Goal: Feedback & Contribution: Contribute content

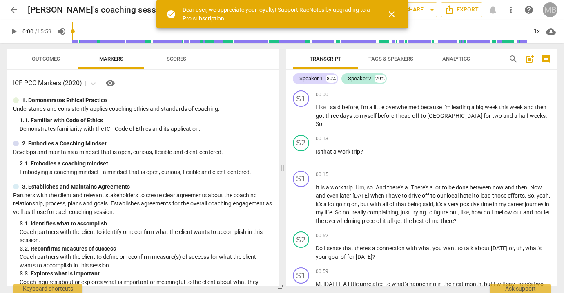
click at [546, 9] on div "MB" at bounding box center [549, 9] width 15 height 15
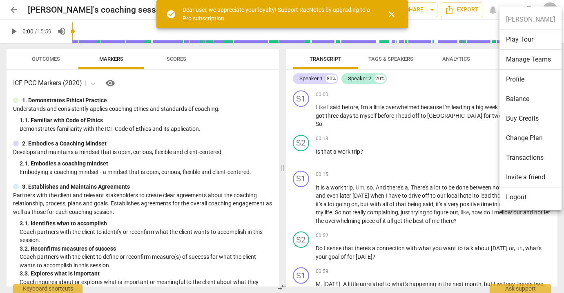
click at [145, 10] on div at bounding box center [282, 146] width 564 height 293
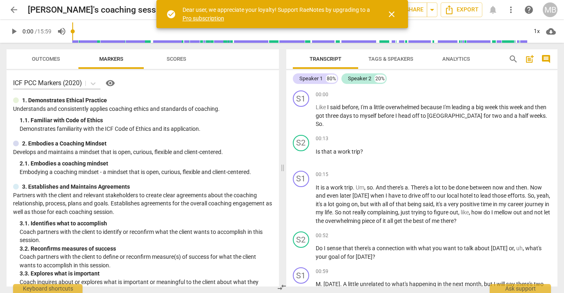
click at [390, 14] on span "close" at bounding box center [392, 14] width 10 height 10
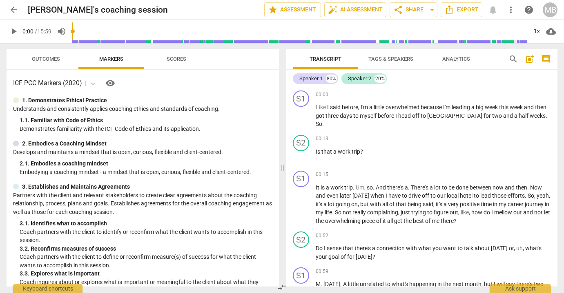
click at [13, 10] on span "arrow_back" at bounding box center [14, 10] width 10 height 10
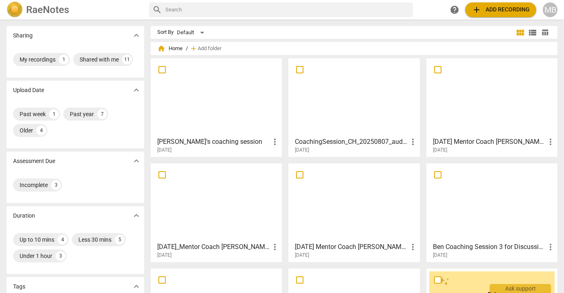
click at [346, 90] on div at bounding box center [353, 97] width 125 height 72
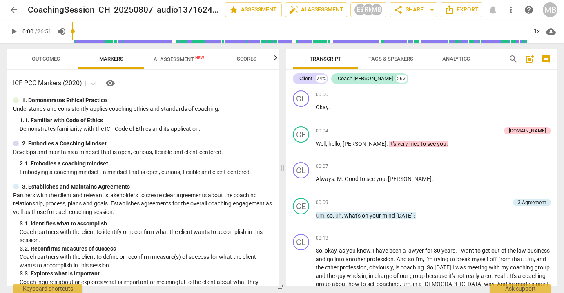
click at [16, 31] on span "play_arrow" at bounding box center [14, 32] width 10 height 10
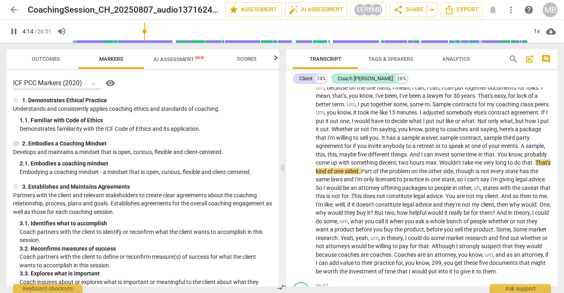
drag, startPoint x: 76, startPoint y: 30, endPoint x: 146, endPoint y: 29, distance: 69.4
click at [146, 29] on input "range" at bounding box center [299, 31] width 455 height 26
drag, startPoint x: 132, startPoint y: 30, endPoint x: 67, endPoint y: 27, distance: 65.4
click at [67, 27] on div "pause 0:00 / 26:51 volume_up 1x cloud_download" at bounding box center [282, 31] width 551 height 23
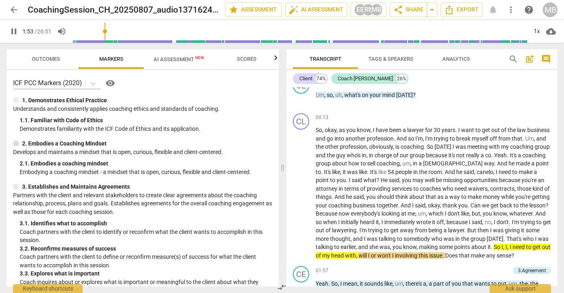
scroll to position [121, 0]
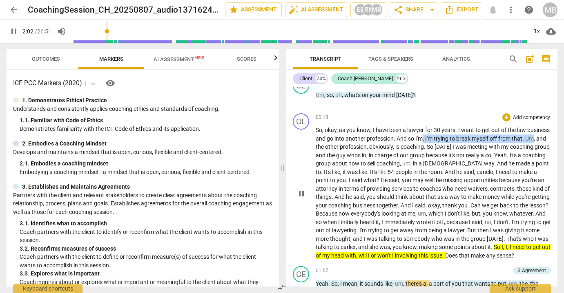
drag, startPoint x: 447, startPoint y: 139, endPoint x: 337, endPoint y: 146, distance: 110.1
click at [337, 146] on p "So , okay , as you know , I have been a lawyer for 30 years . I want to get out…" at bounding box center [434, 193] width 236 height 134
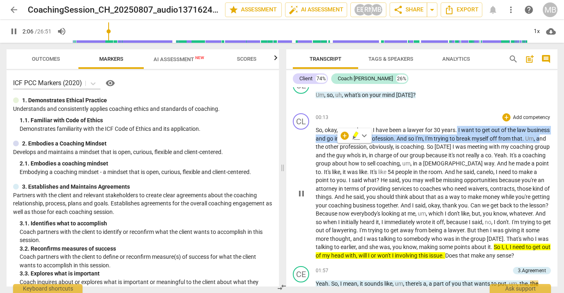
drag, startPoint x: 458, startPoint y: 129, endPoint x: 342, endPoint y: 144, distance: 116.5
click at [342, 144] on p "So , okay , as you know , I have been a lawyer for 30 years . I want to get out…" at bounding box center [434, 193] width 236 height 134
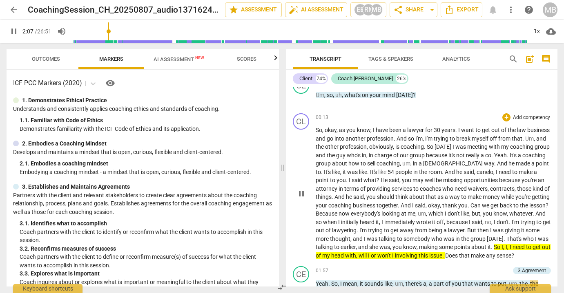
click at [327, 140] on span "and" at bounding box center [321, 139] width 11 height 7
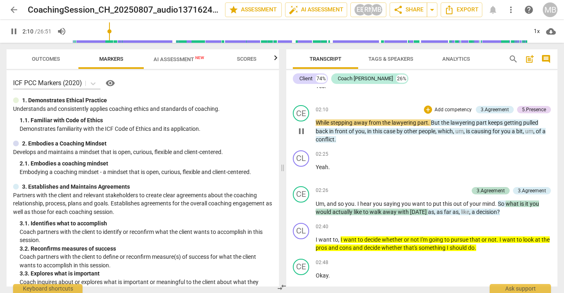
drag, startPoint x: 458, startPoint y: 128, endPoint x: 340, endPoint y: 137, distance: 117.9
click at [340, 137] on div "CL play_arrow pause 00:00 + Add competency keyboard_arrow_right Okay . CE play_…" at bounding box center [421, 187] width 271 height 200
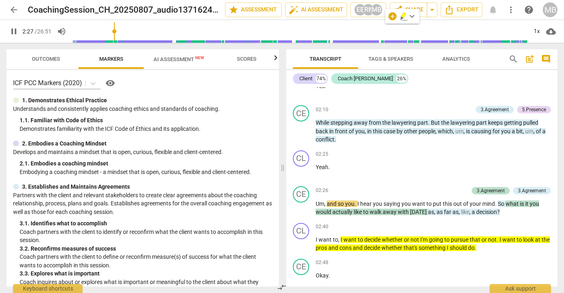
click at [14, 28] on span "pause" at bounding box center [14, 32] width 10 height 10
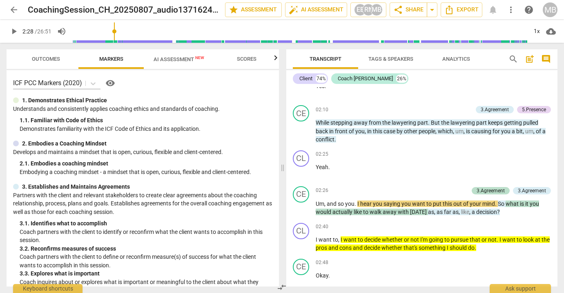
click at [14, 32] on span "play_arrow" at bounding box center [14, 32] width 10 height 10
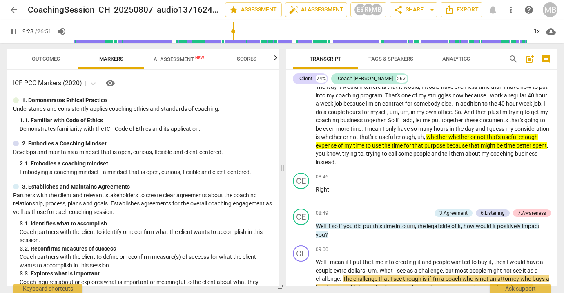
scroll to position [1445, 0]
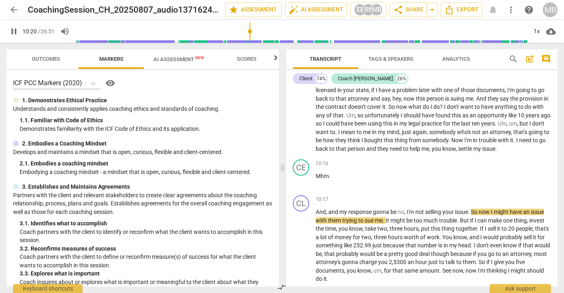
click at [14, 32] on span "pause" at bounding box center [14, 32] width 10 height 10
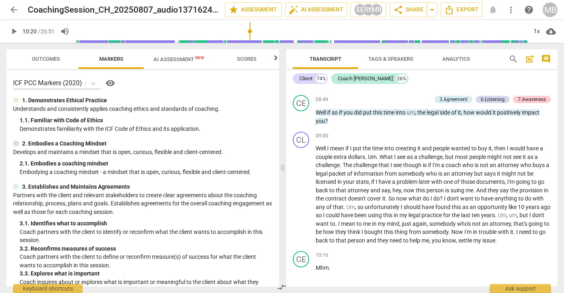
scroll to position [1345, 0]
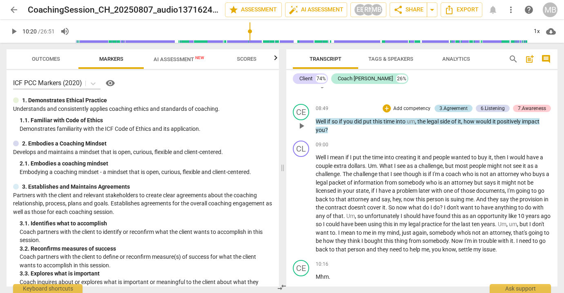
click at [454, 111] on div "3.Agreement" at bounding box center [453, 108] width 28 height 7
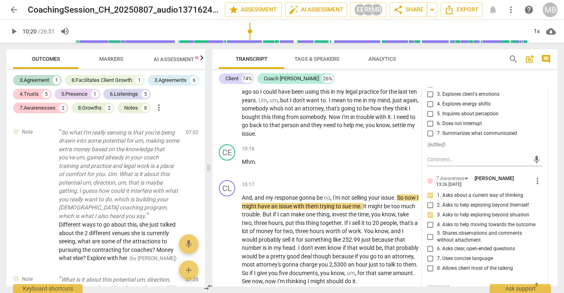
scroll to position [1718, 0]
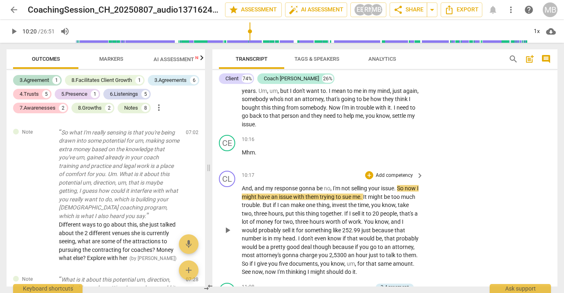
click at [409, 185] on span "now" at bounding box center [411, 188] width 12 height 7
click at [398, 284] on div "3.Agreement" at bounding box center [394, 287] width 28 height 7
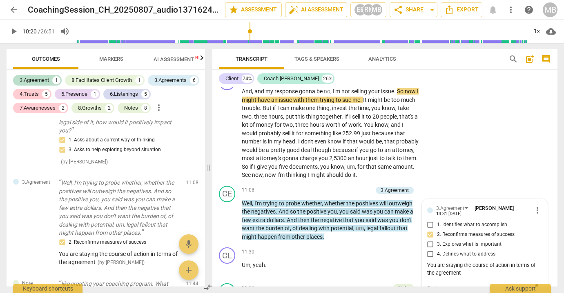
click at [13, 31] on span "play_arrow" at bounding box center [14, 32] width 10 height 10
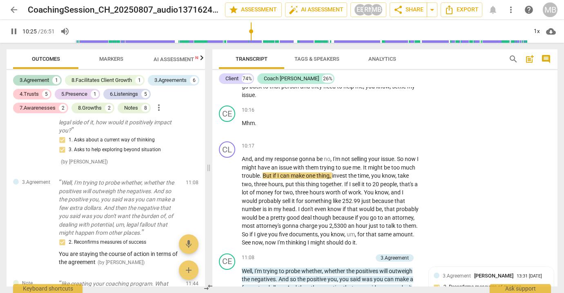
scroll to position [1757, 0]
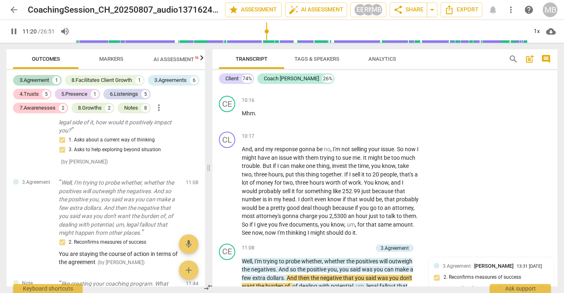
click at [554, 169] on div "CL play_arrow pause 00:00 + Add competency keyboard_arrow_right Okay . CE play_…" at bounding box center [384, 187] width 345 height 200
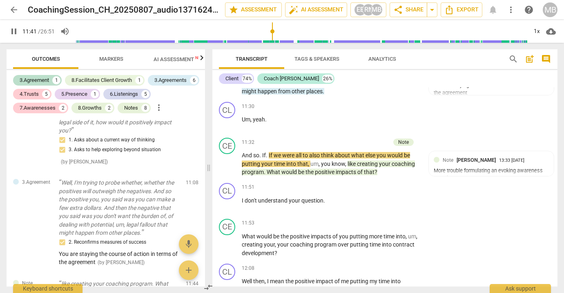
scroll to position [1961, 0]
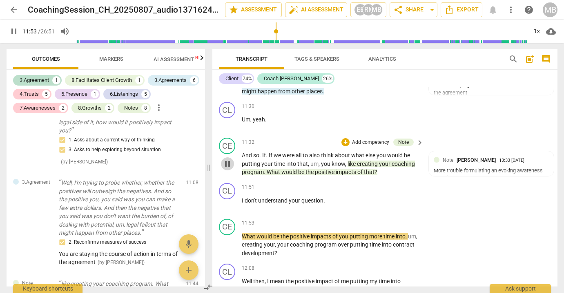
click at [228, 159] on span "pause" at bounding box center [227, 164] width 10 height 10
click at [13, 32] on span "play_arrow" at bounding box center [14, 32] width 10 height 10
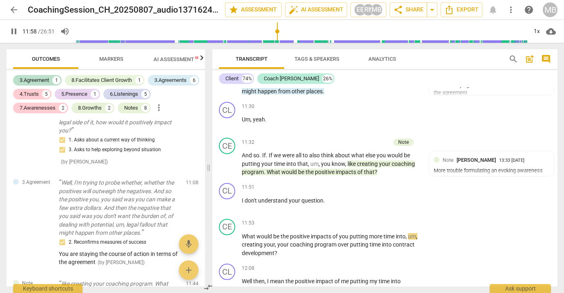
click at [13, 32] on span "pause" at bounding box center [14, 32] width 10 height 10
type input "718"
click at [364, 139] on p "Add competency" at bounding box center [370, 142] width 39 height 7
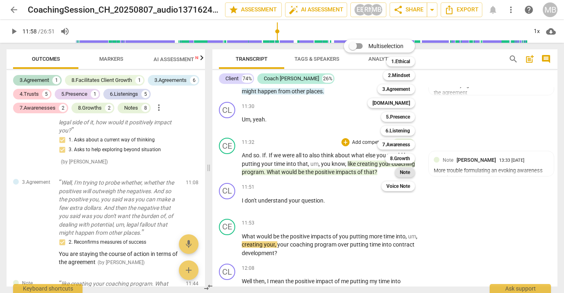
click at [402, 173] on b "Note" at bounding box center [405, 173] width 10 height 10
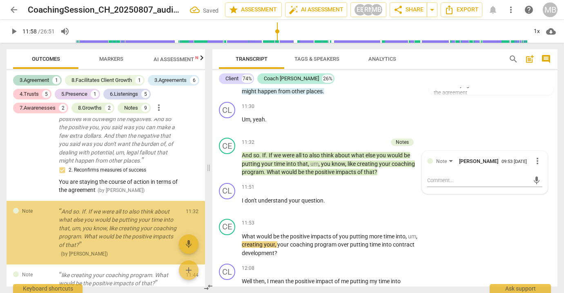
scroll to position [1165, 0]
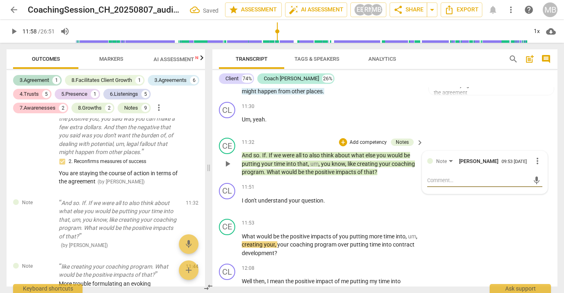
type textarea "m"
type textarea "ma"
type textarea "may"
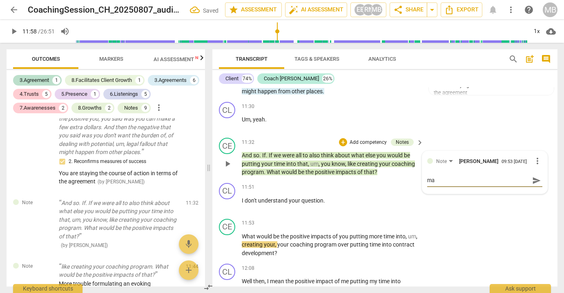
type textarea "may"
type textarea "mayb"
type textarea "maybe"
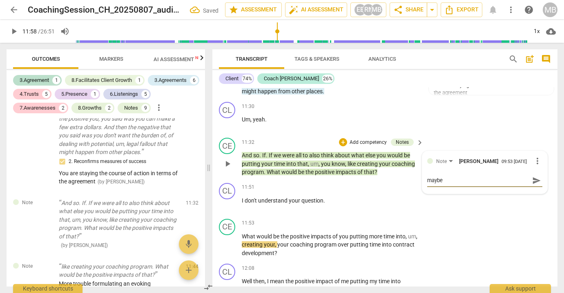
type textarea "maybe:"
type textarea "maybe: i"
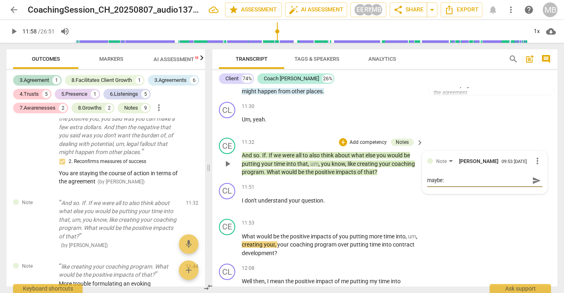
type textarea "maybe: i"
type textarea "maybe: if"
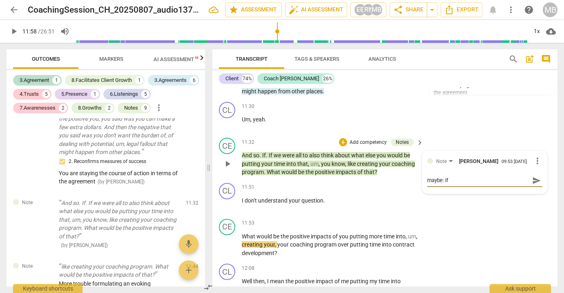
type textarea "maybe: if y"
type textarea "maybe: if yo"
type textarea "maybe: if you"
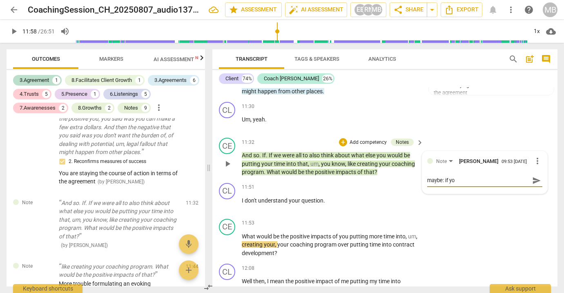
type textarea "maybe: if you"
type textarea "maybe: if you d"
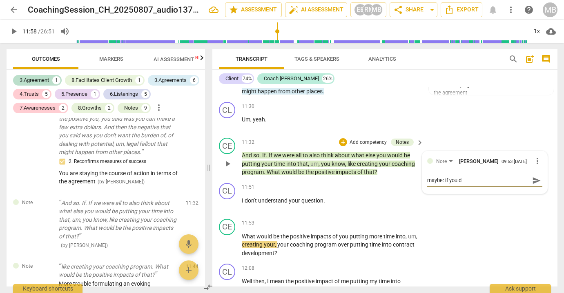
type textarea "maybe: if you do"
type textarea "maybe: if you don"
type textarea "maybe: if you don'"
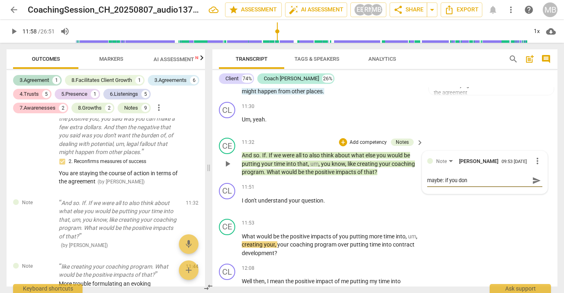
type textarea "maybe: if you don'"
type textarea "maybe: if you don't"
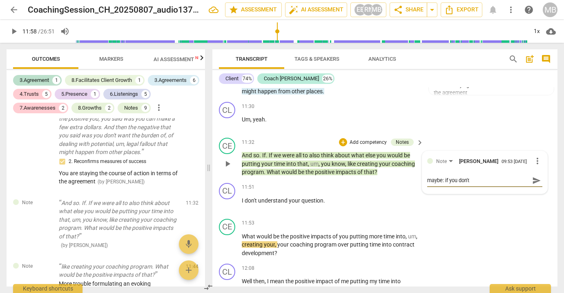
type textarea "maybe: if you don't p"
type textarea "maybe: if you don't pu"
type textarea "maybe: if you don't put"
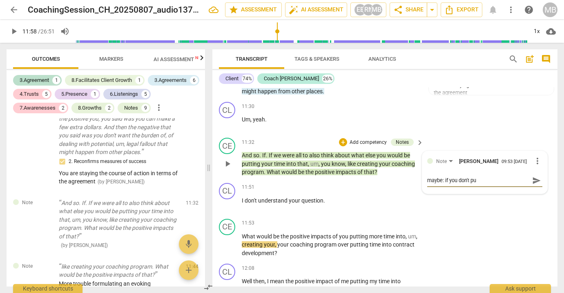
type textarea "maybe: if you don't put"
type textarea "maybe: if you don't put t"
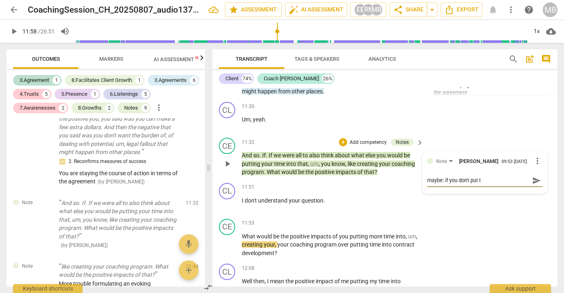
type textarea "maybe: if you don't put th"
type textarea "maybe: if you don't put the"
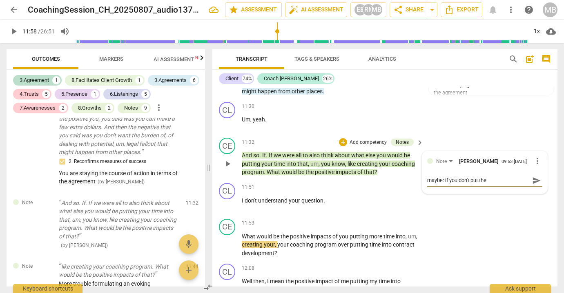
type textarea "maybe: if you don't put the"
type textarea "maybe: if you don't put the t"
type textarea "maybe: if you don't put the ti"
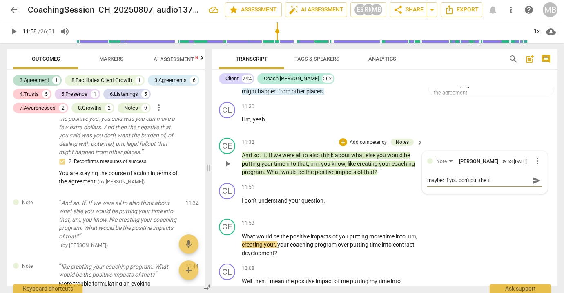
type textarea "maybe: if you don't put the [PERSON_NAME]"
type textarea "maybe: if you don't put the time"
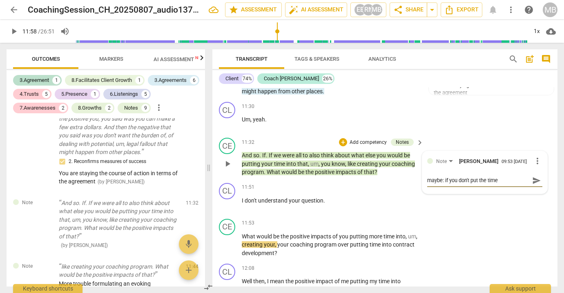
type textarea "maybe: if you don't put the time"
type textarea "maybe: if you don't put the time t"
type textarea "maybe: if you don't put the time to"
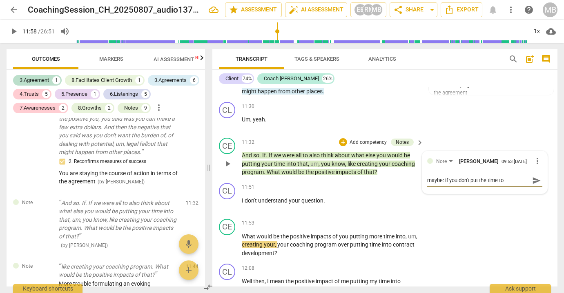
type textarea "maybe: if you don't put the time to"
type textarea "maybe: if you don't put the time to p"
type textarea "maybe: if you don't put the time to pu"
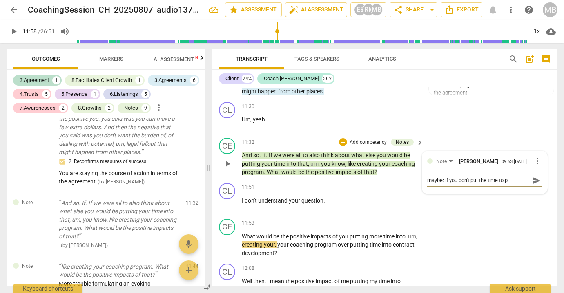
type textarea "maybe: if you don't put the time to pu"
type textarea "maybe: if you don't put the time to put"
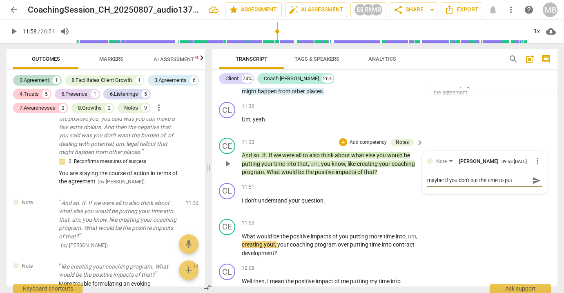
type textarea "maybe: if you don't put the time to put t"
type textarea "maybe: if you don't put the time to put to"
type textarea "maybe: if you don't put the time to put tog"
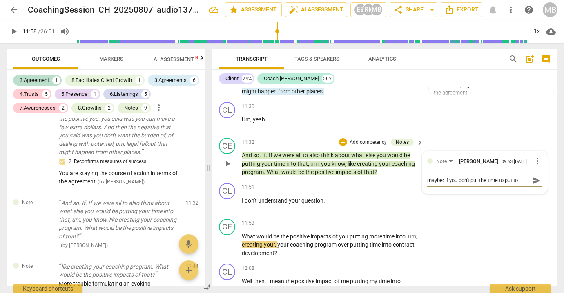
type textarea "maybe: if you don't put the time to put tog"
type textarea "maybe: if you don't put the time to put toge"
type textarea "maybe: if you don't put the time to put toget"
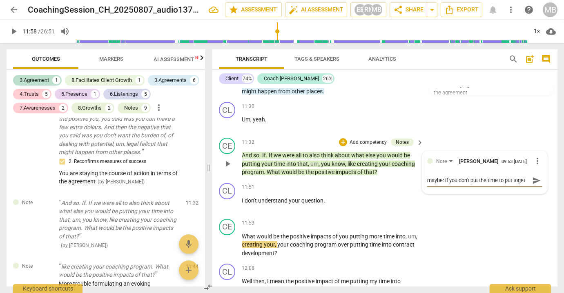
scroll to position [7, 0]
type textarea "maybe: if you don't put the time to put togeth"
type textarea "maybe: if you don't put the time to put togethe"
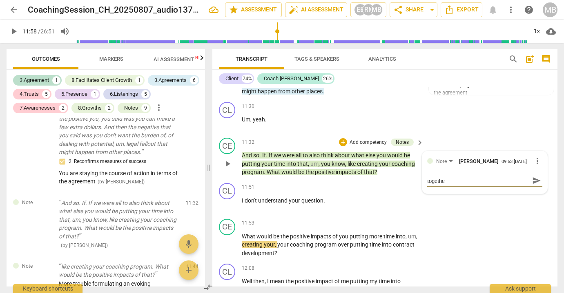
type textarea "maybe: if you don't put the time to put together"
type textarea "maybe: if you don't put the time to put together l"
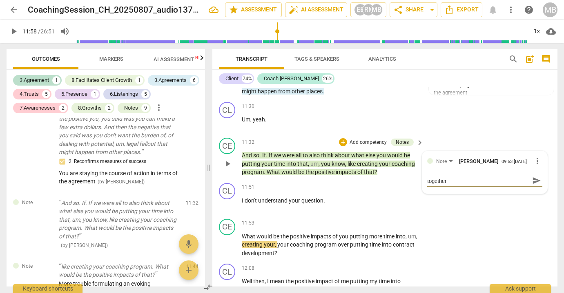
type textarea "maybe: if you don't put the time to put together l"
type textarea "maybe: if you don't put the time to put together le"
type textarea "maybe: if you don't put the time to put together leg"
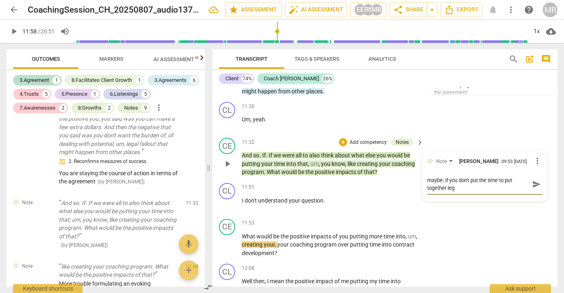
scroll to position [0, 0]
type textarea "maybe: if you don't put the time to put together lega"
type textarea "maybe: if you don't put the time to put together legal"
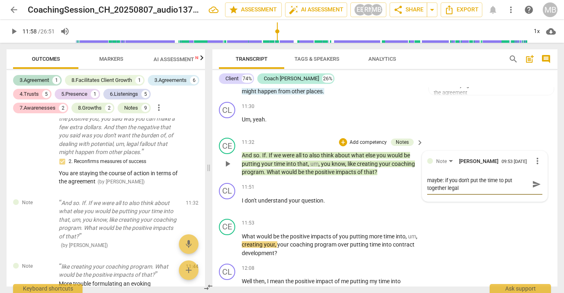
type textarea "maybe: if you don't put the time to put together legal"
type textarea "maybe: if you don't put the time to put together legal d"
type textarea "maybe: if you don't put the time to put together legal do"
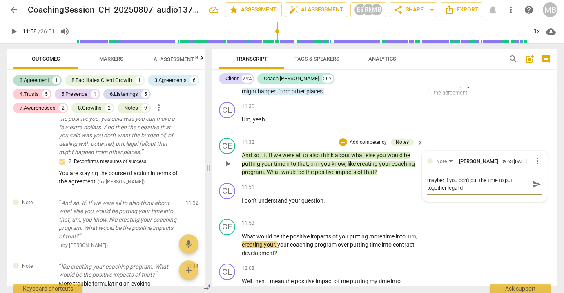
type textarea "maybe: if you don't put the time to put together legal do"
type textarea "maybe: if you don't put the time to put together legal doc"
type textarea "maybe: if you don't put the time to put together legal docu"
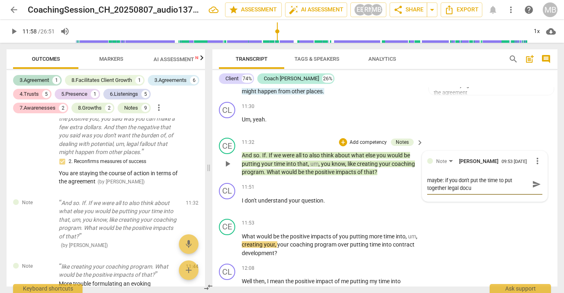
type textarea "maybe: if you don't put the time to put together legal docum"
type textarea "maybe: if you don't put the time to put together legal docume"
type textarea "maybe: if you don't put the time to put together legal documet"
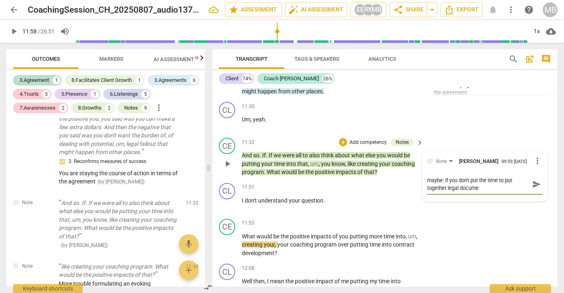
type textarea "maybe: if you don't put the time to put together legal documet"
type textarea "maybe: if you don't put the time to put together legal documetn"
type textarea "maybe: if you don't put the time to put together legal documetns"
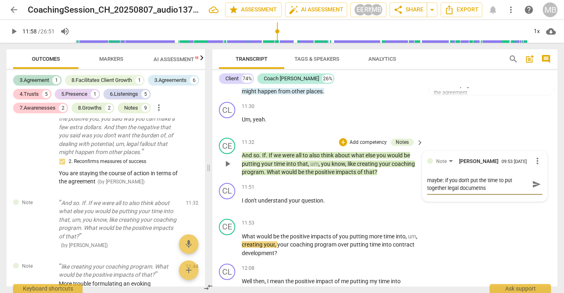
type textarea "maybe: if you don't put the time to put together legal documents"
type textarea "maybe: if you don't put the time to put together legal documents n"
type textarea "maybe: if you don't put the time to put together legal documents na"
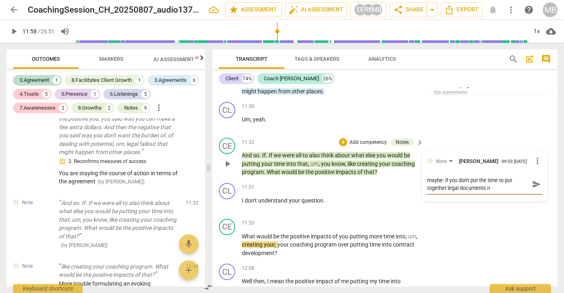
type textarea "maybe: if you don't put the time to put together legal documents na"
type textarea "maybe: if you don't put the time to put together legal documents nad"
type textarea "maybe: if you don't put the time to put together legal documents and"
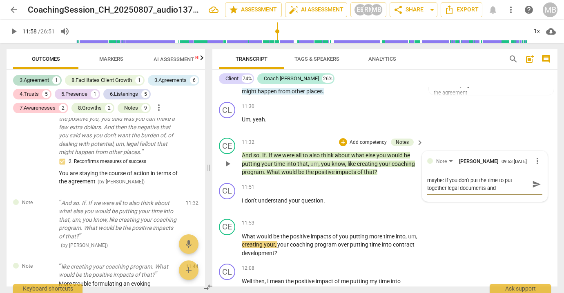
type textarea "maybe: if you don't put the time to put together legal documents and s"
type textarea "maybe: if you don't put the time to put together legal documents and se"
type textarea "maybe: if you don't put the time to put together legal documents and sel"
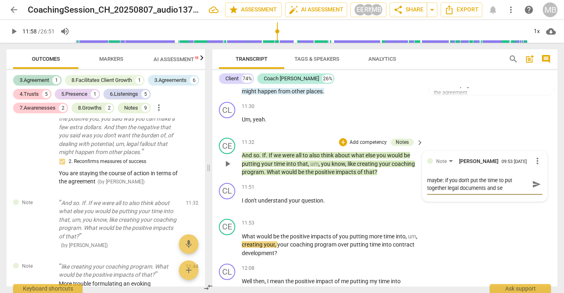
type textarea "maybe: if you don't put the time to put together legal documents and sel"
type textarea "maybe: if you don't put the time to put together legal documents and sell"
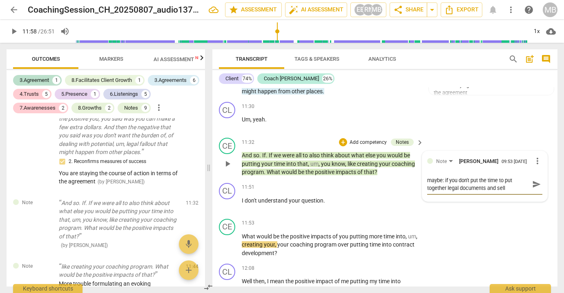
type textarea "maybe: if you don't put the time to put together legal documents and sell t"
type textarea "maybe: if you don't put the time to put together legal documents and sell th"
type textarea "maybe: if you don't put the time to put together legal documents and sell the"
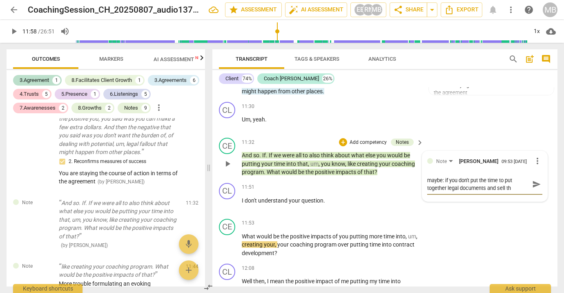
type textarea "maybe: if you don't put the time to put together legal documents and sell the"
type textarea "maybe: if you don't put the time to put together legal documents and sell them"
type textarea "maybe: if you don't put the time to put together legal documents and sell them,"
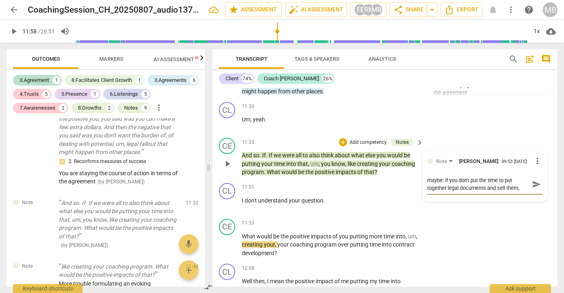
type textarea "maybe: if you don't put the time to put together legal documents and sell them,"
type textarea "maybe: if you don't put the time to put together legal documents and sell them,…"
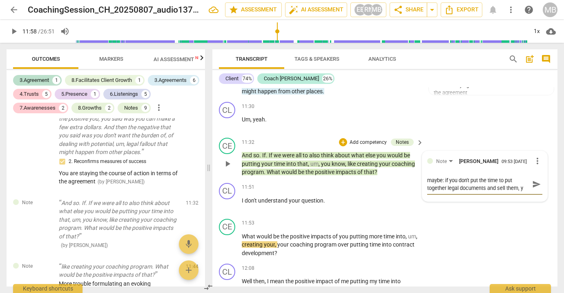
type textarea "maybe: if you don't put the time to put together legal documents and sell them,…"
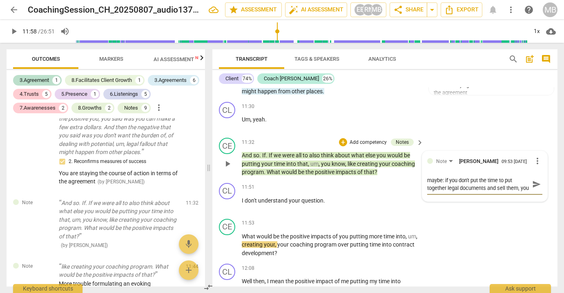
type textarea "maybe: if you don't put the time to put together legal documents and sell them,…"
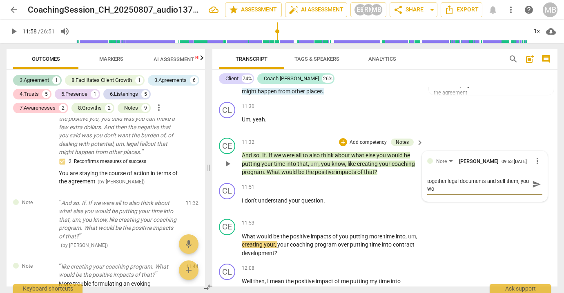
type textarea "maybe: if you don't put the time to put together legal documents and sell them,…"
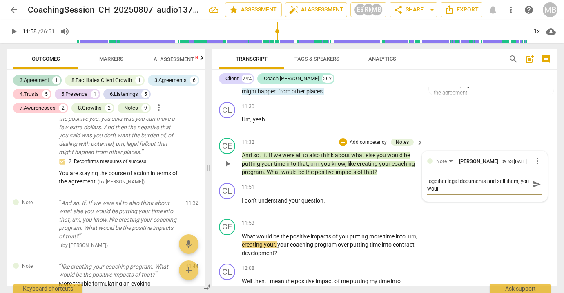
type textarea "maybe: if you don't put the time to put together legal documents and sell them,…"
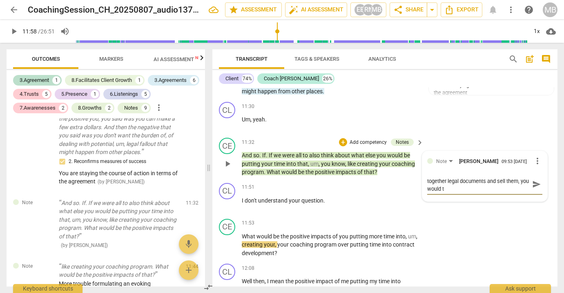
type textarea "maybe: if you don't put the time to put together legal documents and sell them,…"
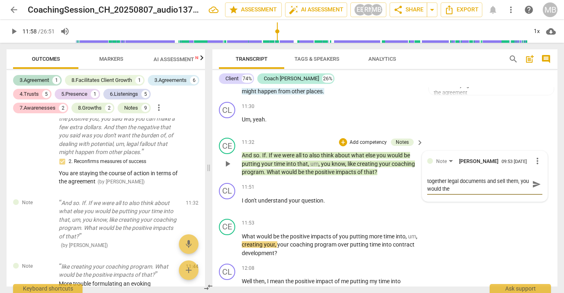
type textarea "maybe: if you don't put the time to put together legal documents and sell them,…"
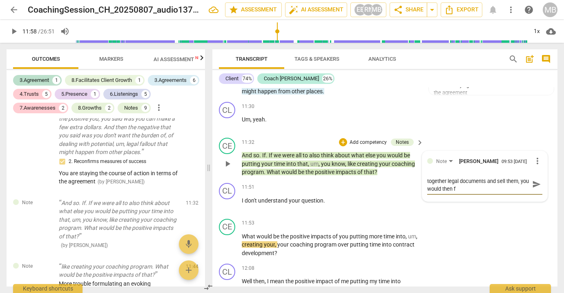
type textarea "maybe: if you don't put the time to put together legal documents and sell them,…"
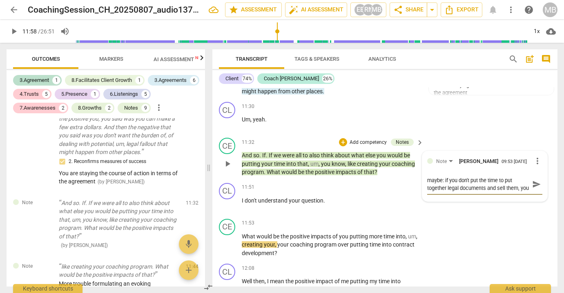
type textarea "maybe: if you don't put the time to put together legal documents and sell them,…"
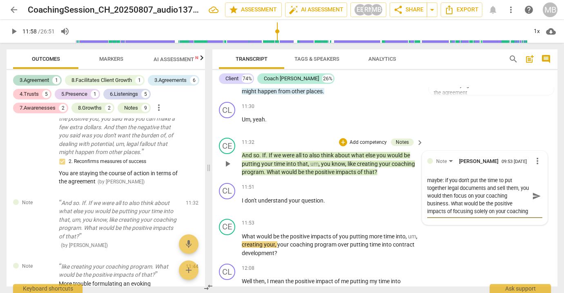
scroll to position [7, 0]
click at [532, 192] on span "send" at bounding box center [536, 196] width 9 height 9
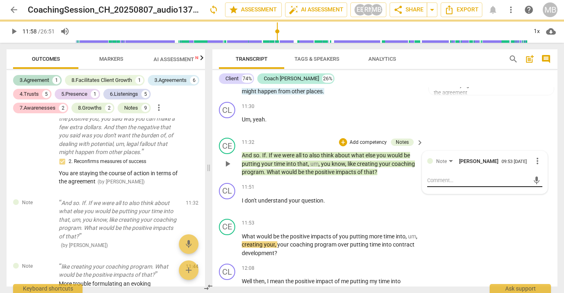
scroll to position [0, 0]
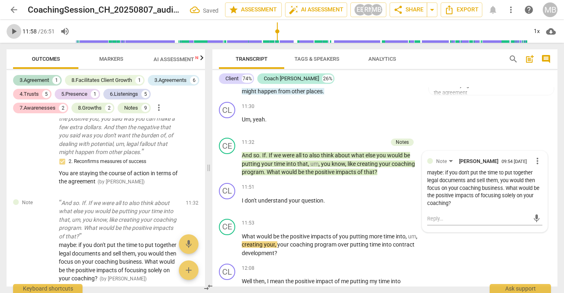
click at [14, 33] on span "play_arrow" at bounding box center [14, 32] width 10 height 10
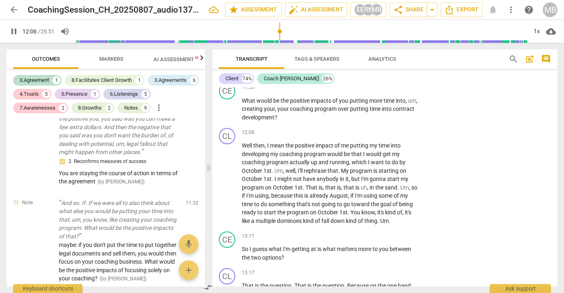
scroll to position [2107, 0]
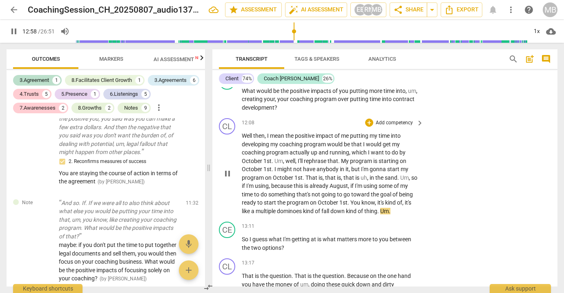
click at [226, 169] on span "pause" at bounding box center [227, 174] width 10 height 10
click at [16, 31] on span "play_arrow" at bounding box center [14, 32] width 10 height 10
click at [13, 30] on span "pause" at bounding box center [14, 32] width 10 height 10
click at [13, 31] on span "play_arrow" at bounding box center [14, 32] width 10 height 10
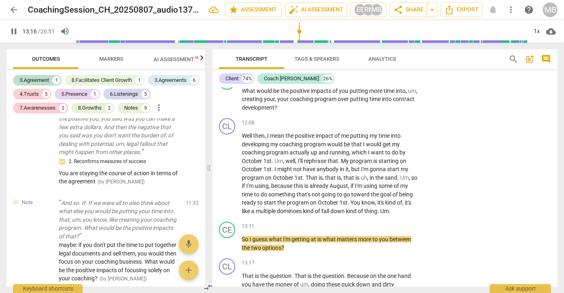
click at [13, 31] on span "pause" at bounding box center [14, 32] width 10 height 10
click at [387, 223] on p "Add competency" at bounding box center [394, 226] width 39 height 7
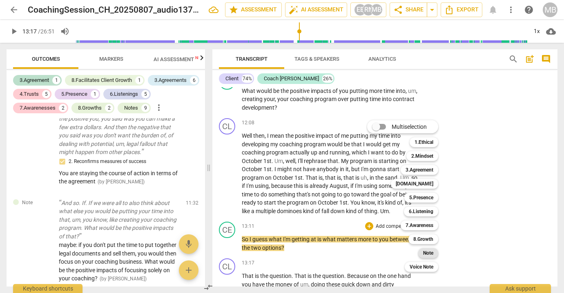
click at [425, 252] on b "Note" at bounding box center [428, 254] width 10 height 10
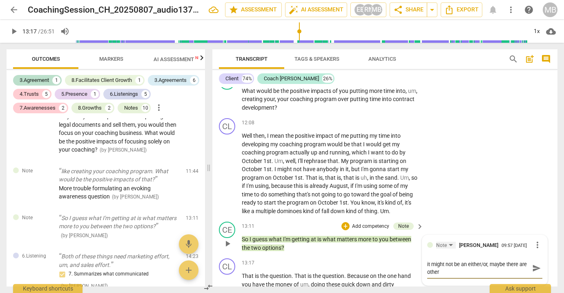
scroll to position [0, 0]
click at [534, 264] on span "send" at bounding box center [536, 268] width 9 height 9
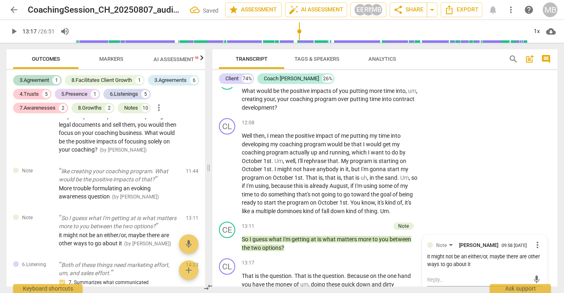
click at [16, 31] on span "play_arrow" at bounding box center [14, 32] width 10 height 10
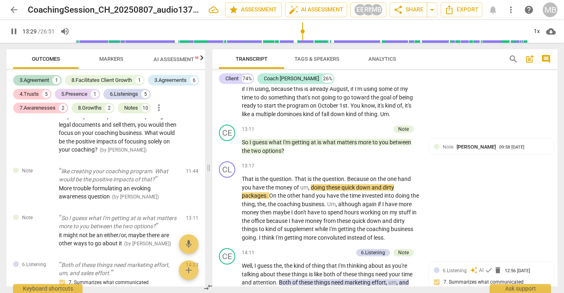
scroll to position [2213, 0]
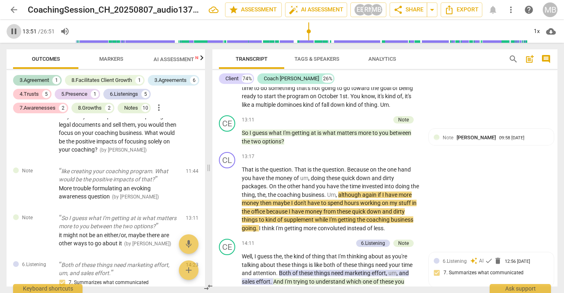
click at [13, 31] on span "pause" at bounding box center [14, 32] width 10 height 10
click at [13, 31] on span "play_arrow" at bounding box center [14, 32] width 10 height 10
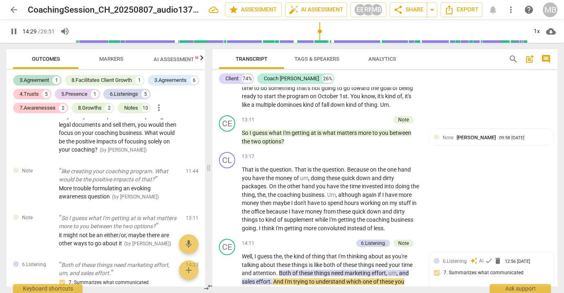
click at [14, 32] on span "pause" at bounding box center [14, 32] width 10 height 10
click at [13, 28] on span "play_arrow" at bounding box center [14, 32] width 10 height 10
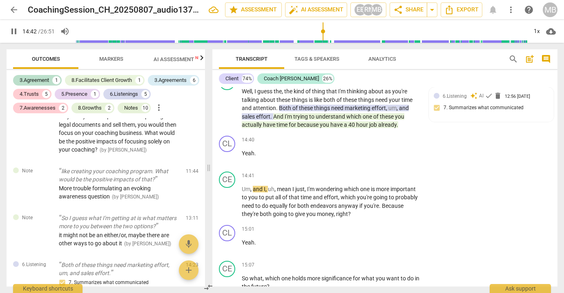
scroll to position [2417, 0]
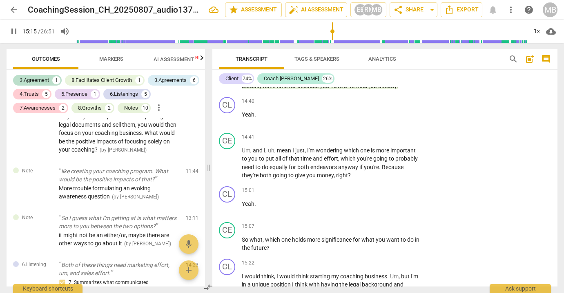
click at [13, 30] on span "pause" at bounding box center [14, 32] width 10 height 10
drag, startPoint x: 307, startPoint y: 206, endPoint x: 352, endPoint y: 208, distance: 45.4
click at [352, 236] on p "So what , which one holds more significance for what you want to do in the futu…" at bounding box center [331, 244] width 178 height 17
click at [338, 237] on span "significance" at bounding box center [336, 240] width 31 height 7
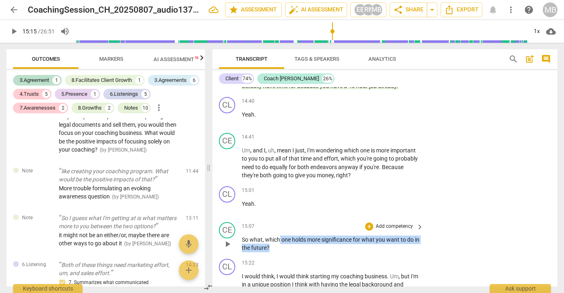
drag, startPoint x: 280, startPoint y: 206, endPoint x: 278, endPoint y: 214, distance: 8.7
click at [278, 236] on p "So what , which one holds more significance for what you want to do in the futu…" at bounding box center [331, 244] width 178 height 17
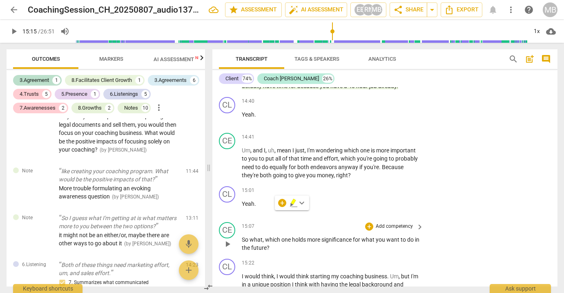
click at [390, 223] on p "Add competency" at bounding box center [394, 226] width 39 height 7
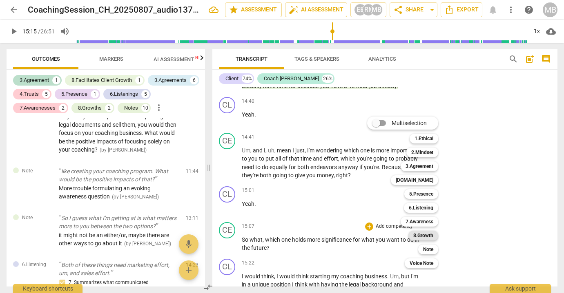
click at [428, 235] on b "8.Growth" at bounding box center [423, 236] width 20 height 10
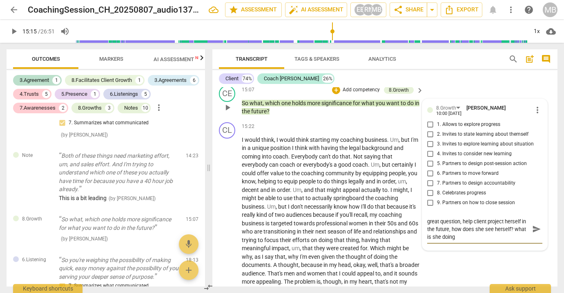
scroll to position [0, 0]
click at [532, 225] on span "send" at bounding box center [536, 229] width 9 height 9
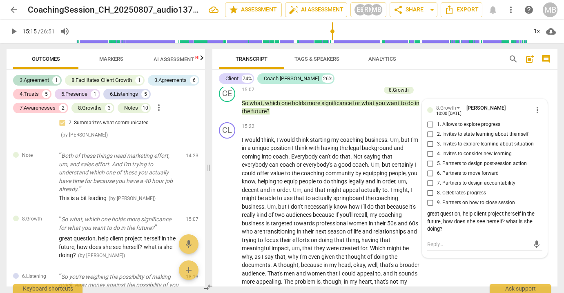
click at [13, 10] on span "arrow_back" at bounding box center [14, 10] width 10 height 10
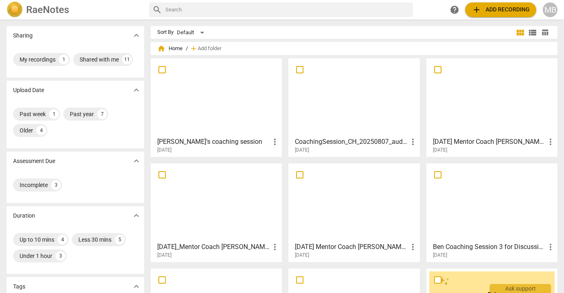
click at [488, 102] on div at bounding box center [491, 97] width 125 height 72
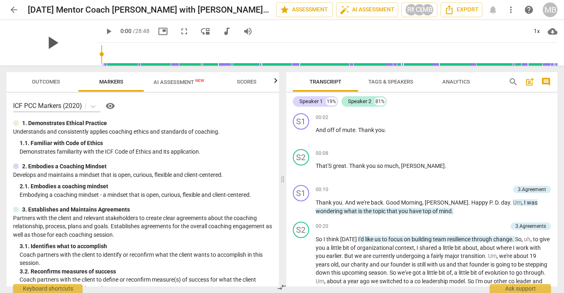
click at [46, 39] on span "play_arrow" at bounding box center [52, 42] width 21 height 21
click at [101, 53] on input "range" at bounding box center [329, 54] width 456 height 26
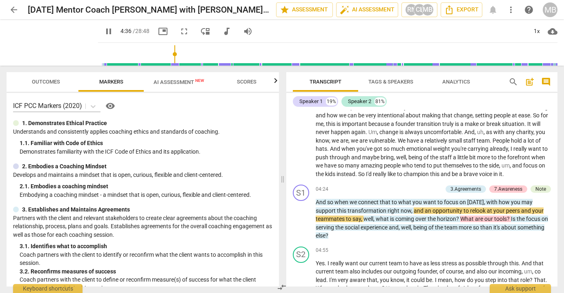
scroll to position [416, 0]
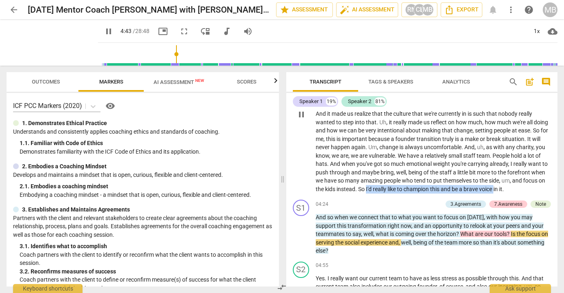
drag, startPoint x: 412, startPoint y: 180, endPoint x: 540, endPoint y: 183, distance: 127.8
click at [540, 183] on p "Uh , my staff are just amazing . Our staff are the most amazing people first of…" at bounding box center [434, 114] width 236 height 159
click at [509, 171] on icon "button" at bounding box center [509, 169] width 5 height 6
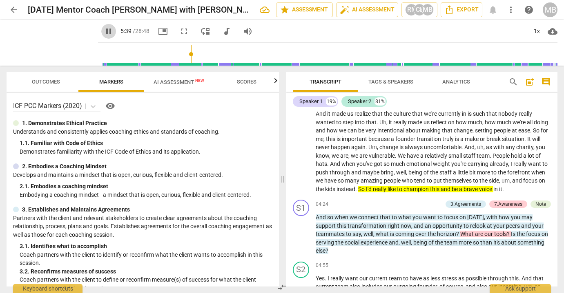
click at [104, 32] on span "pause" at bounding box center [109, 32] width 10 height 10
click at [558, 140] on div "Transcript Tags & Speakers Analytics search post_add comment Speaker 1 19% Spea…" at bounding box center [423, 180] width 281 height 228
click at [554, 140] on div "S2 play_arrow pause 02:30 + Add competency keyboard_arrow_right Uh , my staff a…" at bounding box center [421, 108] width 271 height 178
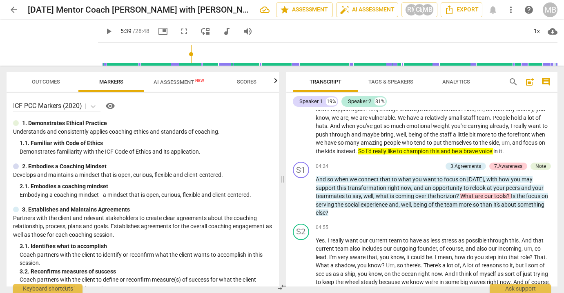
scroll to position [461, 0]
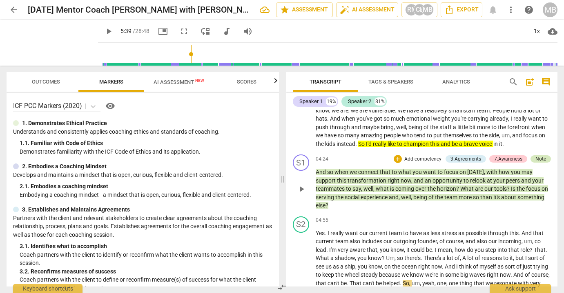
click at [542, 158] on div "Note" at bounding box center [540, 159] width 11 height 7
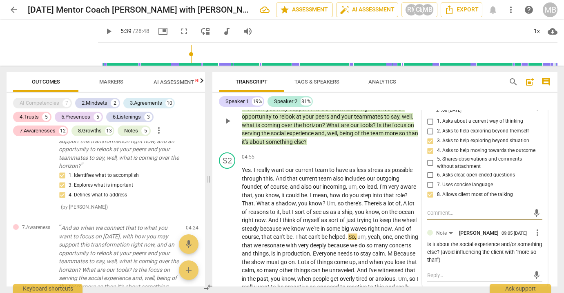
scroll to position [416, 0]
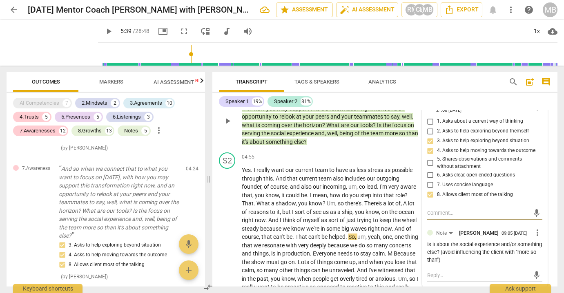
click at [482, 248] on div "Is it about the social experience and/or something else? (avoid influencing the…" at bounding box center [484, 252] width 115 height 23
click at [445, 272] on textarea at bounding box center [478, 276] width 102 height 8
click at [532, 271] on span "send" at bounding box center [536, 275] width 9 height 9
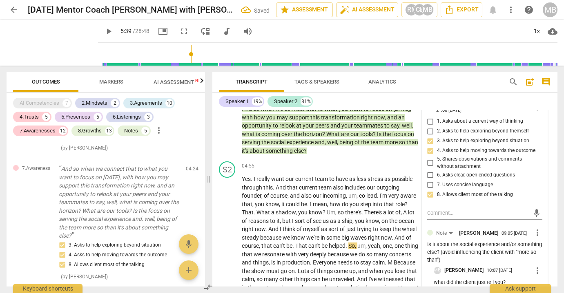
click at [104, 31] on span "play_arrow" at bounding box center [109, 32] width 10 height 10
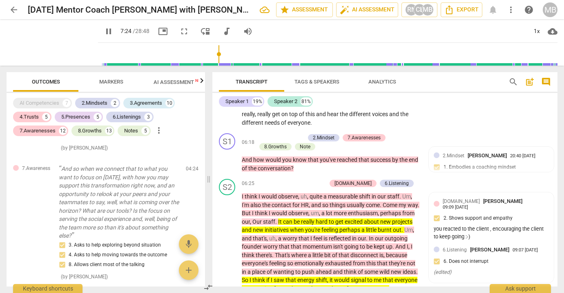
scroll to position [869, 0]
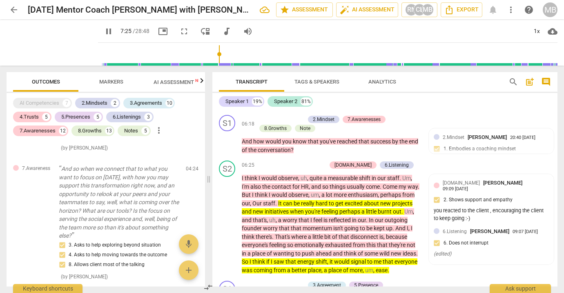
click at [104, 30] on span "pause" at bounding box center [109, 32] width 10 height 10
click at [390, 175] on span "staff" at bounding box center [393, 178] width 12 height 7
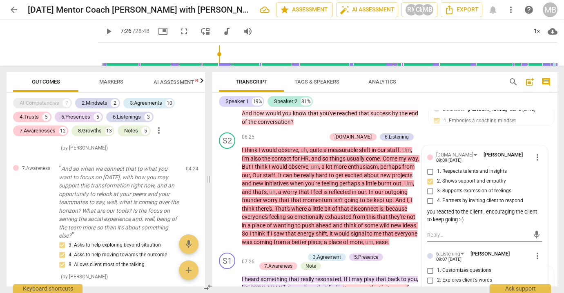
scroll to position [878, 0]
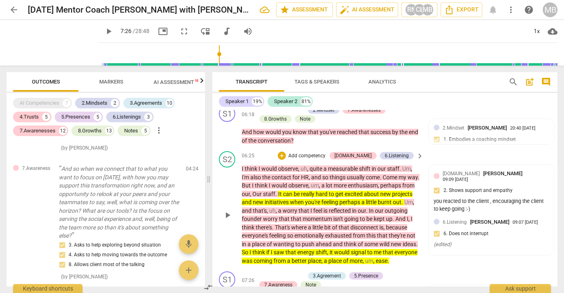
click at [318, 153] on p "Add competency" at bounding box center [306, 156] width 39 height 7
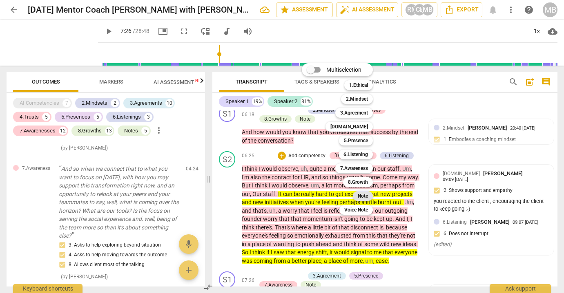
click at [362, 196] on b "Note" at bounding box center [363, 196] width 10 height 10
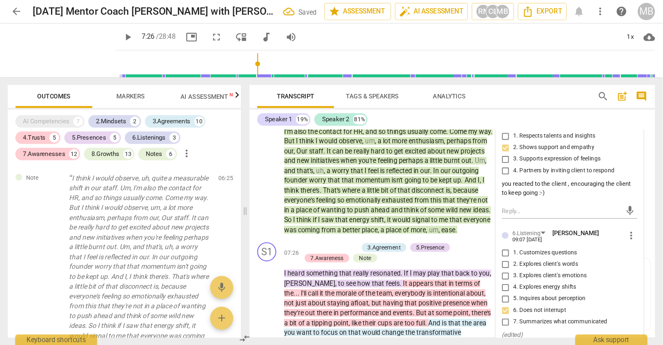
scroll to position [972, 0]
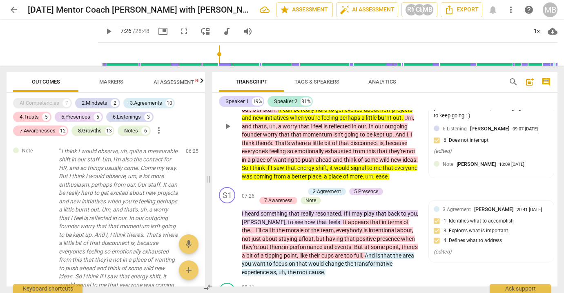
click at [343, 173] on span "place" at bounding box center [335, 176] width 15 height 7
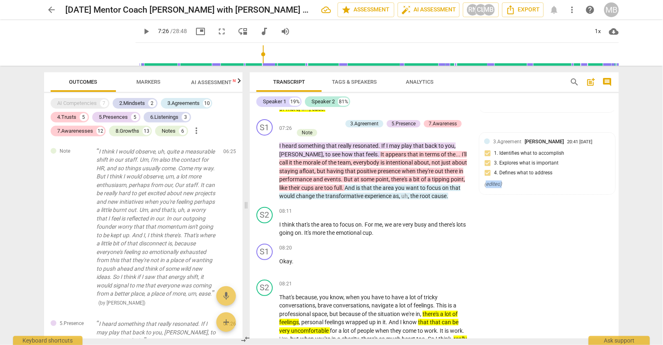
drag, startPoint x: 618, startPoint y: 173, endPoint x: 618, endPoint y: 169, distance: 4.5
click at [563, 169] on div "S1 play_arrow pause 00:02 + Add competency keyboard_arrow_right And off of mute…" at bounding box center [434, 224] width 369 height 228
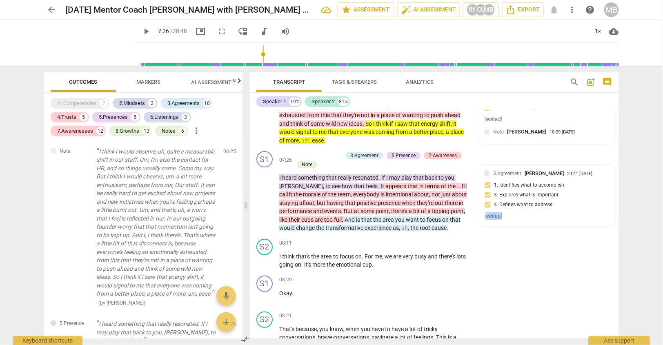
scroll to position [907, 0]
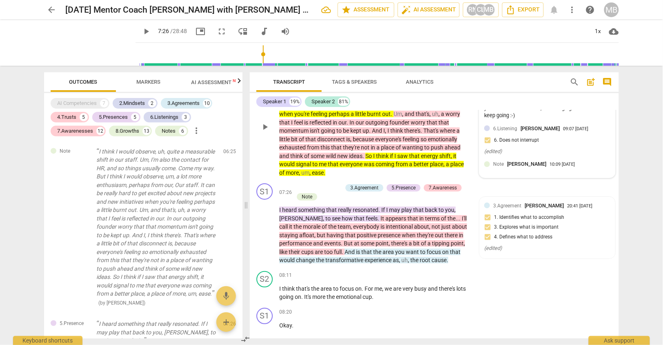
click at [505, 160] on div "Note [PERSON_NAME]" at bounding box center [521, 164] width 56 height 8
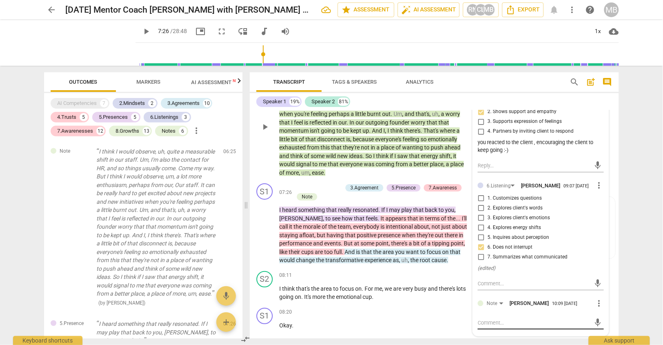
click at [496, 293] on textarea at bounding box center [534, 323] width 113 height 8
click at [563, 293] on span "send" at bounding box center [598, 322] width 9 height 9
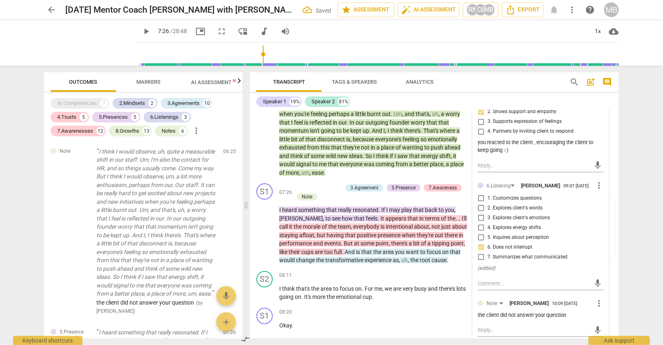
click at [141, 31] on span "play_arrow" at bounding box center [146, 32] width 10 height 10
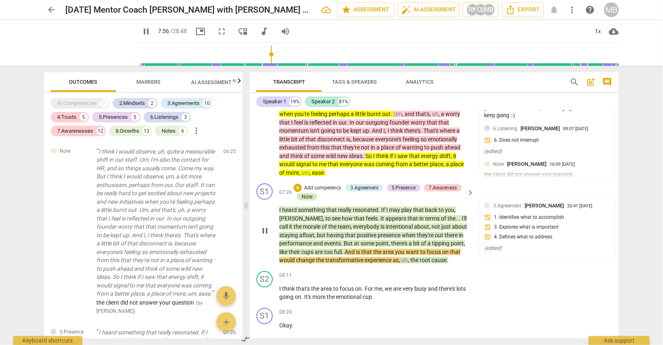
click at [307, 193] on div "Note" at bounding box center [307, 196] width 11 height 7
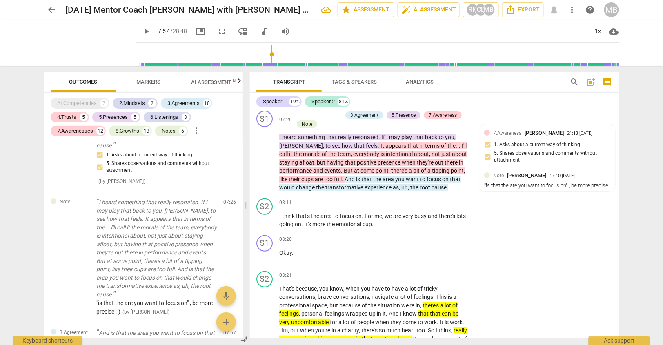
scroll to position [988, 0]
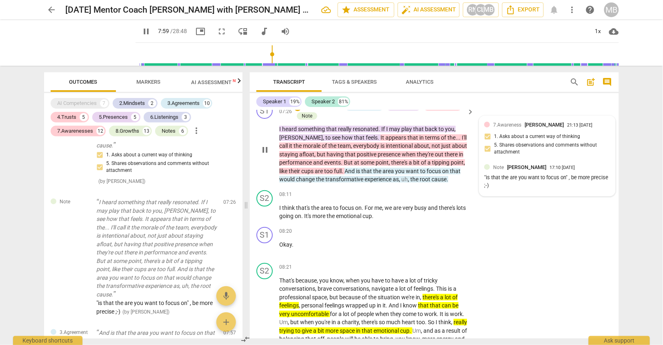
click at [497, 174] on div ""is that the are you want to focus on" , be more precise ;-)" at bounding box center [547, 182] width 126 height 16
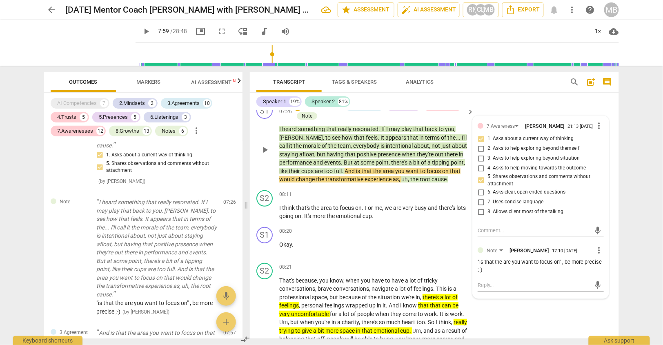
click at [512, 258] on div ""is that the are you want to focus on" , be more precise ;-)" at bounding box center [541, 266] width 126 height 16
click at [494, 279] on div "mic" at bounding box center [541, 285] width 126 height 13
click at [483, 281] on textarea at bounding box center [534, 285] width 113 height 8
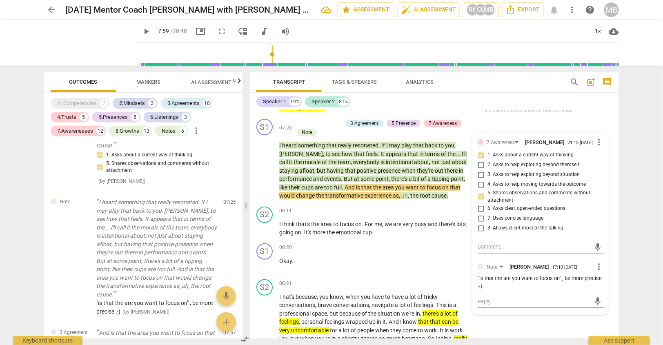
scroll to position [948, 0]
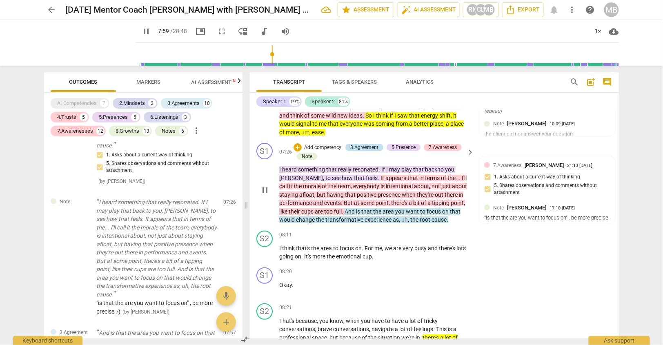
click at [365, 144] on div "3.Agreement" at bounding box center [364, 147] width 28 height 7
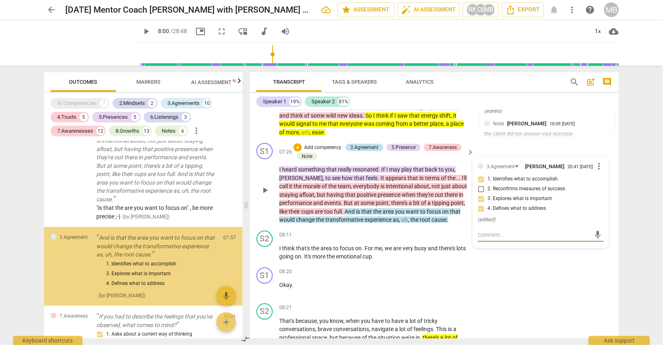
scroll to position [1912, 0]
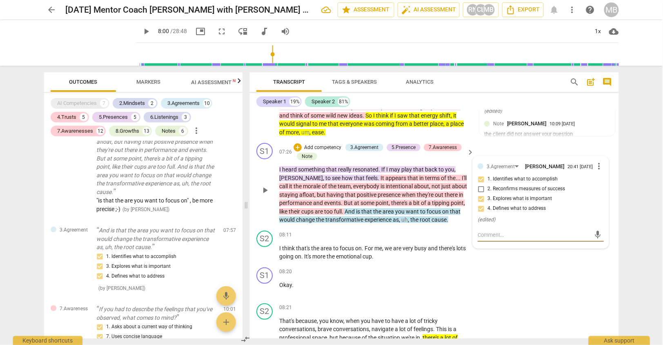
click at [320, 144] on p "Add competency" at bounding box center [322, 147] width 39 height 7
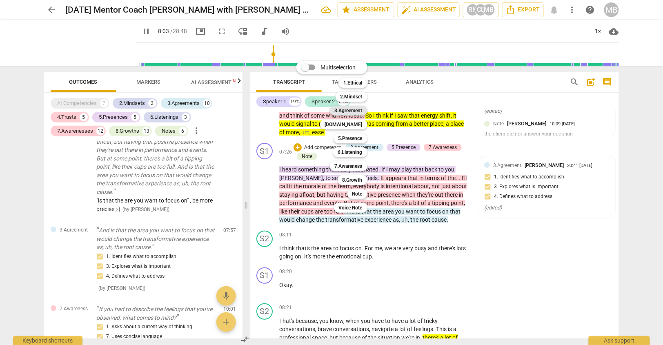
click at [354, 107] on b "3.Agreement" at bounding box center [349, 111] width 28 height 10
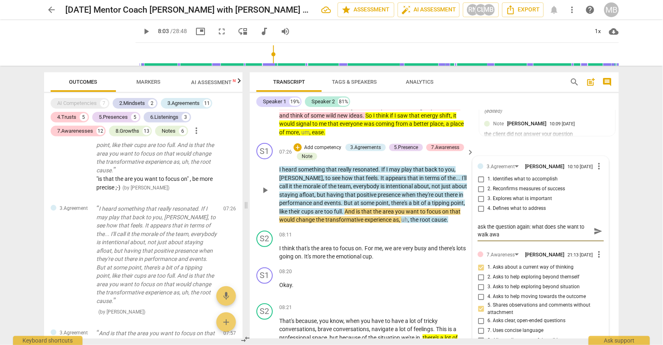
scroll to position [0, 0]
click at [478, 223] on textarea "ask the question again: what does she want to walk away with" at bounding box center [534, 230] width 113 height 15
click at [563, 227] on span "send" at bounding box center [598, 231] width 9 height 9
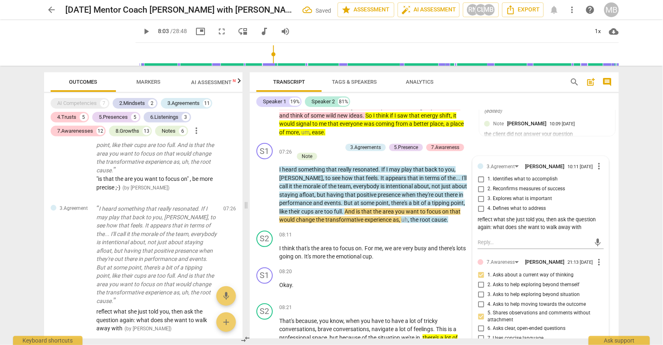
scroll to position [0, 0]
click at [141, 31] on span "play_arrow" at bounding box center [146, 32] width 10 height 10
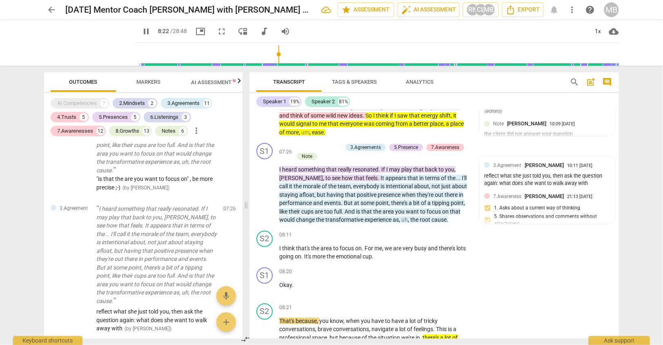
drag, startPoint x: 616, startPoint y: 173, endPoint x: 617, endPoint y: 181, distance: 8.2
click at [563, 183] on div "S1 play_arrow pause 00:02 + Add competency keyboard_arrow_right And off of mute…" at bounding box center [434, 224] width 369 height 228
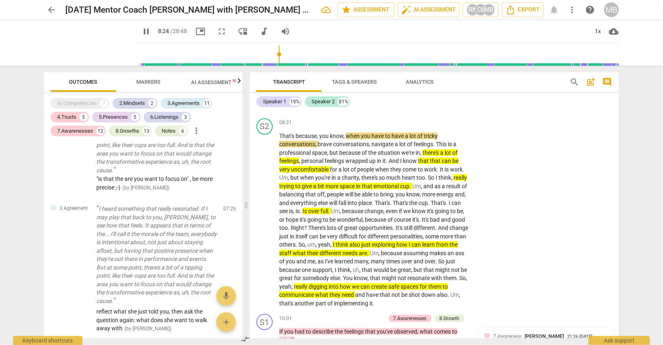
scroll to position [1141, 0]
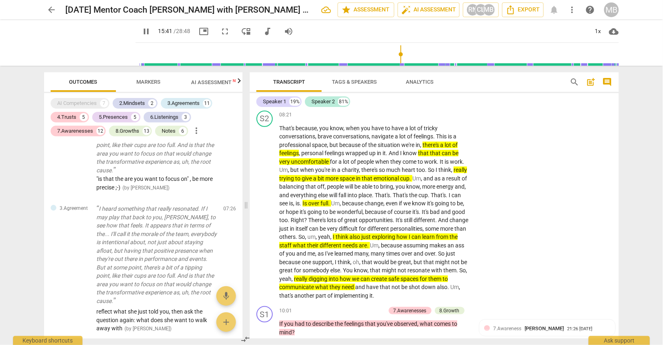
click at [141, 30] on span "pause" at bounding box center [146, 32] width 10 height 10
click at [563, 186] on div "S1 play_arrow pause 00:02 + Add competency keyboard_arrow_right And off of mute…" at bounding box center [434, 224] width 369 height 228
click at [563, 189] on div "S2 play_arrow pause 08:21 + Add competency keyboard_arrow_right That's because …" at bounding box center [434, 205] width 369 height 196
drag, startPoint x: 618, startPoint y: 182, endPoint x: 616, endPoint y: 187, distance: 6.1
click at [563, 187] on div "S1 play_arrow pause 00:02 + Add competency keyboard_arrow_right And off of mute…" at bounding box center [434, 224] width 369 height 228
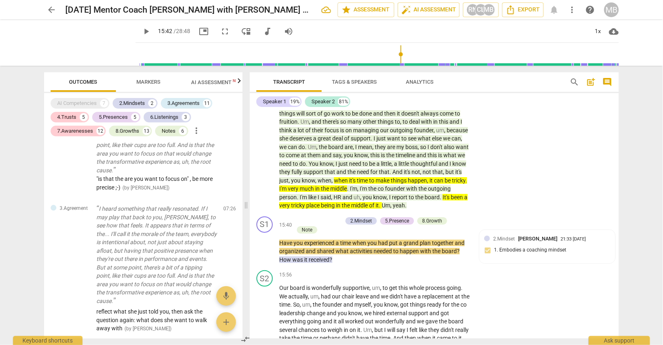
scroll to position [1855, 0]
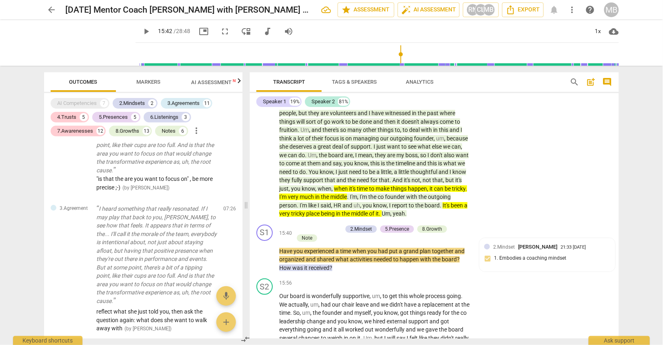
click at [141, 30] on span "play_arrow" at bounding box center [146, 32] width 10 height 10
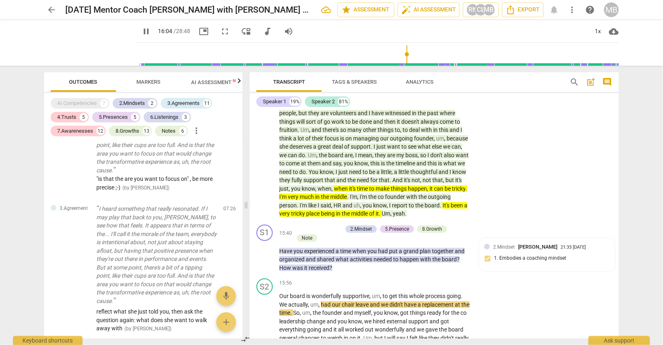
click at [141, 29] on span "pause" at bounding box center [146, 32] width 10 height 10
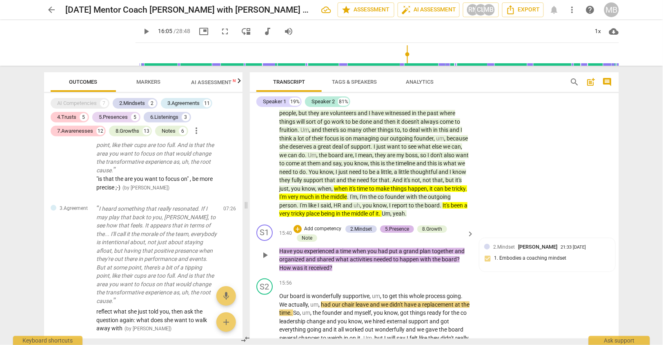
click at [392, 225] on div "5.Presence" at bounding box center [397, 228] width 24 height 7
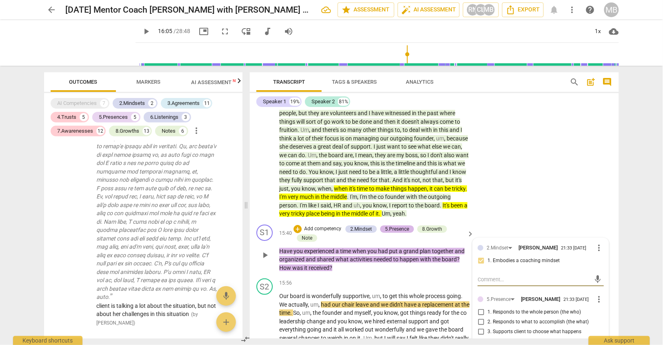
scroll to position [3171, 0]
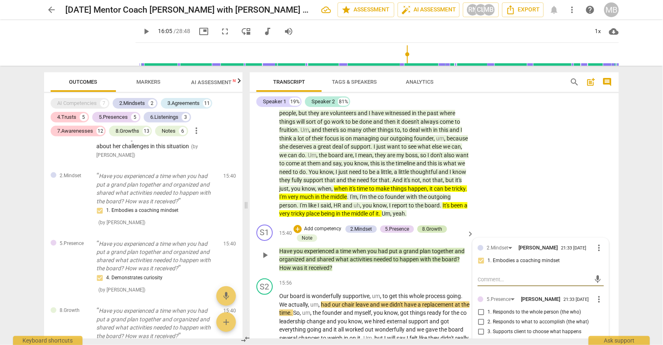
click at [433, 225] on div "8.Growth" at bounding box center [432, 228] width 20 height 7
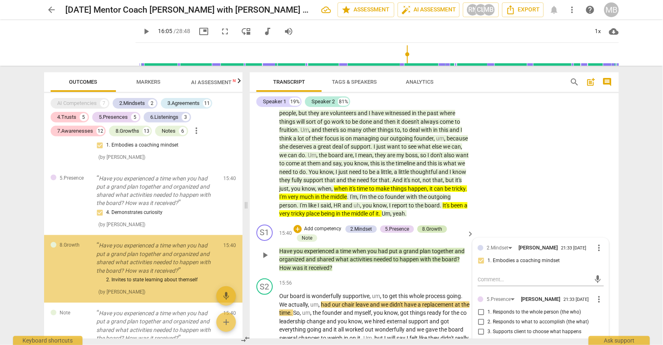
scroll to position [3238, 0]
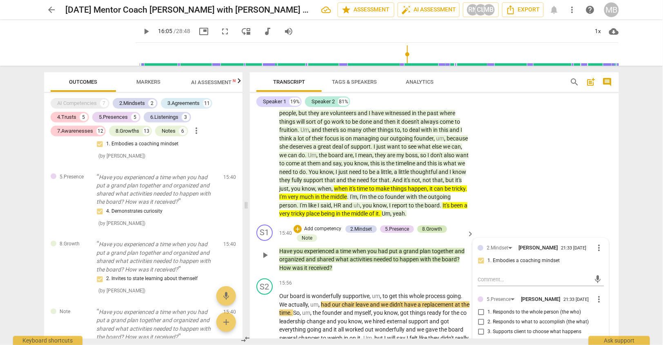
click at [433, 225] on div "8.Growth" at bounding box center [432, 228] width 20 height 7
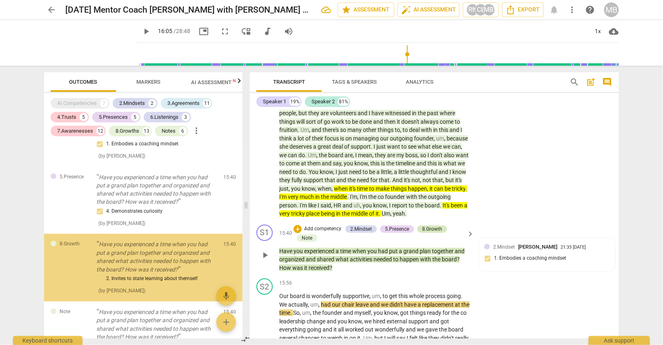
click at [433, 225] on div "8.Growth" at bounding box center [432, 228] width 20 height 7
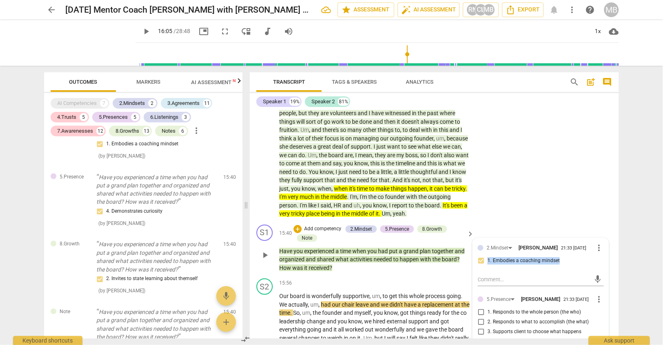
drag, startPoint x: 616, startPoint y: 229, endPoint x: 616, endPoint y: 234, distance: 4.9
click at [563, 234] on div "S1 play_arrow pause 15:40 + Add competency 2.Mindset 5.Presence 8.Growth Note k…" at bounding box center [434, 248] width 369 height 54
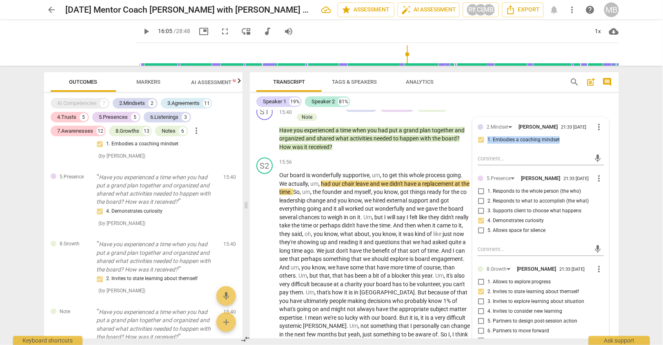
scroll to position [1944, 0]
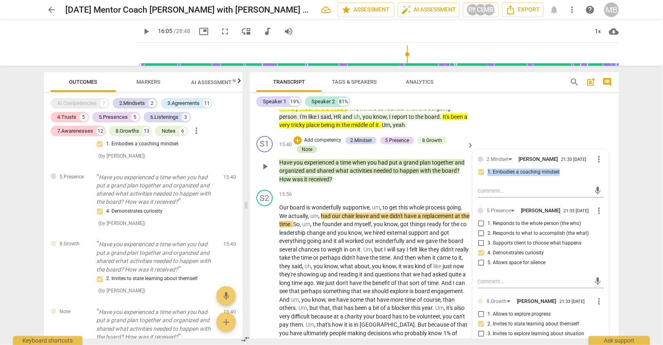
click at [306, 146] on div "Note" at bounding box center [307, 149] width 11 height 7
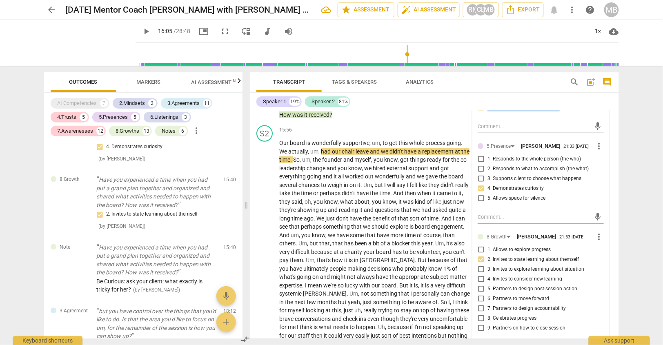
scroll to position [2016, 0]
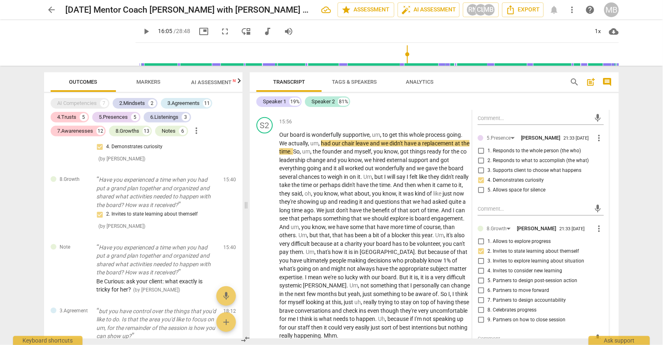
click at [563, 293] on li "Edit" at bounding box center [605, 313] width 28 height 16
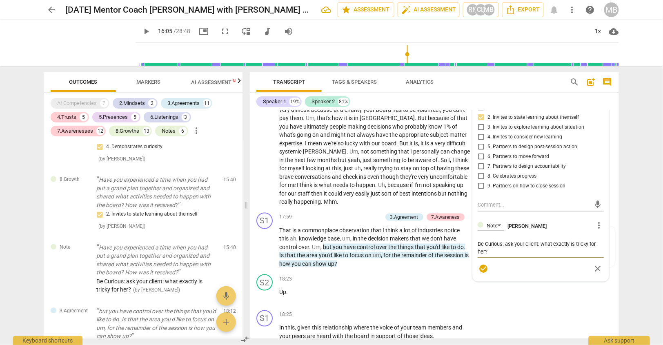
click at [496, 240] on textarea "Be Curious: ask your client: what exactly is tricky for her?" at bounding box center [541, 247] width 126 height 15
click at [481, 271] on span "check_circle" at bounding box center [484, 276] width 10 height 10
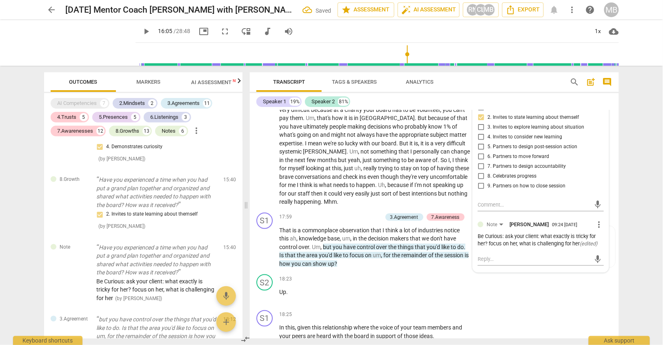
click at [141, 31] on span "play_arrow" at bounding box center [146, 32] width 10 height 10
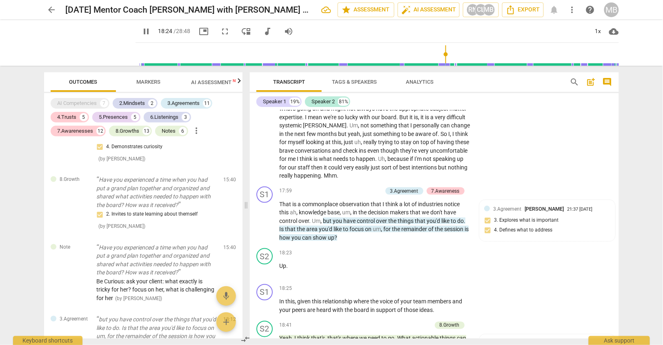
scroll to position [2193, 0]
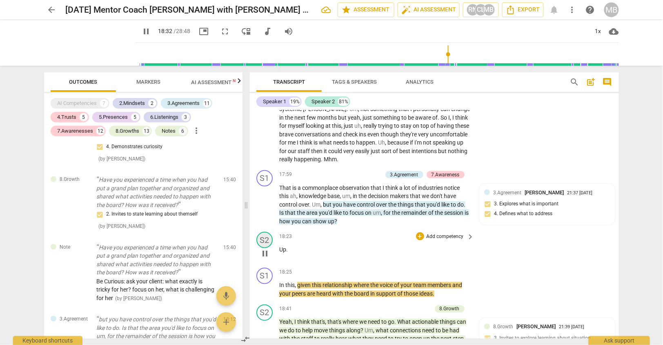
click at [266, 232] on div "S2" at bounding box center [264, 240] width 16 height 16
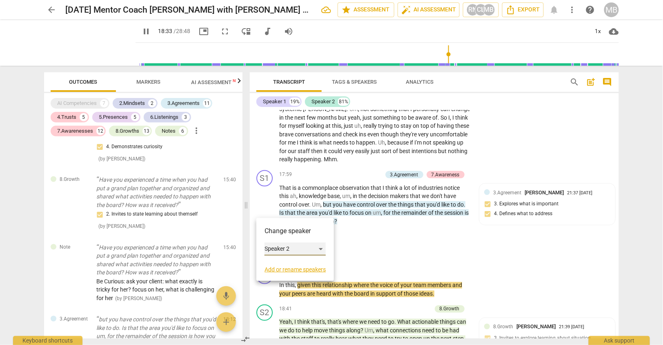
click at [320, 248] on div "Speaker 2" at bounding box center [295, 248] width 61 height 13
click at [304, 233] on li "Speaker 1" at bounding box center [296, 235] width 62 height 16
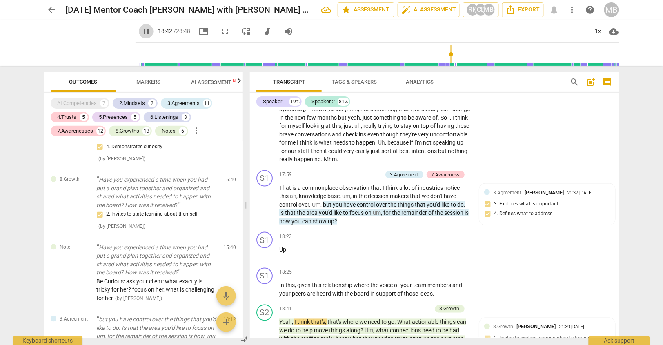
click at [141, 29] on span "pause" at bounding box center [146, 32] width 10 height 10
click at [385, 187] on p "That is a commonplace observation that I think a lot of industries notice this …" at bounding box center [374, 205] width 191 height 42
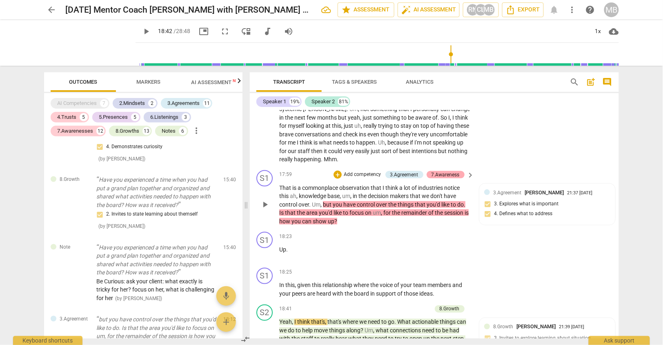
click at [438, 171] on div "7.Awareness" at bounding box center [445, 174] width 28 height 7
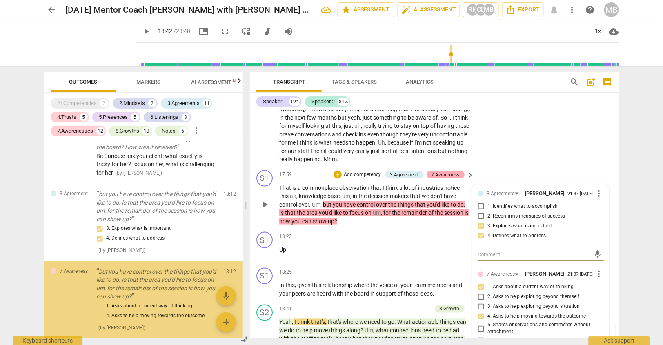
scroll to position [3456, 0]
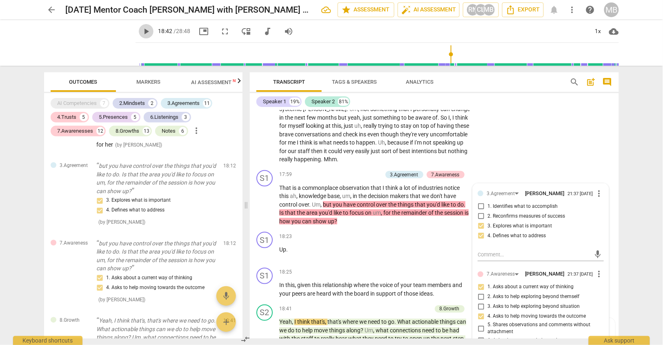
click at [141, 31] on span "play_arrow" at bounding box center [146, 32] width 10 height 10
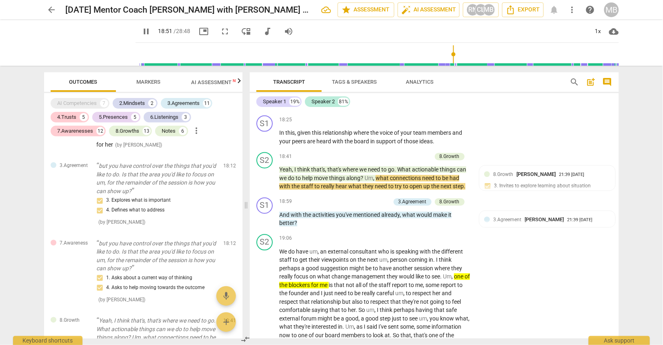
scroll to position [2353, 0]
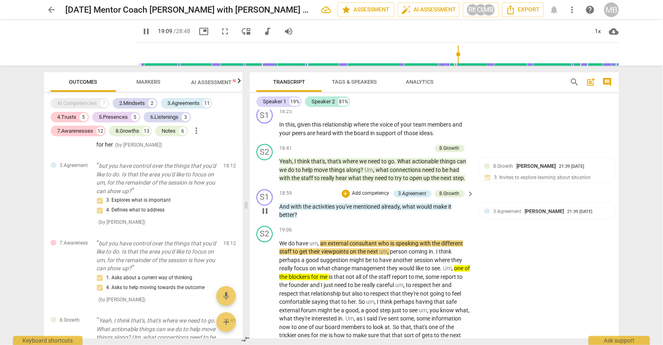
click at [358, 190] on p "Add competency" at bounding box center [370, 193] width 39 height 7
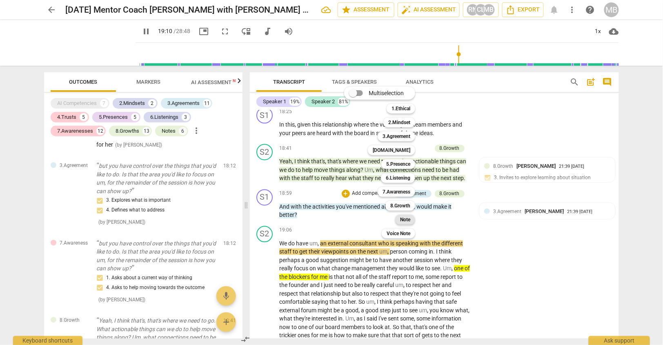
click at [404, 217] on b "Note" at bounding box center [405, 220] width 10 height 10
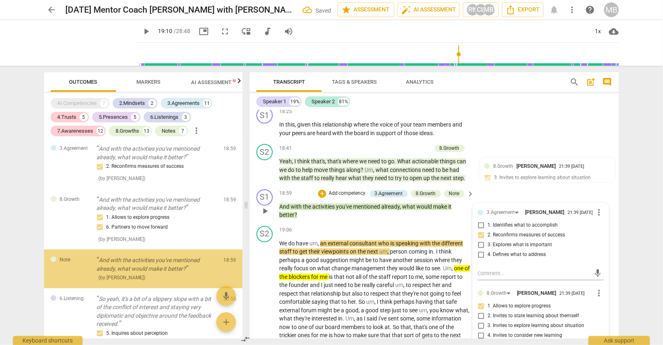
scroll to position [3726, 0]
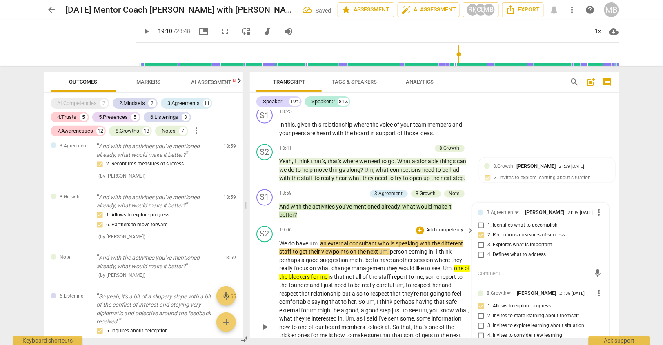
drag, startPoint x: 616, startPoint y: 253, endPoint x: 616, endPoint y: 263, distance: 9.4
click at [563, 265] on div "S2 play_arrow pause 19:06 + Add competency keyboard_arrow_right We do have um ,…" at bounding box center [434, 321] width 369 height 196
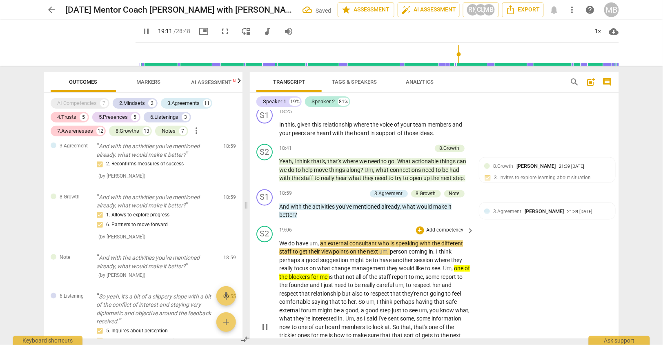
drag, startPoint x: 616, startPoint y: 257, endPoint x: 616, endPoint y: 266, distance: 8.6
click at [563, 266] on div "S2 play_arrow pause 19:06 + Add competency keyboard_arrow_right We do have um ,…" at bounding box center [434, 321] width 369 height 196
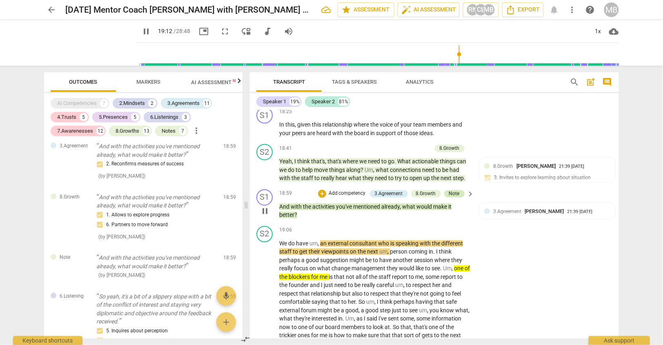
click at [456, 190] on div "Note" at bounding box center [454, 193] width 11 height 7
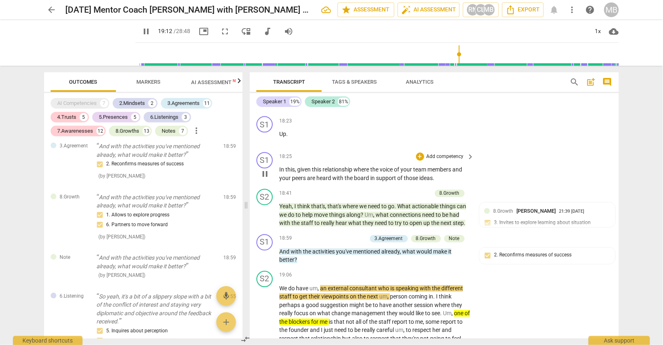
scroll to position [0, 0]
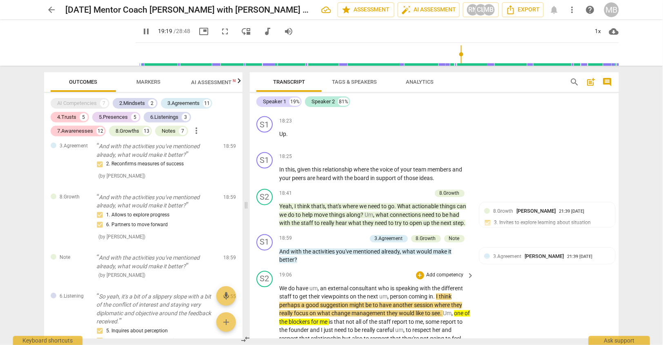
drag, startPoint x: 616, startPoint y: 253, endPoint x: 616, endPoint y: 259, distance: 5.7
drag, startPoint x: 616, startPoint y: 251, endPoint x: 617, endPoint y: 259, distance: 8.2
click at [563, 259] on div "S1 play_arrow pause 00:02 + Add competency keyboard_arrow_right And off of mute…" at bounding box center [434, 224] width 369 height 228
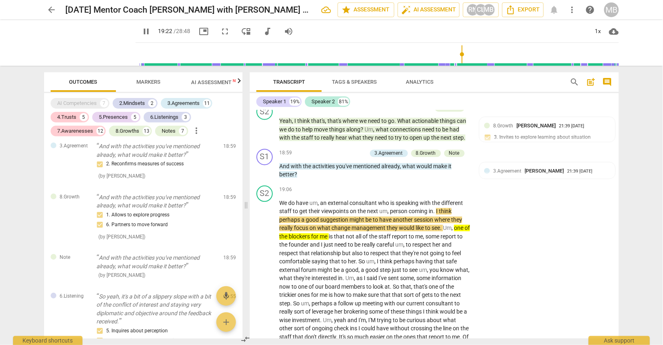
scroll to position [2402, 0]
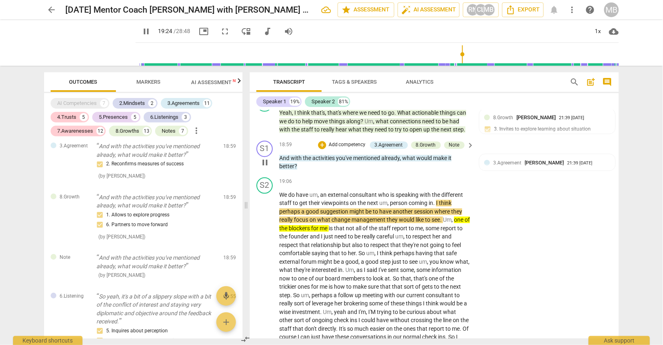
click at [447, 155] on span "make" at bounding box center [440, 158] width 15 height 7
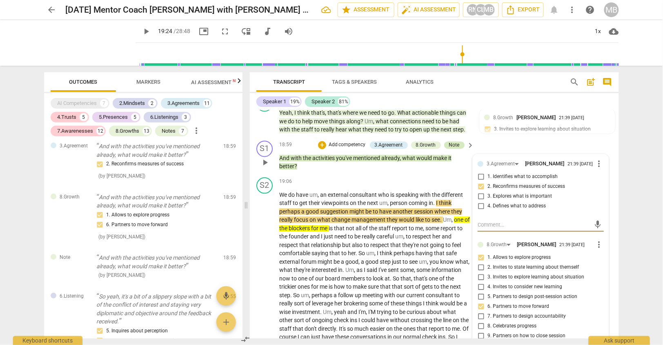
click at [452, 142] on div "Note" at bounding box center [454, 145] width 11 height 7
drag, startPoint x: 616, startPoint y: 257, endPoint x: 616, endPoint y: 262, distance: 4.9
click at [563, 262] on div "S2 play_arrow pause 19:06 + Add competency keyboard_arrow_right We do have um ,…" at bounding box center [434, 272] width 369 height 196
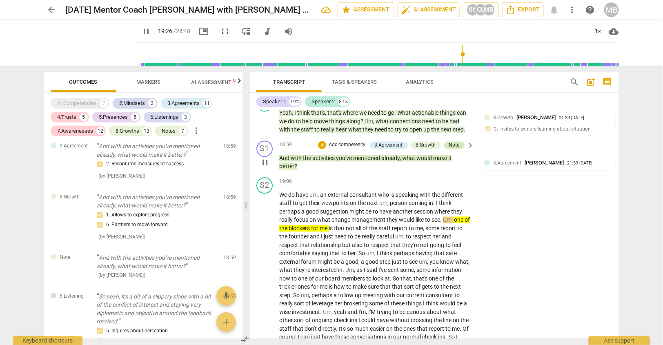
click at [455, 142] on div "Note" at bounding box center [454, 145] width 11 height 7
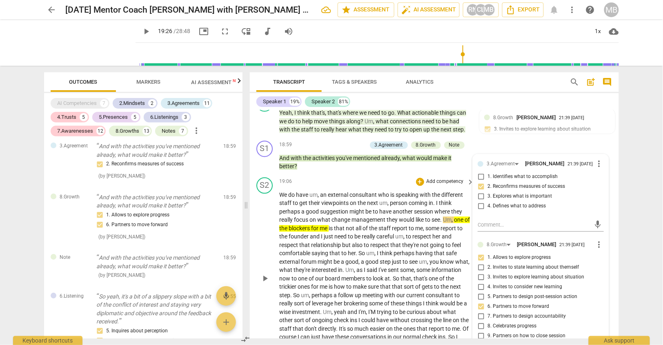
drag, startPoint x: 616, startPoint y: 257, endPoint x: 616, endPoint y: 262, distance: 4.9
click at [563, 262] on div "S2 play_arrow pause 19:06 + Add competency keyboard_arrow_right We do have um ,…" at bounding box center [434, 272] width 369 height 196
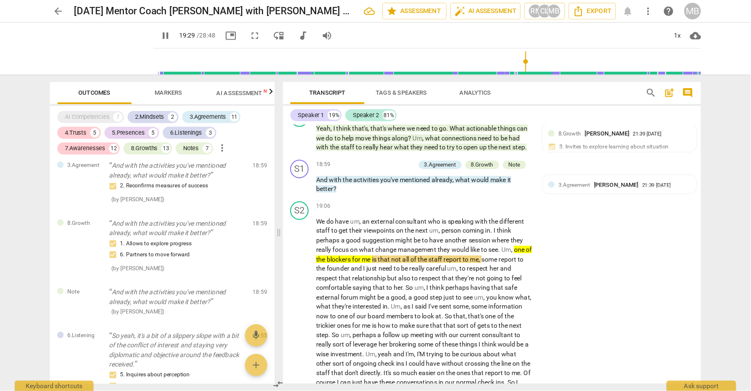
scroll to position [2402, 0]
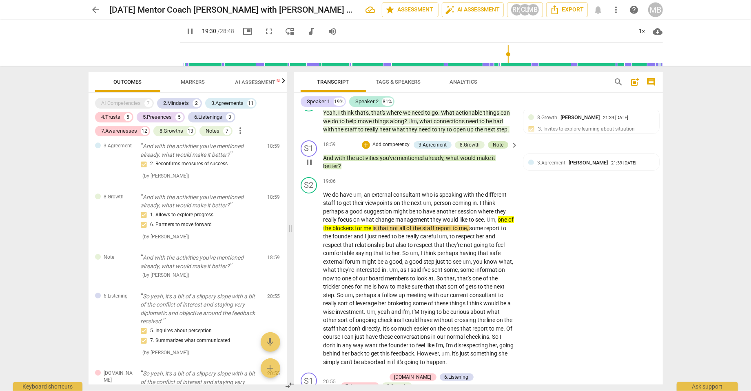
click at [497, 141] on div "Note" at bounding box center [498, 144] width 11 height 7
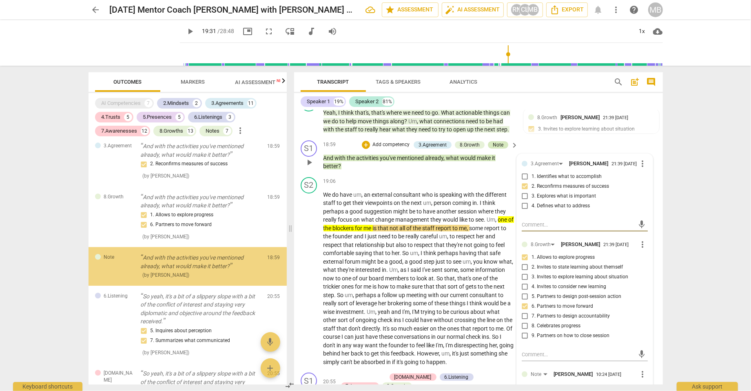
scroll to position [3705, 0]
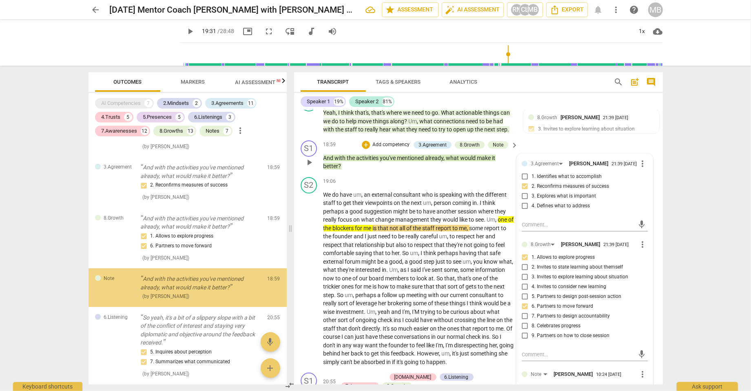
click at [536, 293] on div "mic" at bounding box center [585, 393] width 126 height 13
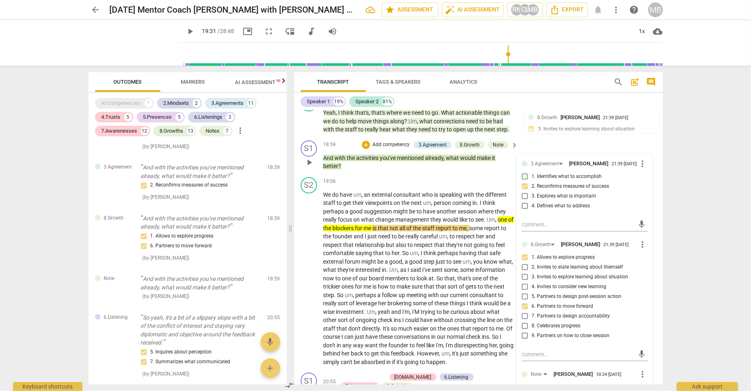
click at [529, 293] on textarea at bounding box center [578, 394] width 113 height 8
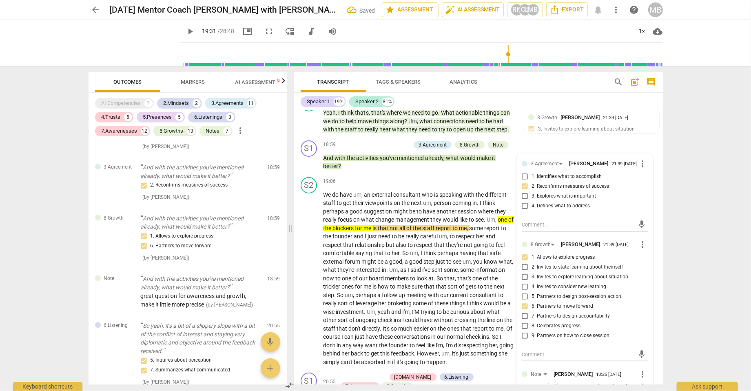
click at [186, 29] on span "play_arrow" at bounding box center [191, 32] width 10 height 10
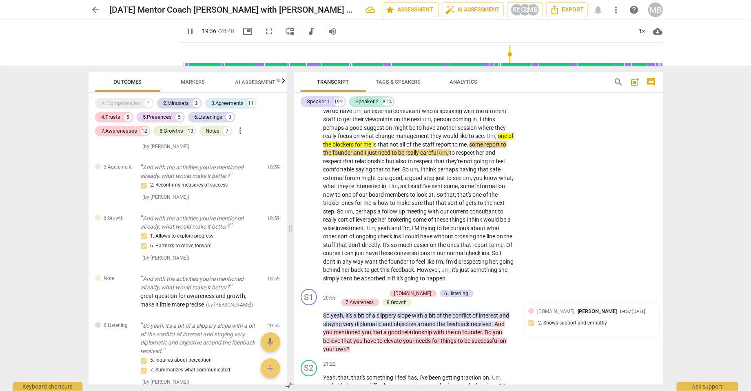
scroll to position [2471, 0]
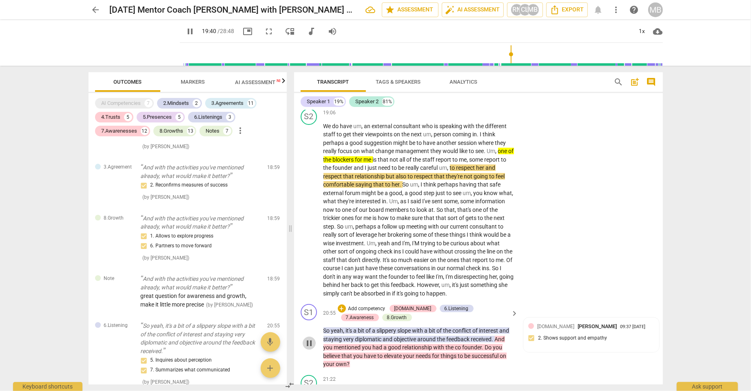
click at [307, 293] on span "pause" at bounding box center [310, 343] width 10 height 10
click at [327, 293] on span "So" at bounding box center [328, 330] width 8 height 7
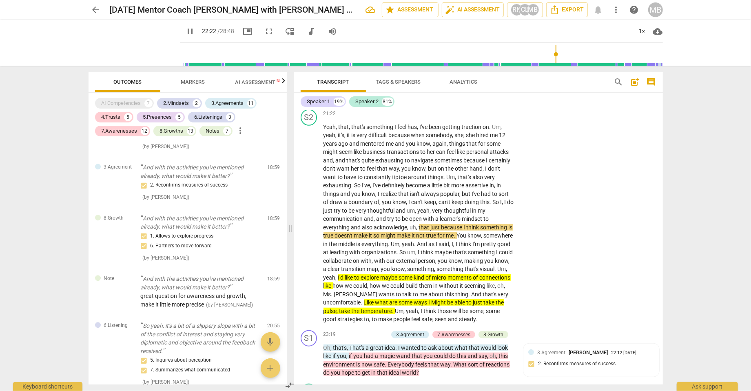
scroll to position [2556, 0]
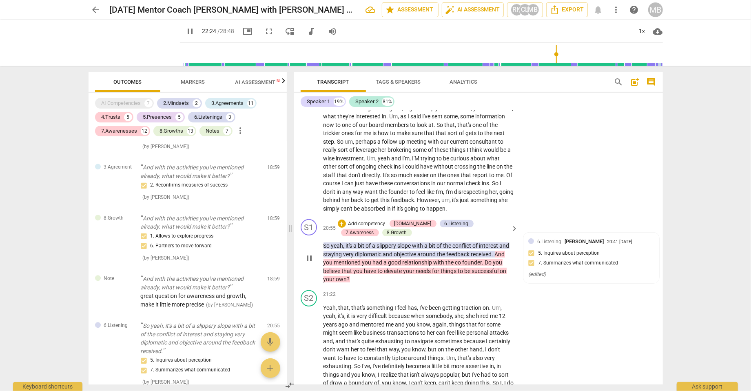
click at [333, 242] on span "yeah" at bounding box center [337, 245] width 12 height 7
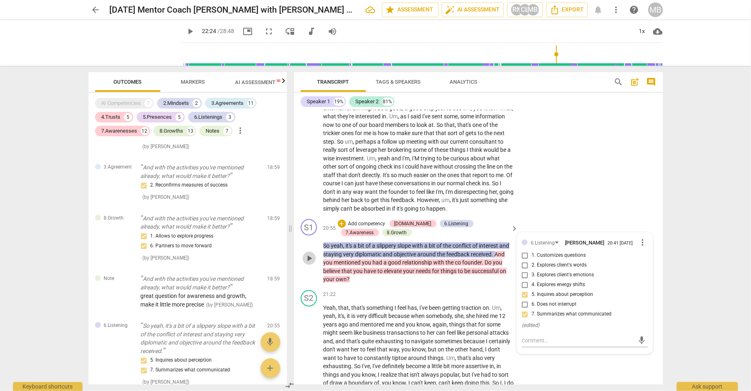
click at [307, 253] on span "play_arrow" at bounding box center [310, 258] width 10 height 10
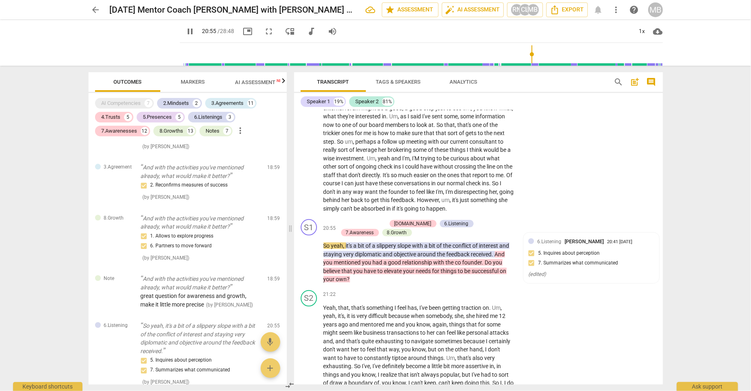
click at [330, 251] on span "staying" at bounding box center [334, 254] width 20 height 7
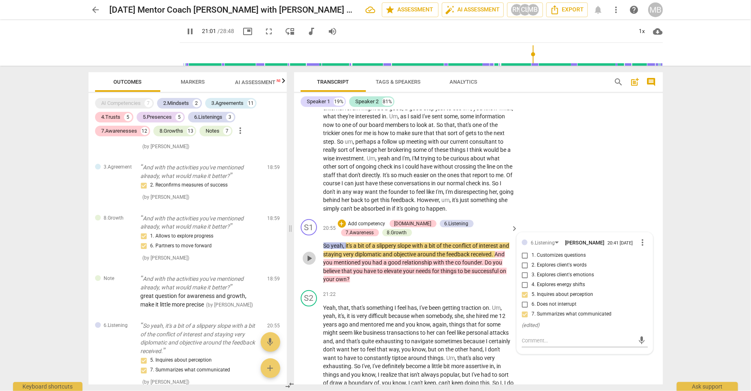
click at [311, 253] on span "play_arrow" at bounding box center [310, 258] width 10 height 10
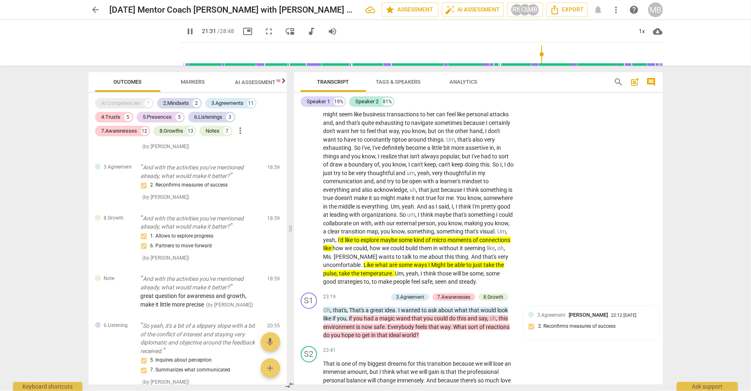
scroll to position [2789, 0]
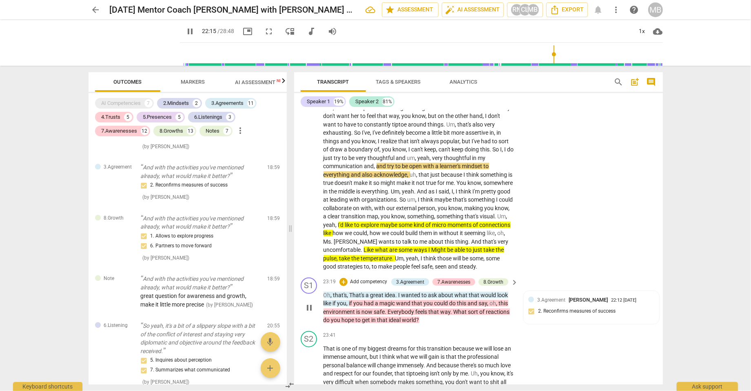
click at [307, 293] on span "pause" at bounding box center [310, 308] width 10 height 10
click at [329, 292] on span "Oh" at bounding box center [327, 295] width 7 height 7
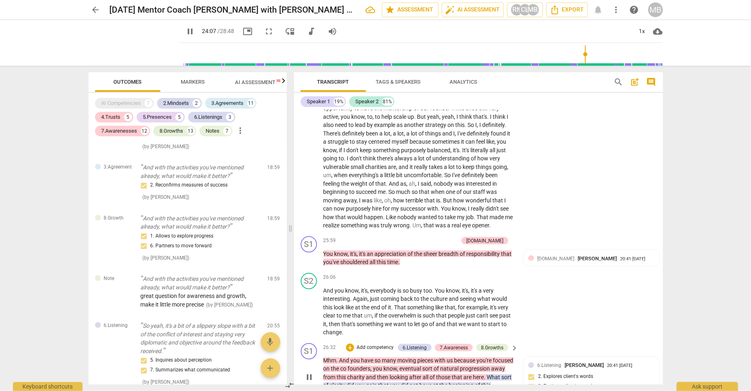
scroll to position [3130, 0]
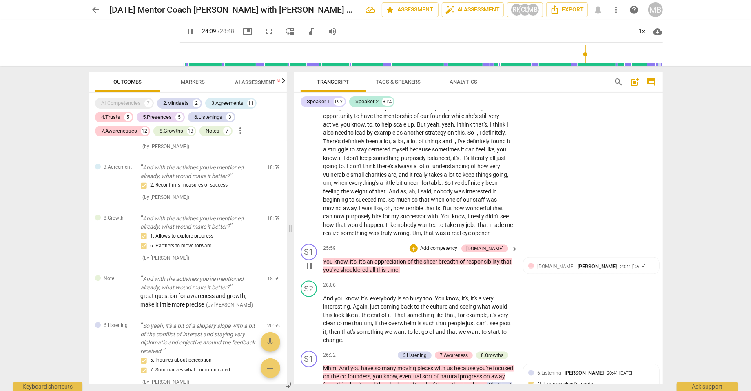
click at [324, 258] on span "You" at bounding box center [329, 261] width 11 height 7
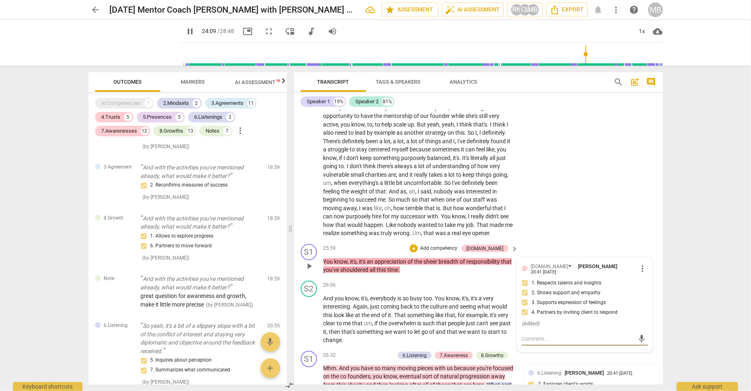
click at [324, 258] on span "You" at bounding box center [329, 261] width 11 height 7
click at [309, 261] on span "pause" at bounding box center [310, 266] width 10 height 10
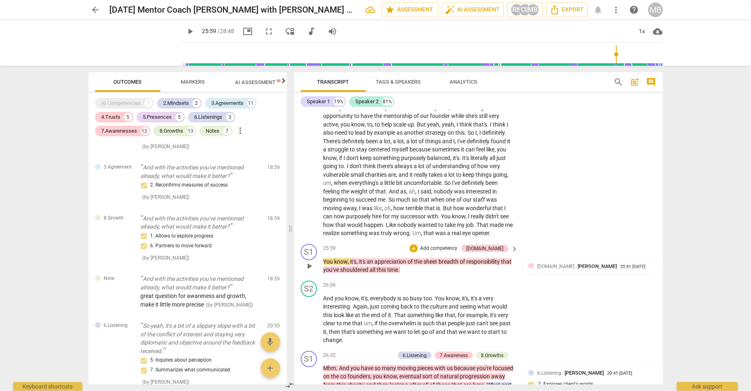
click at [309, 261] on span "play_arrow" at bounding box center [310, 266] width 10 height 10
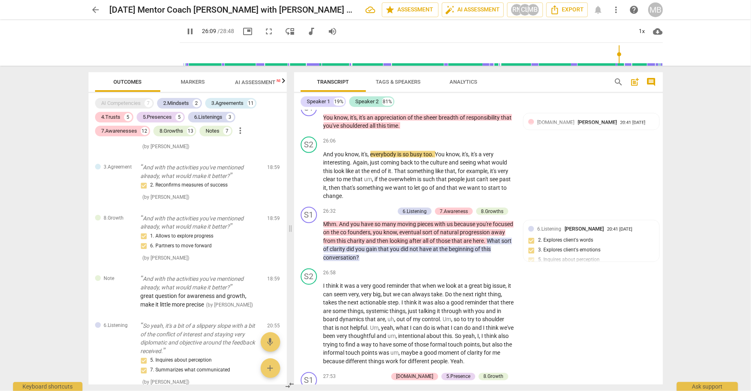
scroll to position [3282, 0]
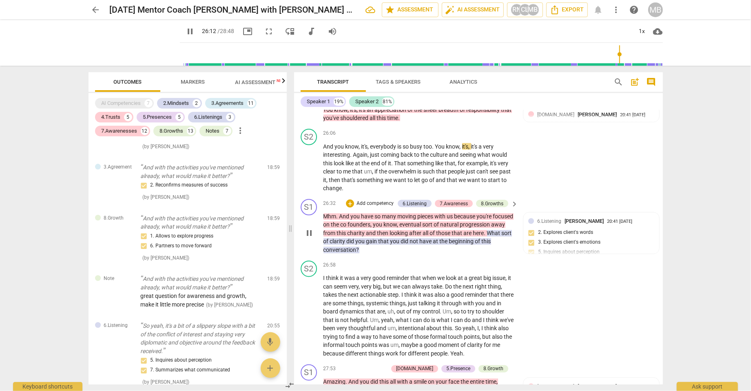
click at [306, 229] on span "pause" at bounding box center [310, 234] width 10 height 10
click at [0, 0] on span "play_arrow" at bounding box center [0, 0] width 0 height 0
click at [332, 213] on span "Mhm" at bounding box center [330, 216] width 13 height 7
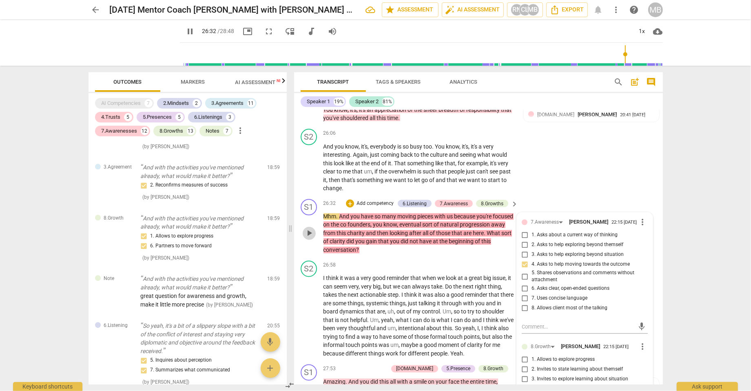
click at [308, 229] on span "play_arrow" at bounding box center [310, 234] width 10 height 10
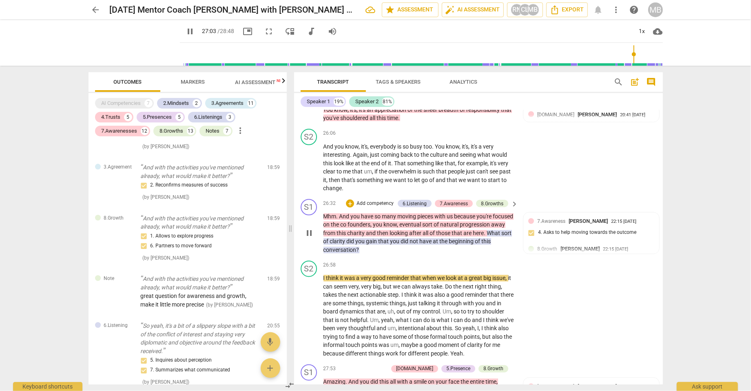
click at [309, 229] on span "pause" at bounding box center [310, 234] width 10 height 10
click at [309, 229] on span "play_arrow" at bounding box center [310, 234] width 10 height 10
click at [311, 293] on span "pause" at bounding box center [310, 316] width 10 height 10
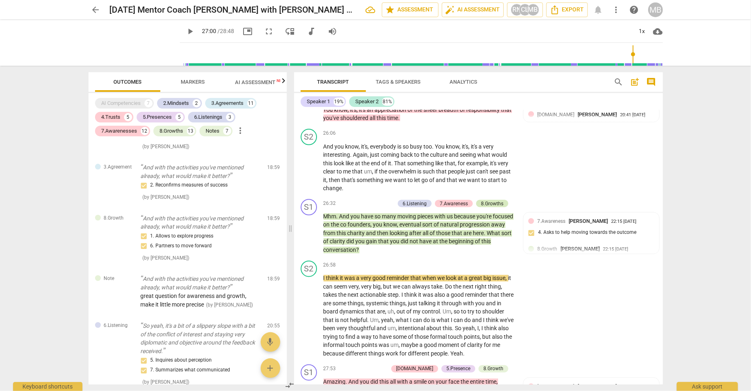
click at [490, 200] on div "8.Growths" at bounding box center [492, 203] width 22 height 7
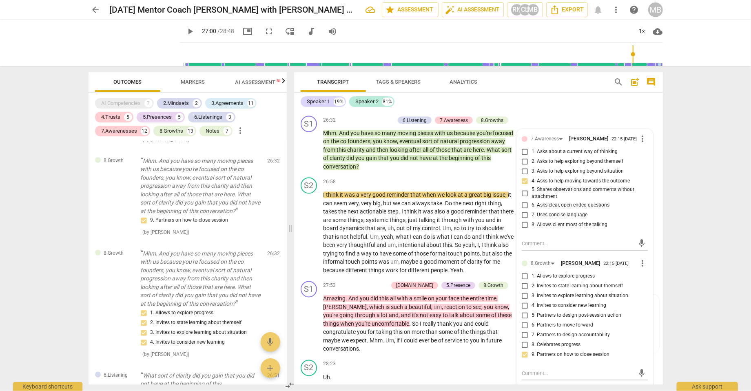
scroll to position [3358, 0]
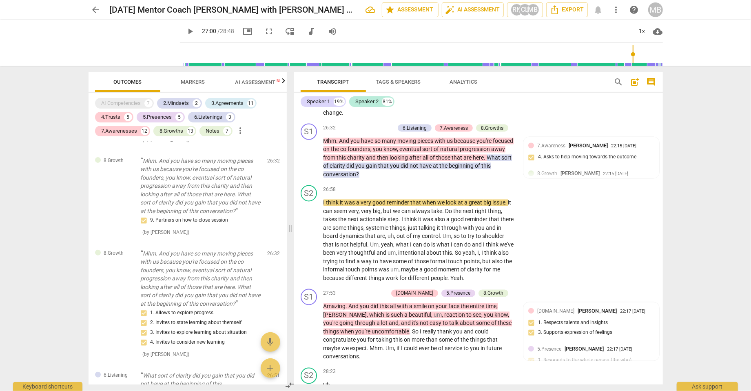
click at [186, 30] on span "play_arrow" at bounding box center [191, 32] width 10 height 10
click at [327, 293] on span "Amazing" at bounding box center [335, 306] width 22 height 7
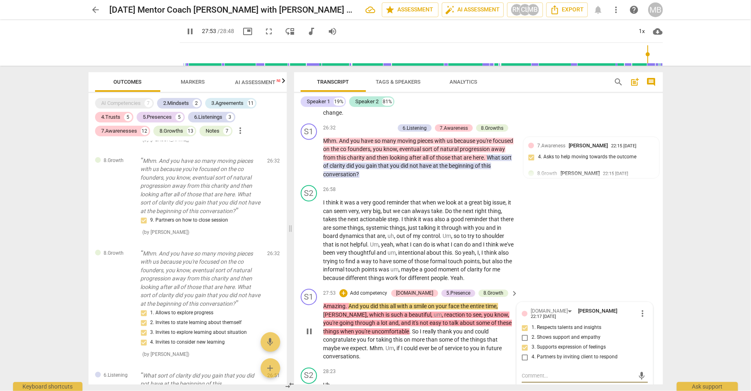
click at [309, 293] on span "pause" at bounding box center [310, 332] width 10 height 10
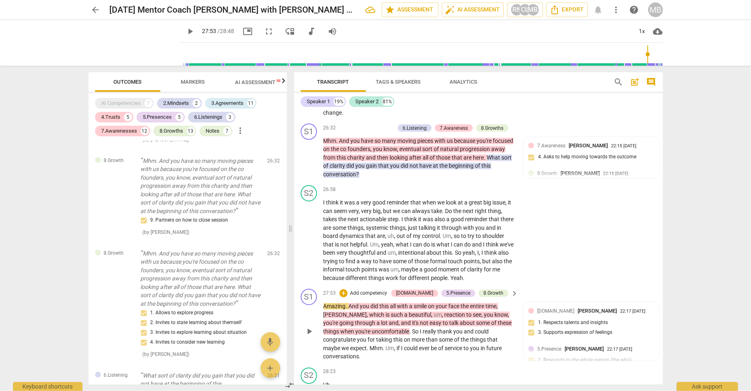
click at [309, 293] on span "play_arrow" at bounding box center [310, 332] width 10 height 10
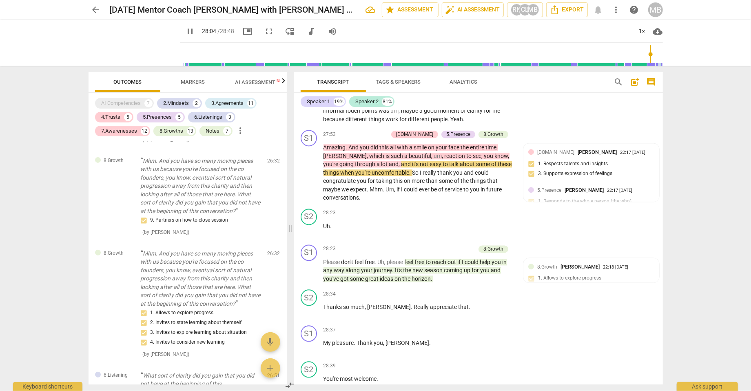
scroll to position [3524, 0]
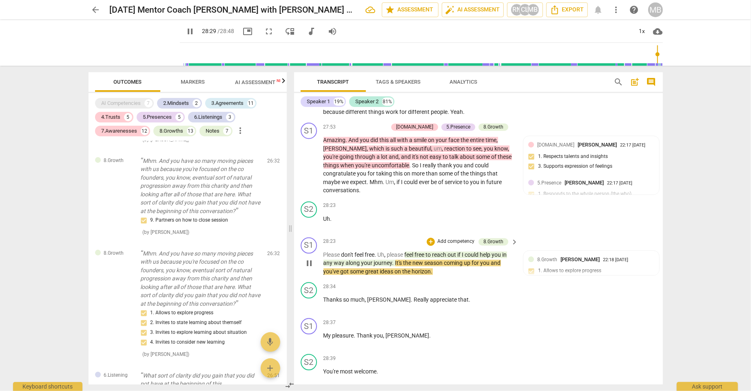
click at [311, 258] on span "pause" at bounding box center [310, 263] width 10 height 10
drag, startPoint x: 340, startPoint y: 128, endPoint x: 411, endPoint y: 129, distance: 70.2
click at [411, 136] on p "Amazing . And you did this all with a smile on your face the entire time , [PER…" at bounding box center [419, 165] width 191 height 59
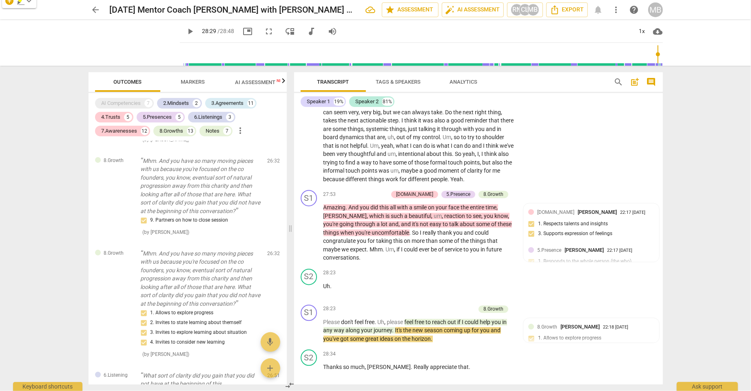
scroll to position [3449, 0]
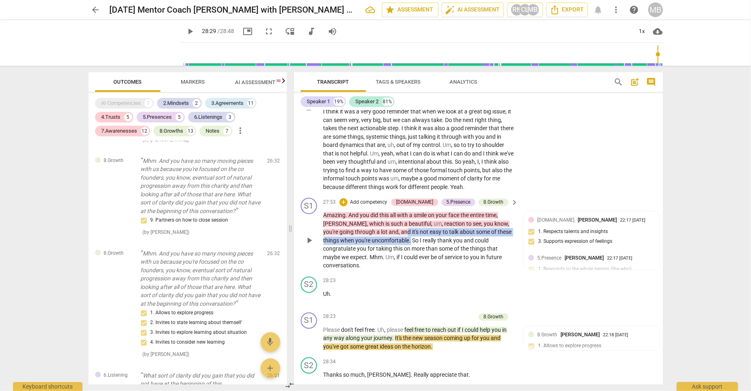
drag, startPoint x: 391, startPoint y: 195, endPoint x: 411, endPoint y: 204, distance: 22.7
click at [411, 211] on p "Amazing . And you did this all with a smile on your face the entire time , [PER…" at bounding box center [419, 240] width 191 height 59
click at [381, 199] on p "Add competency" at bounding box center [368, 202] width 39 height 7
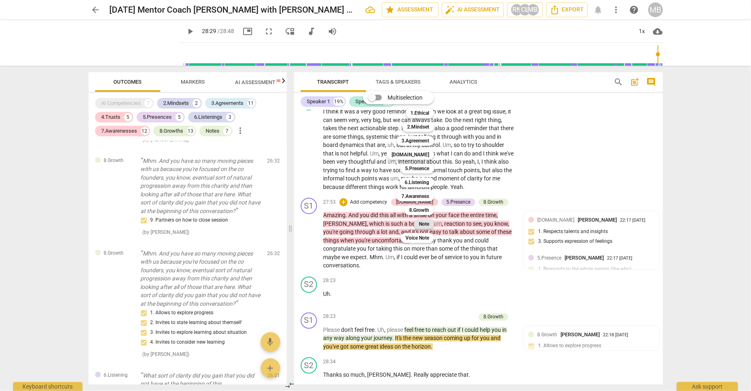
click at [422, 225] on b "Note" at bounding box center [424, 224] width 10 height 10
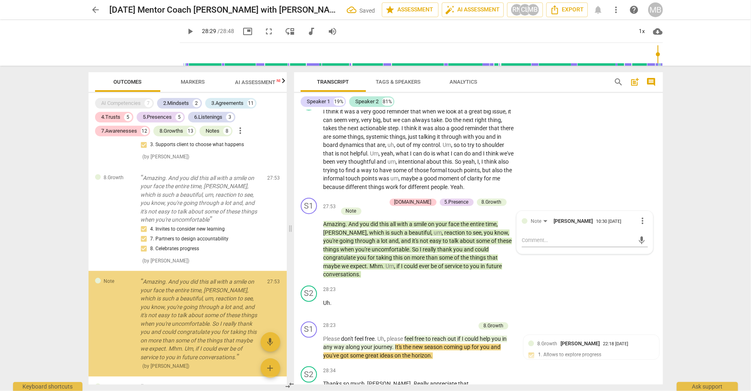
scroll to position [5250, 0]
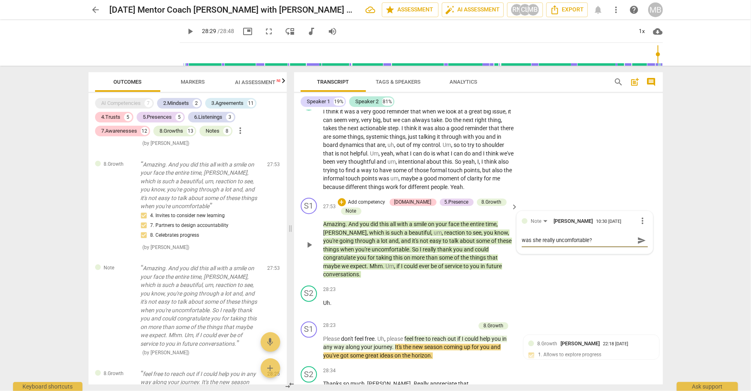
click at [563, 236] on span "send" at bounding box center [642, 240] width 9 height 9
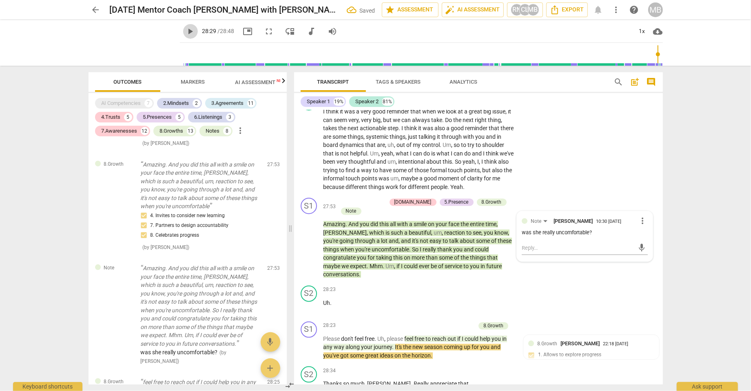
click at [186, 29] on span "play_arrow" at bounding box center [191, 32] width 10 height 10
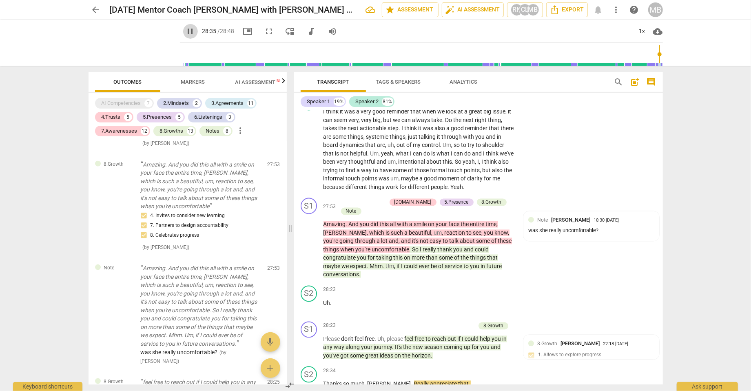
click at [186, 29] on span "pause" at bounding box center [191, 32] width 10 height 10
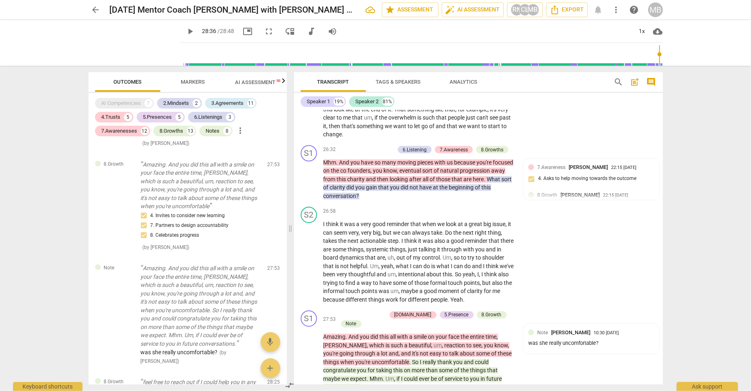
scroll to position [3321, 0]
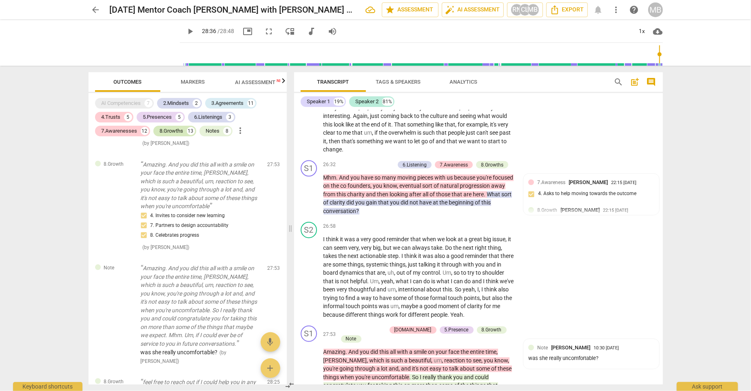
click at [170, 131] on div "8.Growths" at bounding box center [172, 131] width 24 height 8
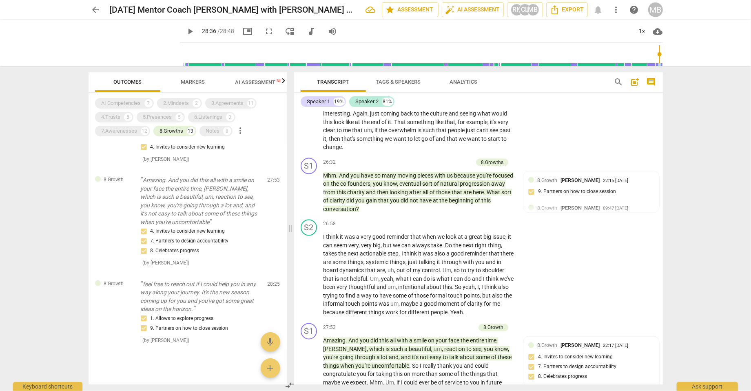
scroll to position [3324, 0]
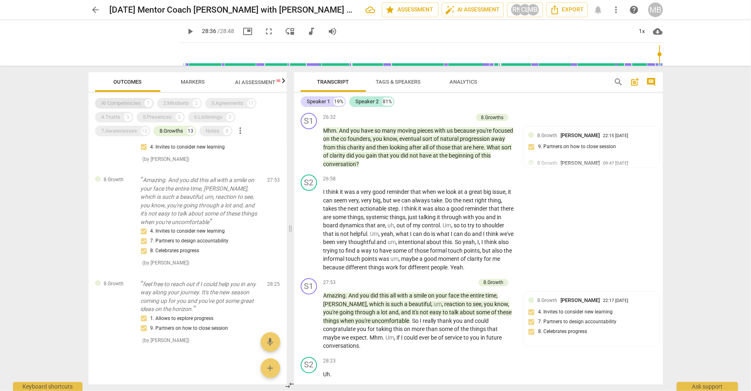
click at [113, 101] on div "AI Competencies" at bounding box center [122, 103] width 40 height 8
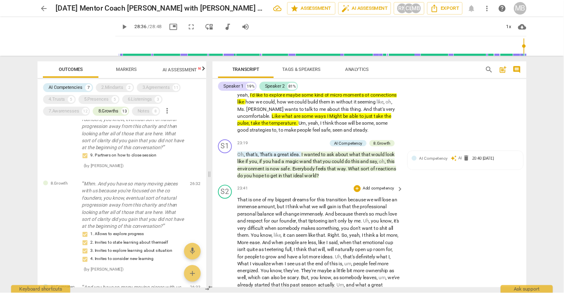
scroll to position [2857, 0]
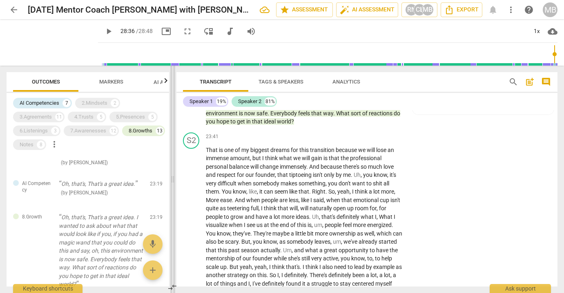
drag, startPoint x: 208, startPoint y: 178, endPoint x: 172, endPoint y: 176, distance: 36.4
click at [172, 176] on span at bounding box center [172, 180] width 5 height 228
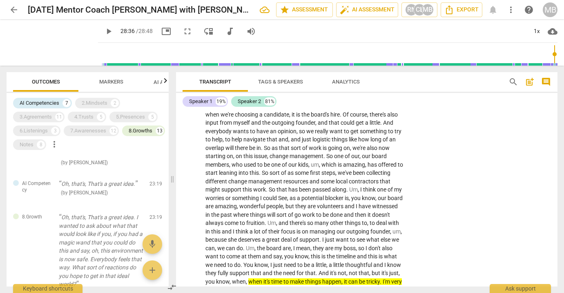
scroll to position [0, 0]
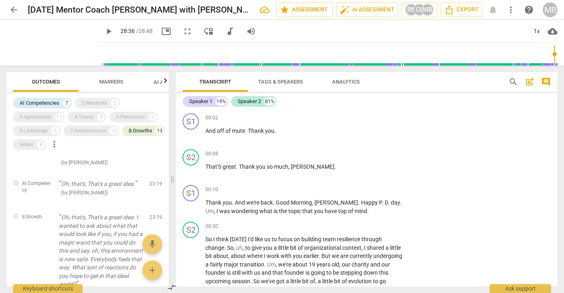
drag, startPoint x: 554, startPoint y: 115, endPoint x: 554, endPoint y: 104, distance: 11.4
click at [554, 104] on div "Speaker 1 19% Speaker 2 81% S1 play_arrow pause 00:02 + Add competency keyboard…" at bounding box center [366, 190] width 381 height 194
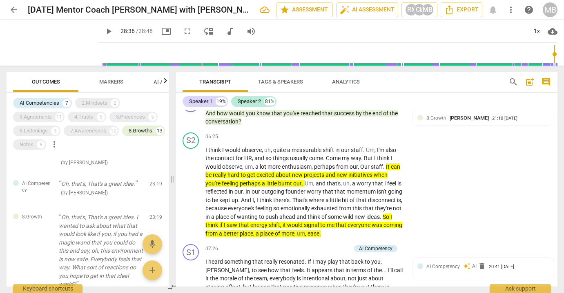
scroll to position [812, 0]
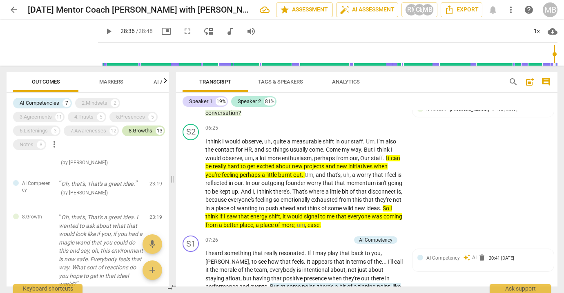
click at [129, 135] on div "8.Growths" at bounding box center [141, 131] width 24 height 8
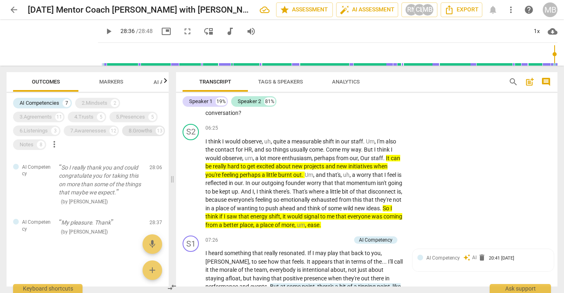
scroll to position [263, 0]
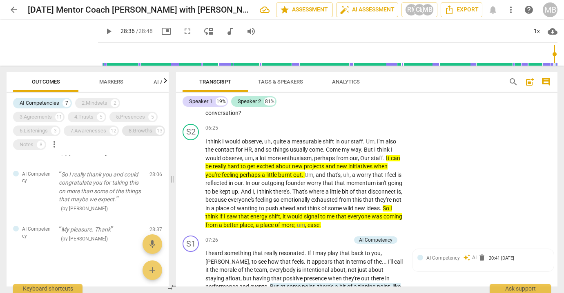
click at [129, 135] on div "8.Growths" at bounding box center [141, 131] width 24 height 8
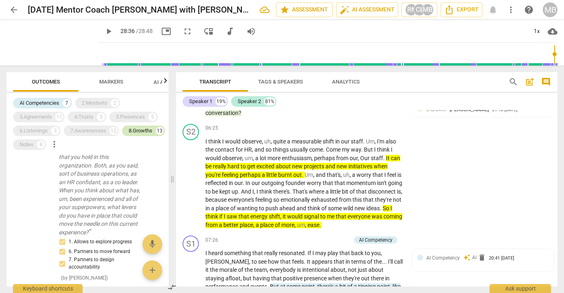
click at [129, 135] on div "8.Growths" at bounding box center [141, 131] width 24 height 8
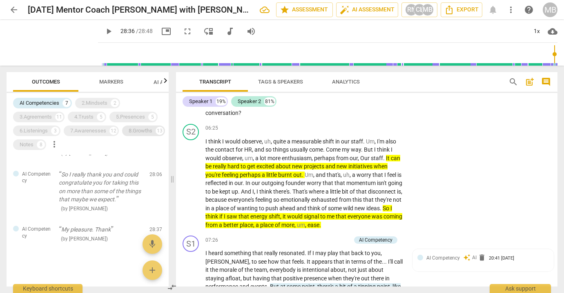
click at [129, 135] on div "8.Growths" at bounding box center [141, 131] width 24 height 8
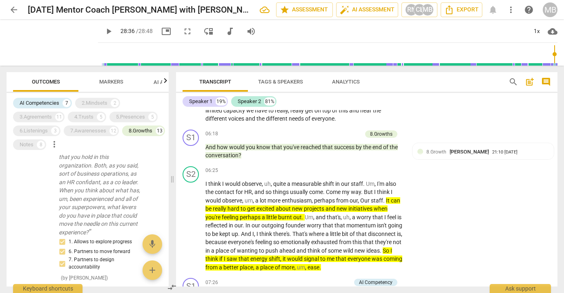
scroll to position [753, 0]
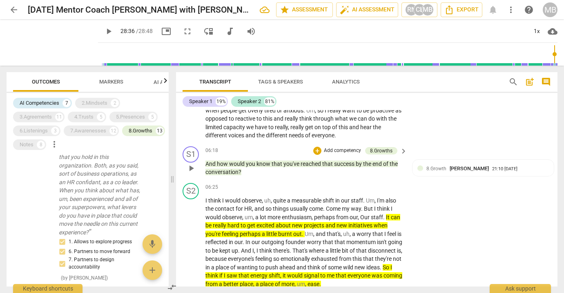
click at [347, 147] on p "Add competency" at bounding box center [342, 150] width 39 height 7
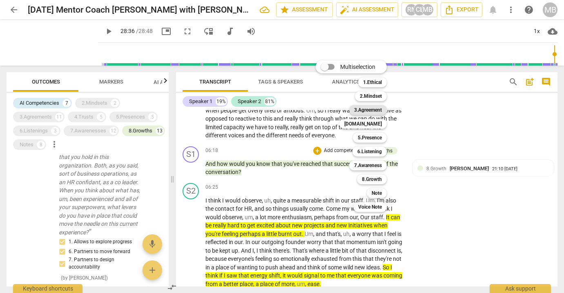
click at [373, 110] on b "3.Agreement" at bounding box center [368, 110] width 28 height 10
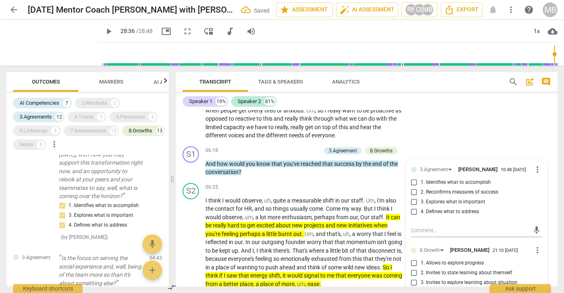
scroll to position [522, 0]
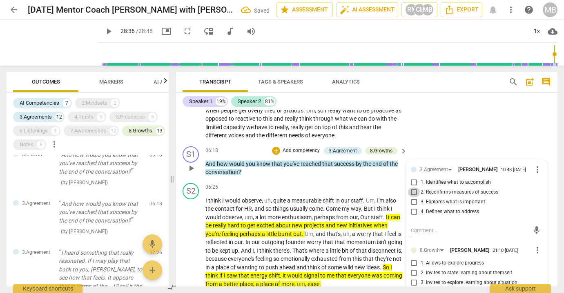
click at [412, 188] on input "2. Reconfirms measures of success" at bounding box center [413, 193] width 13 height 10
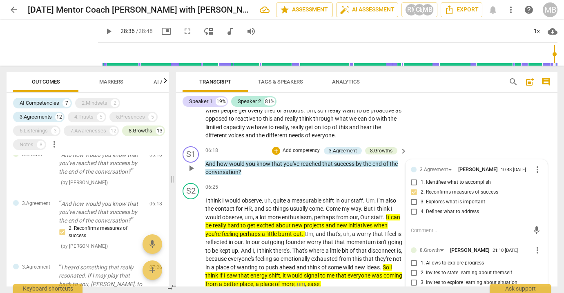
click at [311, 162] on div "S1 play_arrow pause 06:18 + Add competency 3.Agreement 8.Growths keyboard_arrow…" at bounding box center [366, 161] width 381 height 37
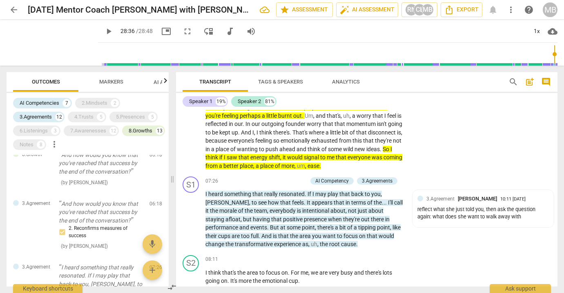
scroll to position [888, 0]
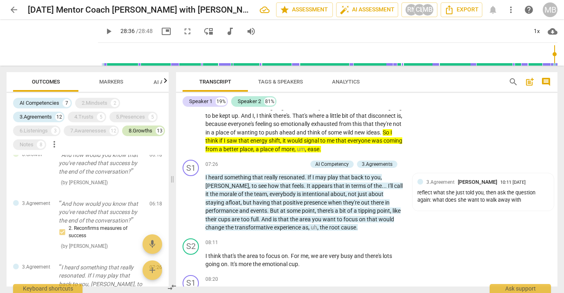
click at [129, 135] on div "8.Growths" at bounding box center [141, 131] width 24 height 8
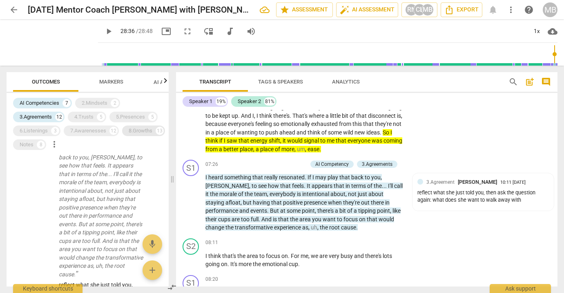
click at [129, 135] on div "8.Growths" at bounding box center [141, 131] width 24 height 8
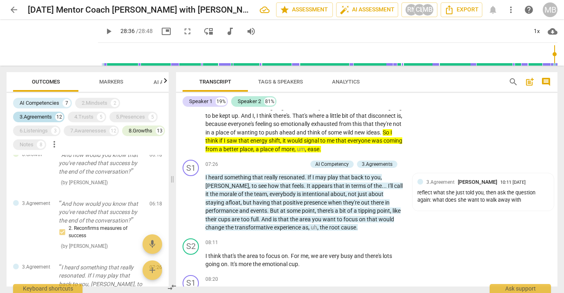
click at [40, 117] on div "3.Agreements" at bounding box center [36, 117] width 32 height 8
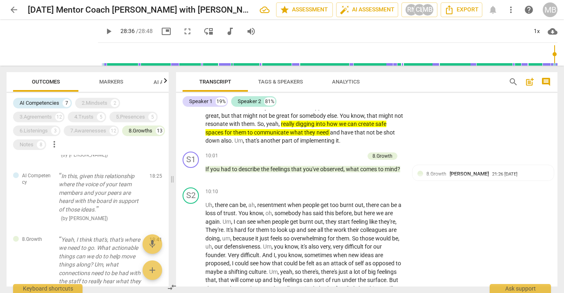
scroll to position [1244, 0]
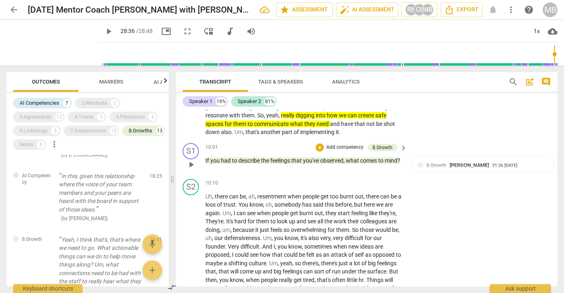
click at [341, 144] on p "Add competency" at bounding box center [344, 147] width 39 height 7
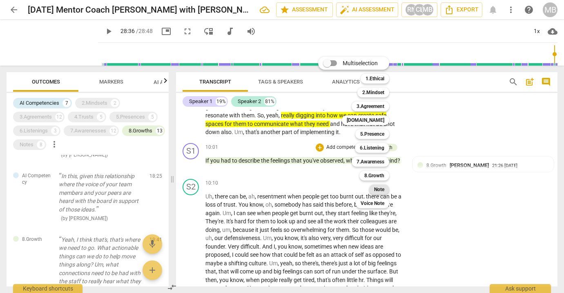
click at [378, 188] on b "Note" at bounding box center [379, 190] width 10 height 10
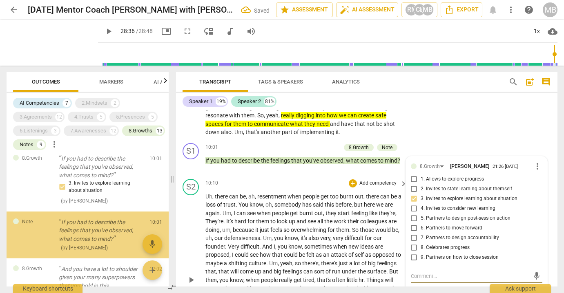
scroll to position [824, 0]
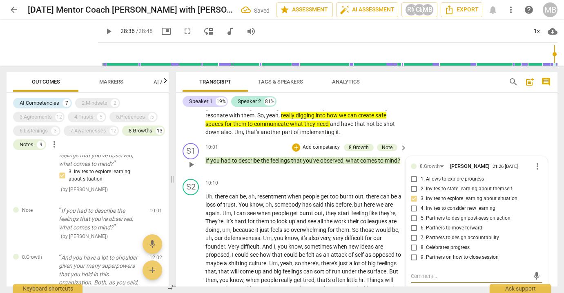
click at [535, 291] on span "more_vert" at bounding box center [537, 296] width 10 height 10
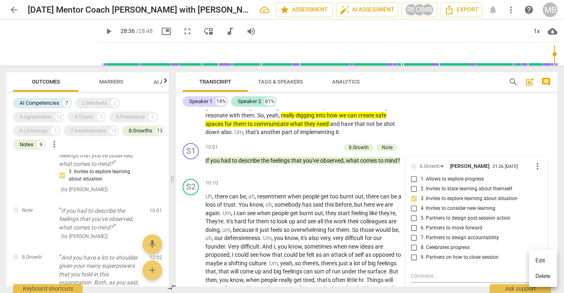
click at [542, 258] on li "Edit" at bounding box center [543, 261] width 28 height 16
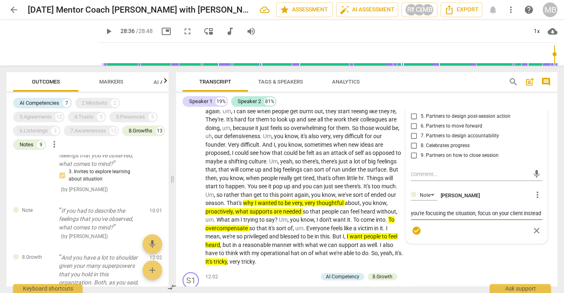
scroll to position [0, 0]
click at [414, 234] on span "check_circle" at bounding box center [416, 239] width 10 height 10
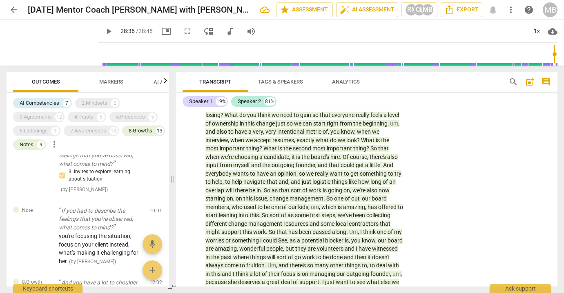
scroll to position [1625, 0]
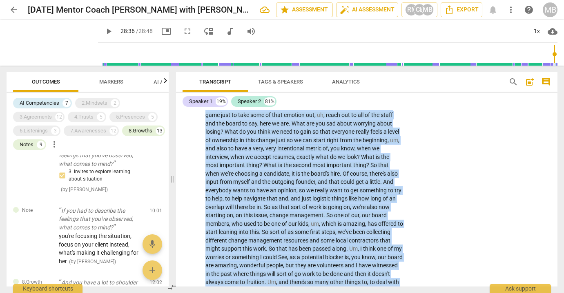
click at [558, 195] on div "Transcript Tags & Speakers Analytics search post_add comment Speaker 1 19% Spea…" at bounding box center [368, 180] width 391 height 228
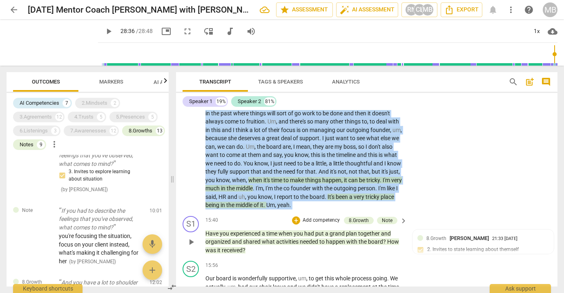
scroll to position [1794, 0]
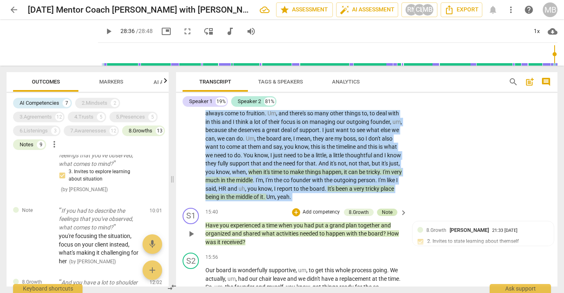
click at [386, 209] on div "Note" at bounding box center [387, 212] width 11 height 7
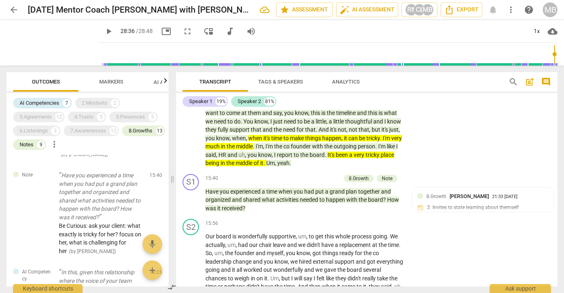
scroll to position [1836, 0]
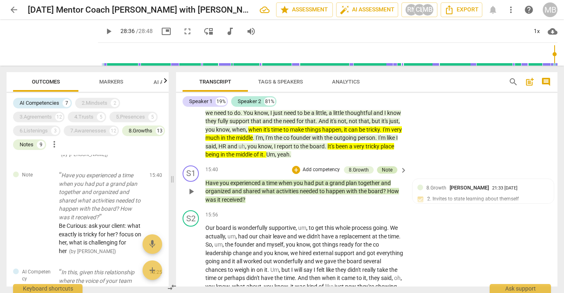
click at [391, 167] on div "Note" at bounding box center [387, 170] width 20 height 7
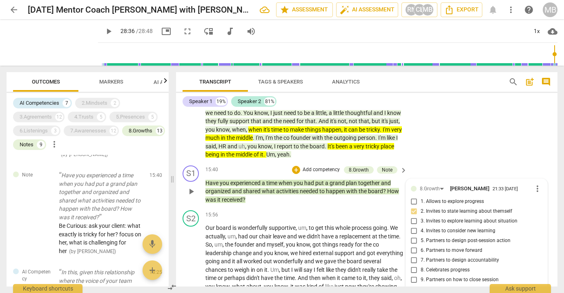
click at [426, 162] on div "S1 play_arrow pause 15:40 + Add competency 8.Growth Note keyboard_arrow_right H…" at bounding box center [366, 184] width 381 height 45
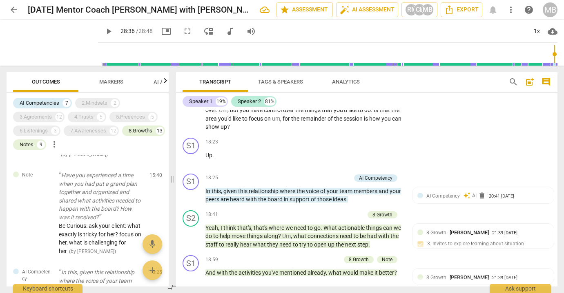
scroll to position [2208, 0]
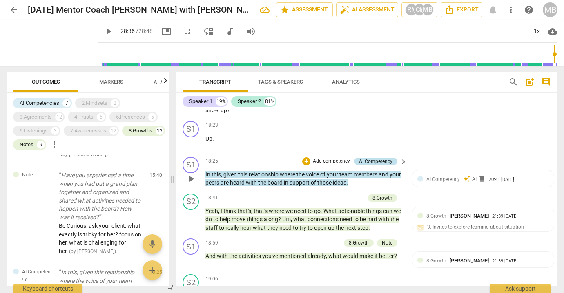
click at [384, 158] on div "AI Competency" at bounding box center [375, 161] width 33 height 7
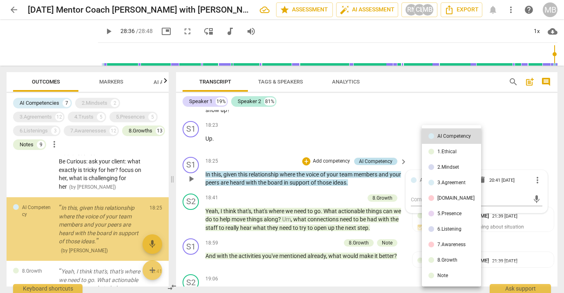
scroll to position [2083, 0]
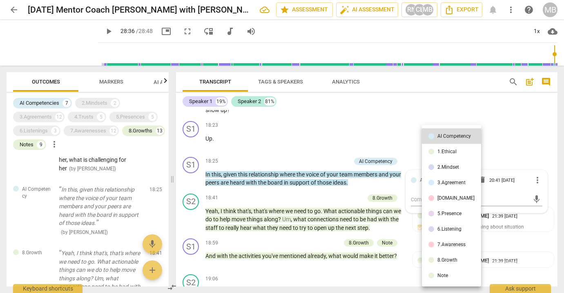
click at [413, 106] on div at bounding box center [282, 146] width 564 height 293
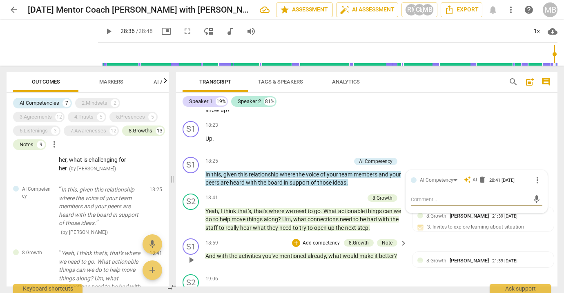
click at [320, 240] on p "Add competency" at bounding box center [321, 243] width 39 height 7
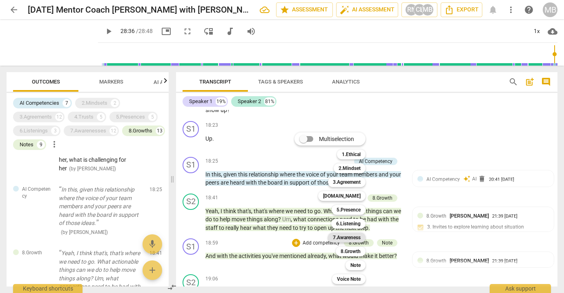
click at [353, 236] on b "7.Awareness" at bounding box center [347, 238] width 28 height 10
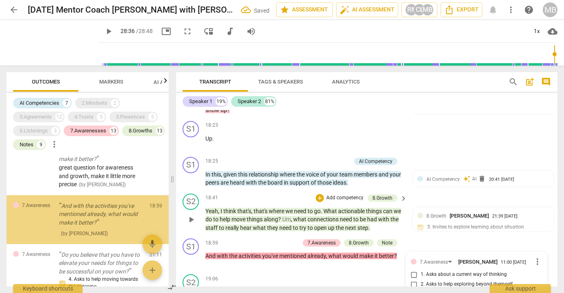
scroll to position [2344, 0]
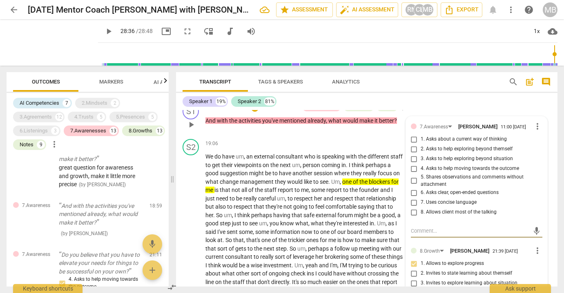
click at [412, 154] on input "3. Asks to help exploring beyond situation" at bounding box center [413, 159] width 13 height 10
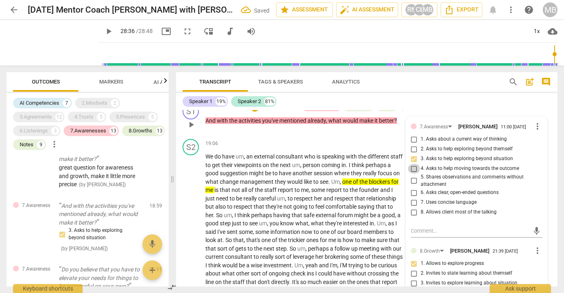
click at [411, 164] on input "4. Asks to help moving towards the outcome" at bounding box center [413, 169] width 13 height 10
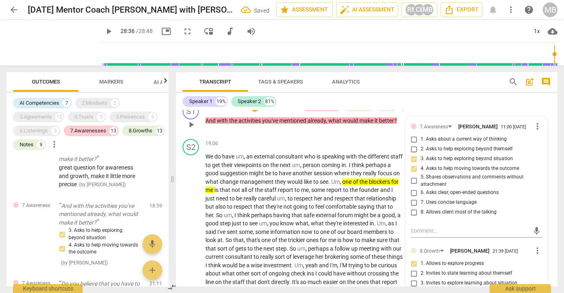
click at [411, 188] on input "6. Asks clear, open-ended questions" at bounding box center [413, 193] width 13 height 10
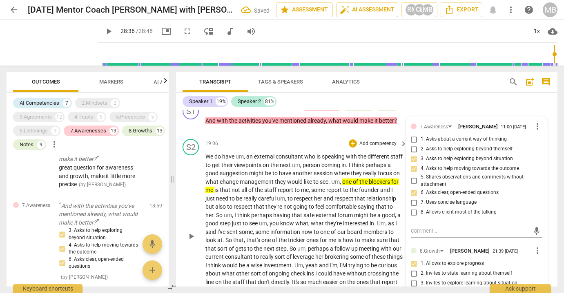
click at [551, 171] on div "S2 play_arrow pause 19:06 + Add competency keyboard_arrow_right We do have um ,…" at bounding box center [366, 229] width 381 height 187
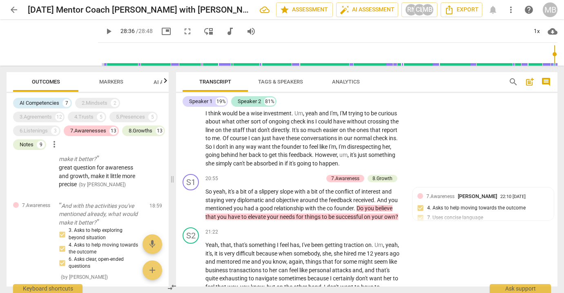
scroll to position [2505, 0]
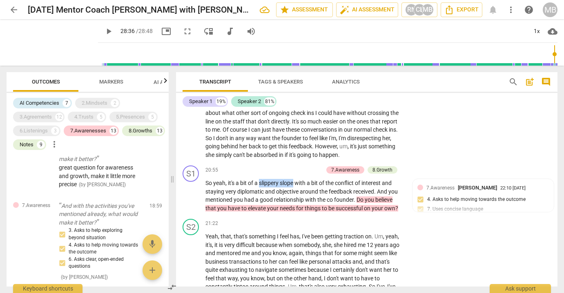
drag, startPoint x: 260, startPoint y: 145, endPoint x: 295, endPoint y: 145, distance: 35.1
click at [295, 179] on p "So yeah , it's a bit of a slippery slope with a bit of the conflict of interest…" at bounding box center [304, 195] width 198 height 33
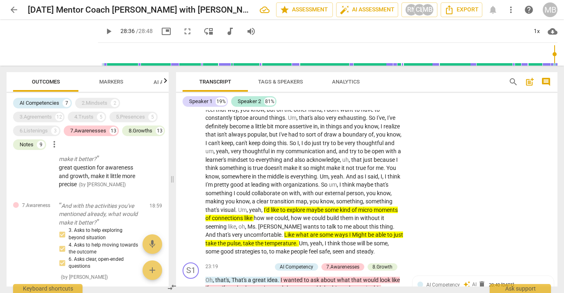
scroll to position [2682, 0]
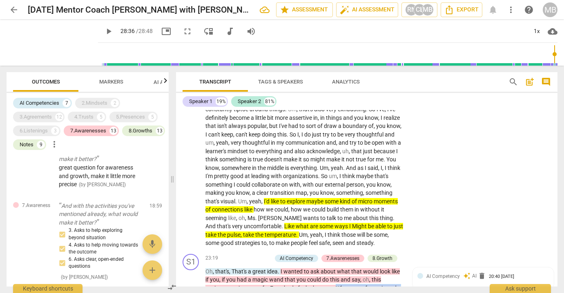
drag, startPoint x: 336, startPoint y: 243, endPoint x: 368, endPoint y: 254, distance: 34.2
click at [368, 268] on p "Oh , that's , That's a great idea . I wanted to ask about what that would look …" at bounding box center [304, 284] width 198 height 33
click at [372, 258] on div "S1 play_arrow pause 23:19 + Add competency AI Competency 7.Awarenesses 8.Growth…" at bounding box center [366, 277] width 381 height 53
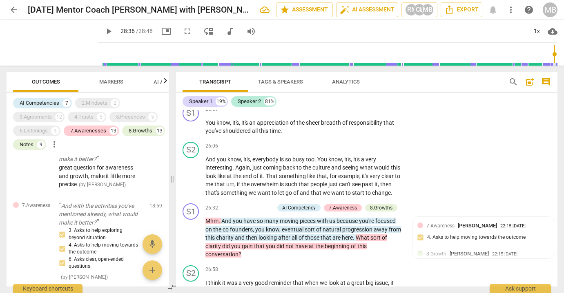
scroll to position [3181, 0]
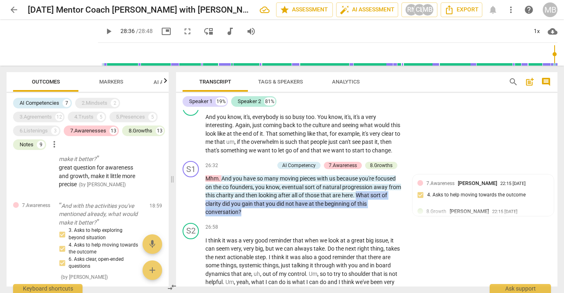
drag, startPoint x: 356, startPoint y: 142, endPoint x: 367, endPoint y: 159, distance: 19.9
click at [368, 175] on p "Mhm . And you have so many moving pieces with us because you're focused on the …" at bounding box center [304, 196] width 198 height 42
click at [180, 158] on div "S1 play_arrow pause 26:32 + Add competency AI Competency 7.Awareness 8.Growths …" at bounding box center [366, 189] width 381 height 62
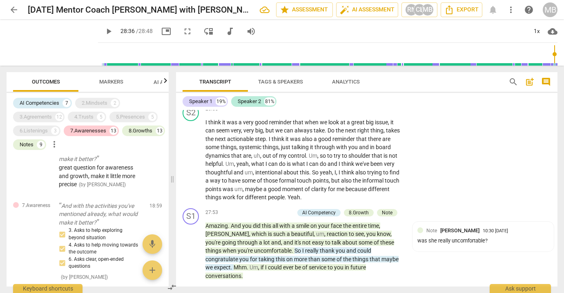
scroll to position [3308, 0]
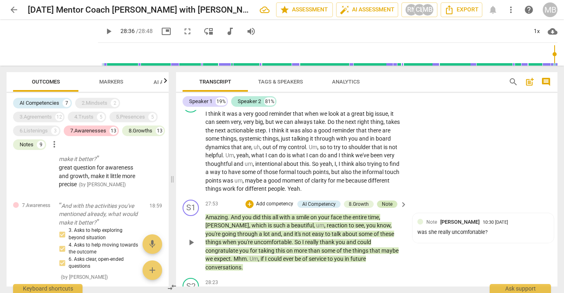
click at [387, 201] on div "Note" at bounding box center [387, 204] width 11 height 7
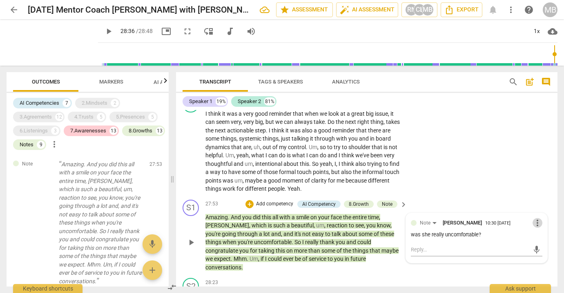
click at [535, 218] on span "more_vert" at bounding box center [537, 223] width 10 height 10
click at [539, 184] on li "Delete" at bounding box center [543, 184] width 28 height 16
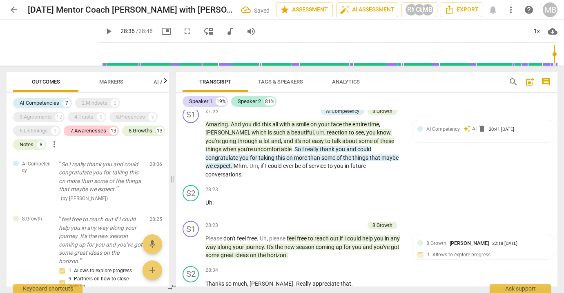
scroll to position [3410, 0]
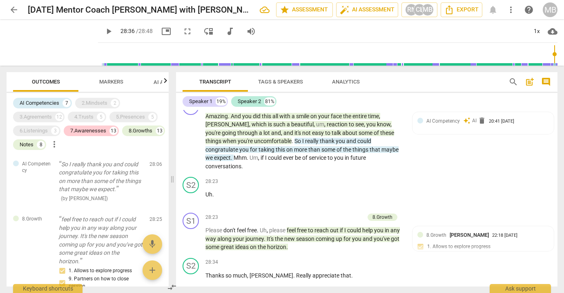
click at [15, 9] on span "arrow_back" at bounding box center [14, 10] width 10 height 10
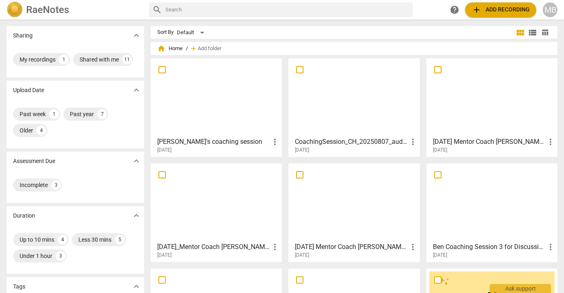
click at [347, 93] on div at bounding box center [353, 97] width 125 height 72
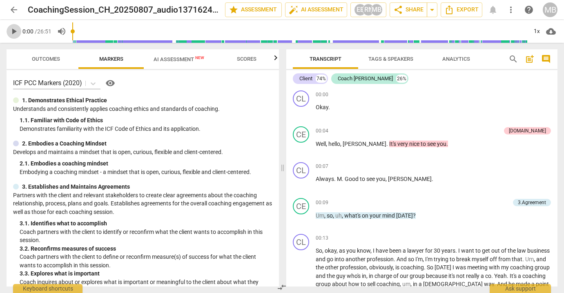
click at [14, 32] on span "play_arrow" at bounding box center [14, 32] width 10 height 10
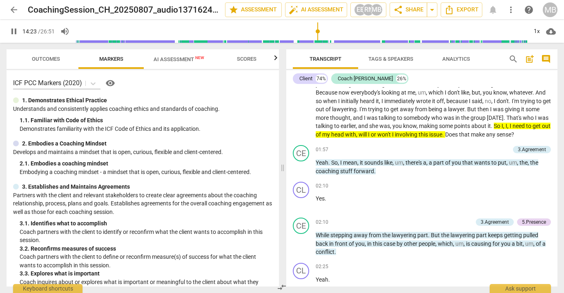
drag, startPoint x: 74, startPoint y: 31, endPoint x: 318, endPoint y: 34, distance: 243.7
click at [318, 34] on input "range" at bounding box center [301, 31] width 451 height 26
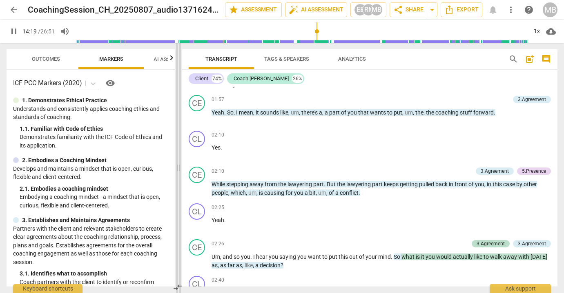
drag, startPoint x: 282, startPoint y: 85, endPoint x: 168, endPoint y: 84, distance: 113.9
click at [176, 84] on span at bounding box center [178, 168] width 5 height 251
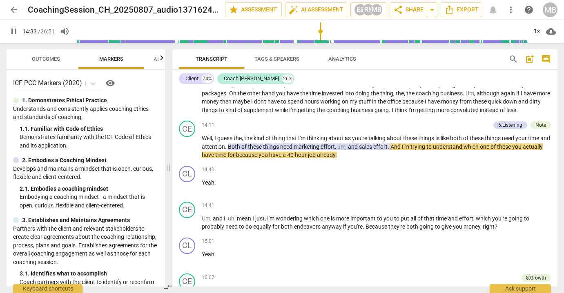
scroll to position [1733, 0]
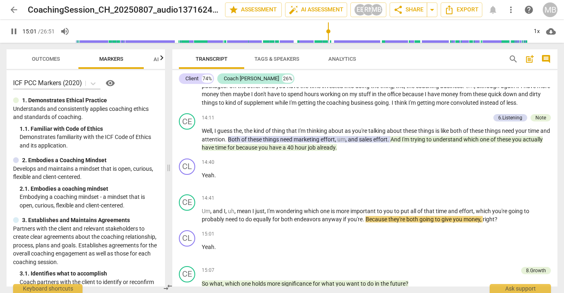
drag, startPoint x: 322, startPoint y: 31, endPoint x: 329, endPoint y: 31, distance: 6.1
click at [329, 31] on input "range" at bounding box center [301, 31] width 451 height 26
drag, startPoint x: 325, startPoint y: 31, endPoint x: 336, endPoint y: 32, distance: 10.6
click at [336, 32] on input "range" at bounding box center [301, 31] width 451 height 26
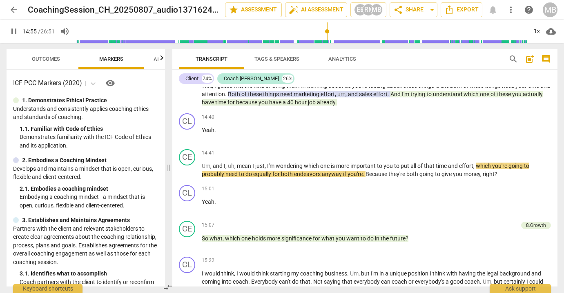
scroll to position [1786, 0]
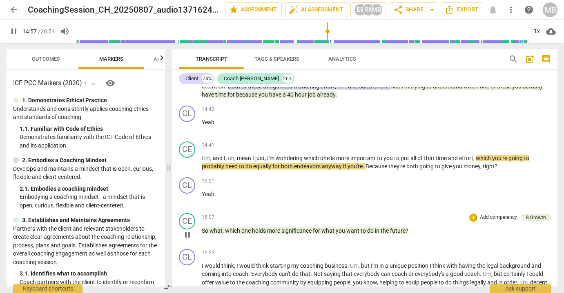
click at [204, 228] on span "So" at bounding box center [206, 231] width 8 height 7
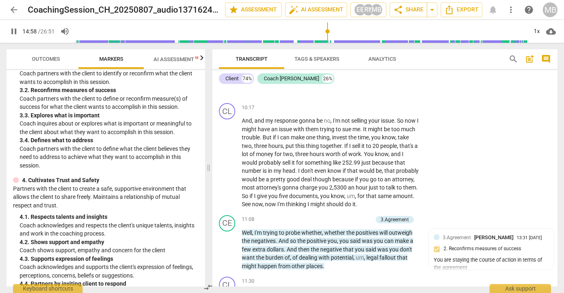
scroll to position [2433, 0]
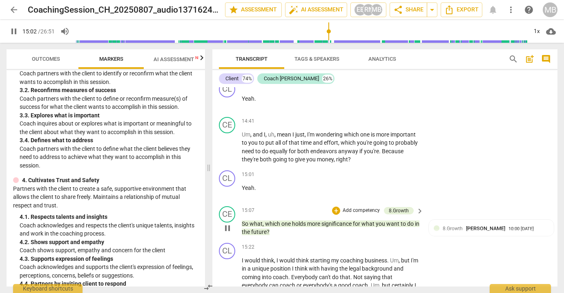
click at [243, 221] on span "So" at bounding box center [246, 224] width 8 height 7
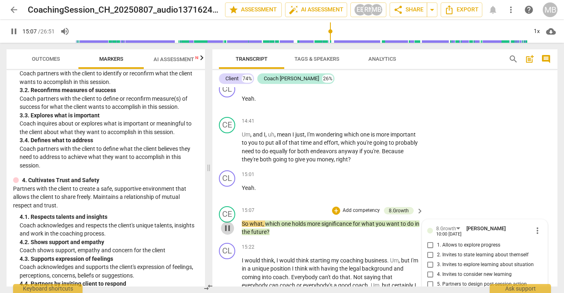
click at [229, 224] on span "pause" at bounding box center [227, 229] width 10 height 10
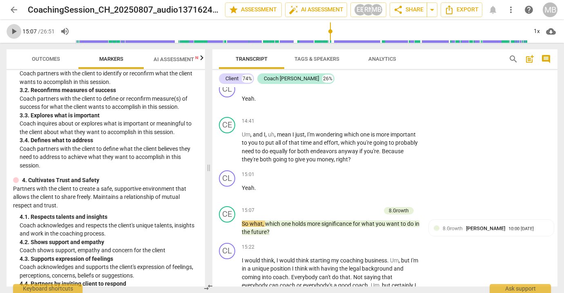
click at [13, 28] on span "play_arrow" at bounding box center [14, 32] width 10 height 10
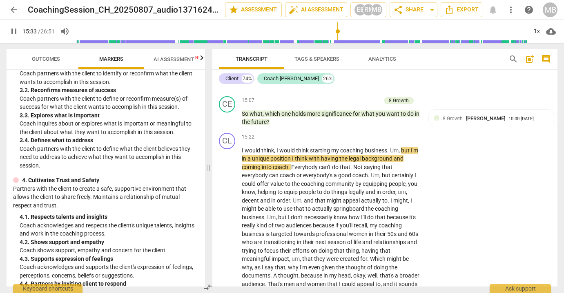
scroll to position [2553, 0]
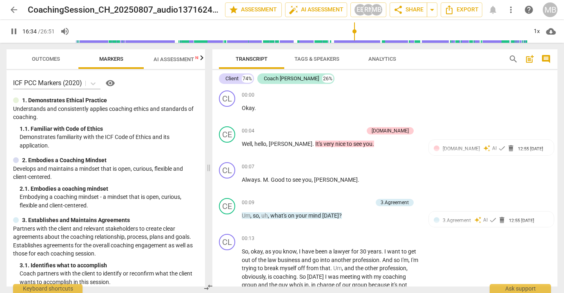
scroll to position [2553, 0]
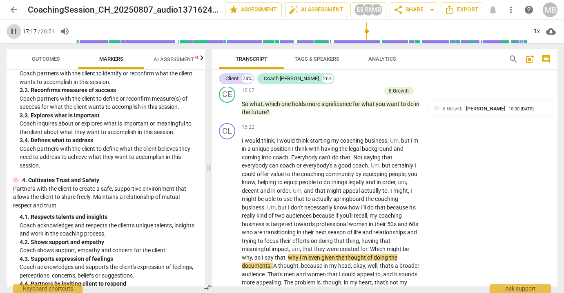
click at [14, 30] on span "pause" at bounding box center [14, 32] width 10 height 10
click at [14, 30] on span "play_arrow" at bounding box center [14, 32] width 10 height 10
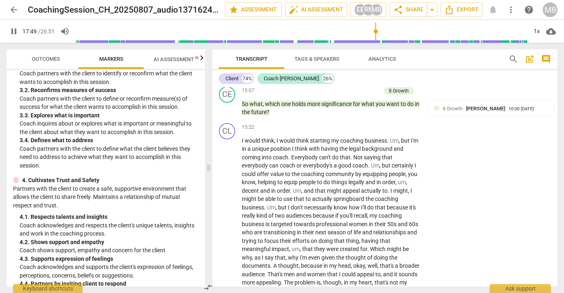
click at [14, 30] on span "pause" at bounding box center [14, 32] width 10 height 10
drag, startPoint x: 309, startPoint y: 245, endPoint x: 336, endPoint y: 260, distance: 31.2
click at [354, 249] on icon "button" at bounding box center [354, 250] width 5 height 6
click at [14, 32] on span "play_arrow" at bounding box center [14, 32] width 10 height 10
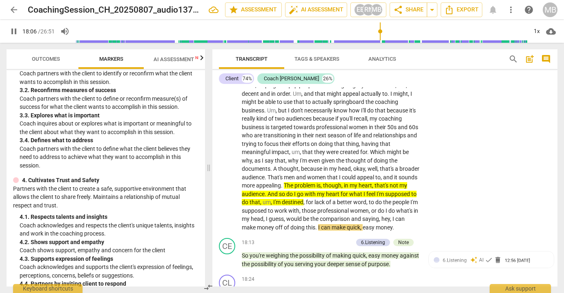
scroll to position [2660, 0]
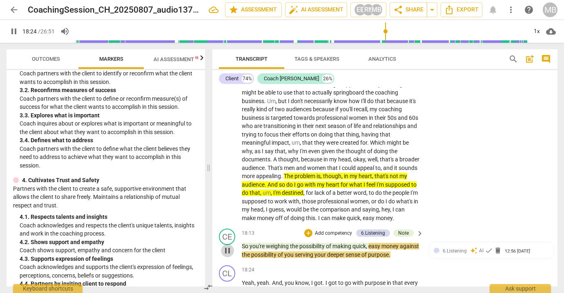
click at [227, 246] on span "pause" at bounding box center [227, 251] width 10 height 10
type input "1105"
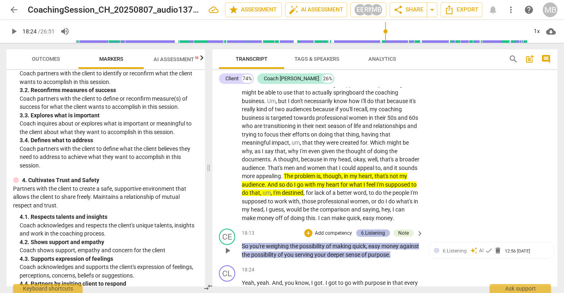
click at [361, 230] on div "6.Listening" at bounding box center [373, 233] width 24 height 7
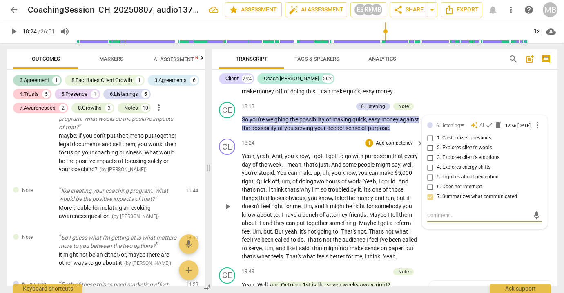
scroll to position [1519, 0]
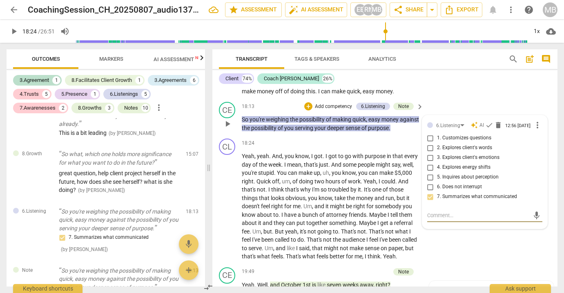
click at [428, 173] on input "5. Inquires about perception" at bounding box center [430, 178] width 13 height 10
checkbox input "true"
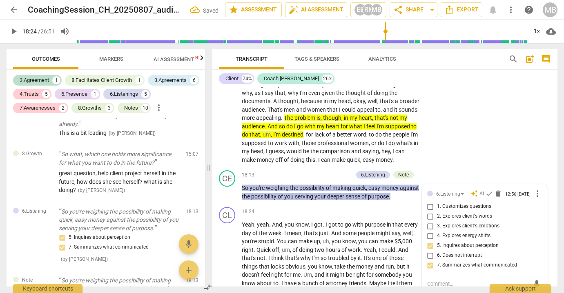
scroll to position [2728, 0]
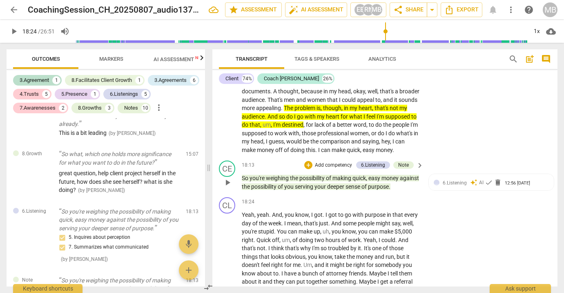
click at [330, 162] on p "Add competency" at bounding box center [333, 165] width 39 height 7
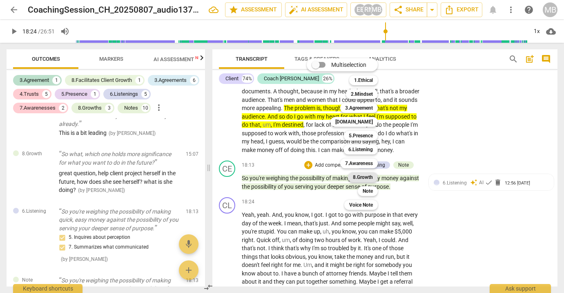
click at [363, 177] on b "8.Growth" at bounding box center [363, 178] width 20 height 10
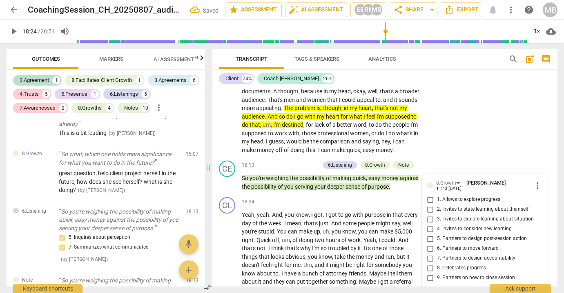
scroll to position [1629, 0]
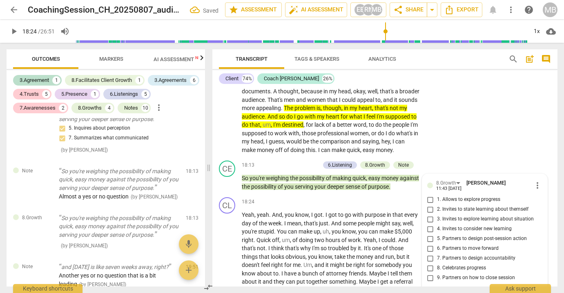
click at [15, 30] on span "play_arrow" at bounding box center [14, 32] width 10 height 10
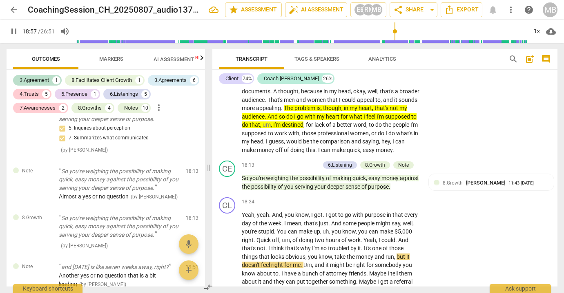
click at [15, 30] on span "pause" at bounding box center [14, 32] width 10 height 10
type input "1138"
click at [329, 254] on span "know" at bounding box center [324, 257] width 13 height 7
click at [365, 198] on div "+" at bounding box center [369, 202] width 8 height 8
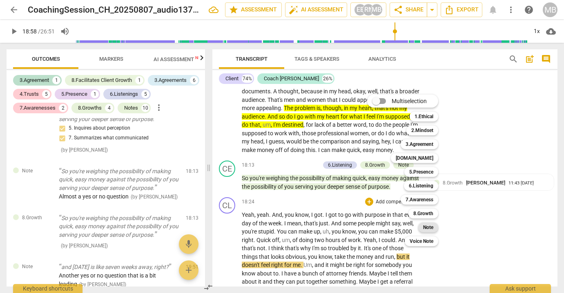
click at [426, 228] on b "Note" at bounding box center [428, 228] width 10 height 10
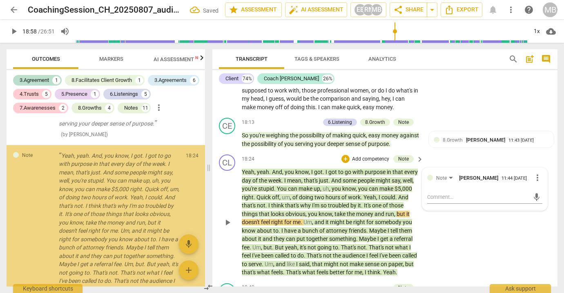
scroll to position [1745, 0]
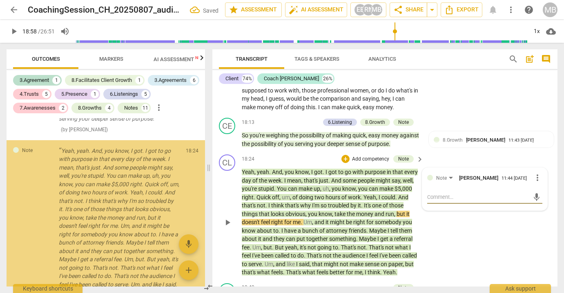
type textarea "c"
type textarea "co"
type textarea "con"
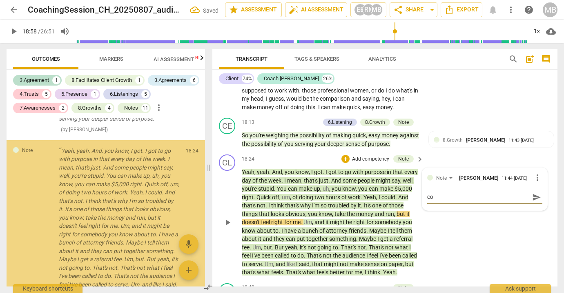
type textarea "con"
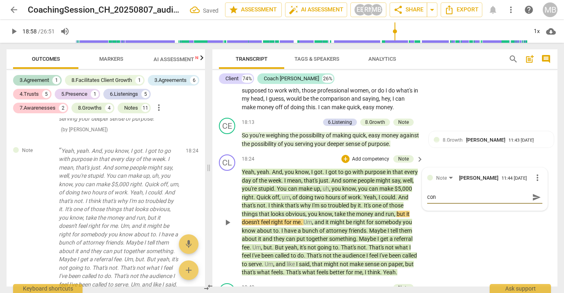
type textarea "conf"
type textarea "confl"
type textarea "confli"
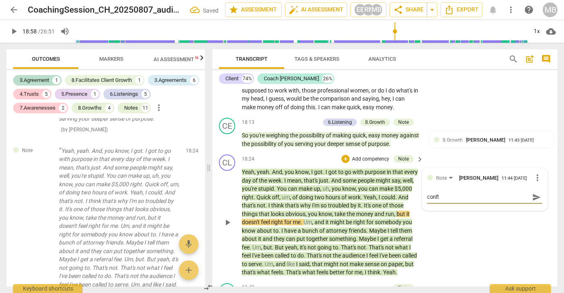
type textarea "confli"
type textarea "conflic"
type textarea "conflict"
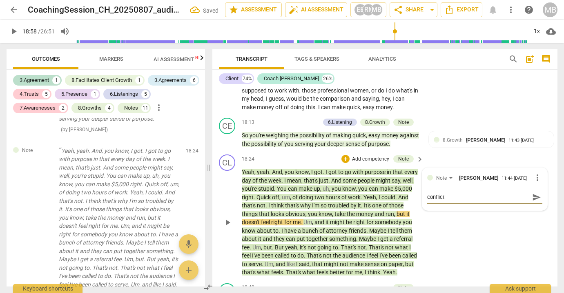
type textarea "conflict"
type textarea "conflict o"
type textarea "conflict of"
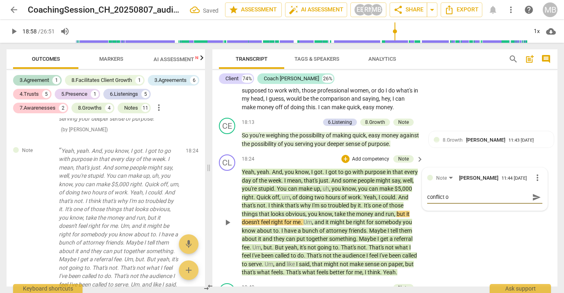
type textarea "conflict of"
type textarea "conflict of v"
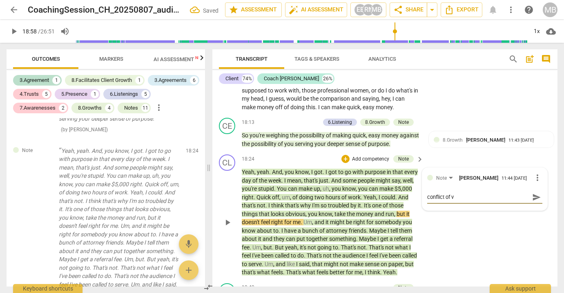
type textarea "conflict of va"
type textarea "conflict of val"
type textarea "conflict of valu"
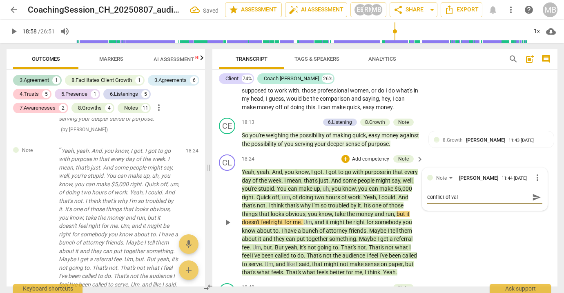
type textarea "conflict of valu"
type textarea "conflict of value"
type textarea "conflict of values"
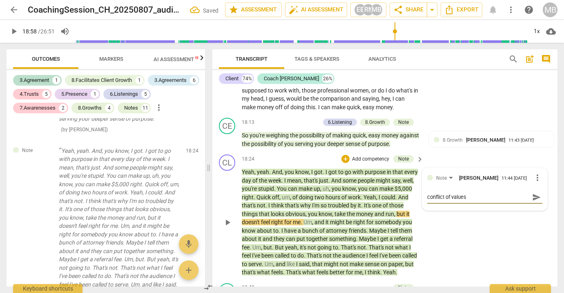
type textarea "conflict of values"
type textarea "conflict of values b"
type textarea "conflict of values be"
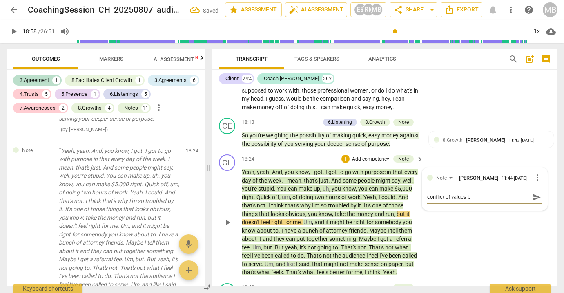
type textarea "conflict of values be"
type textarea "conflict of values bet"
type textarea "conflict of values betw"
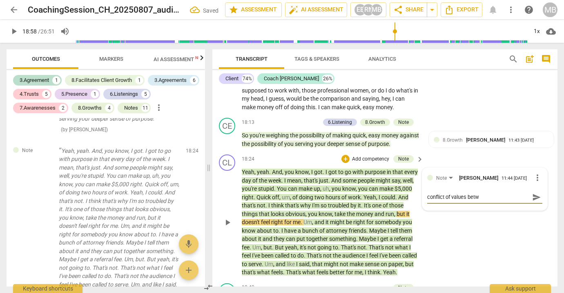
type textarea "conflict of values betwe"
type textarea "conflict of values betwee"
type textarea "conflict of values between"
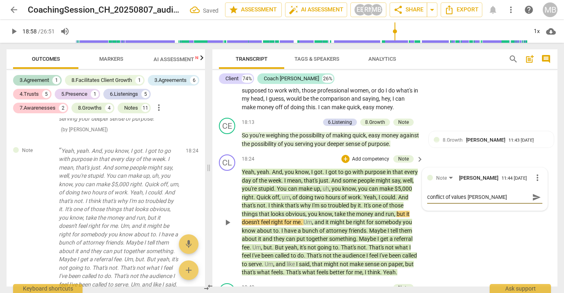
type textarea "conflict of values between"
type textarea "conflict of values between w"
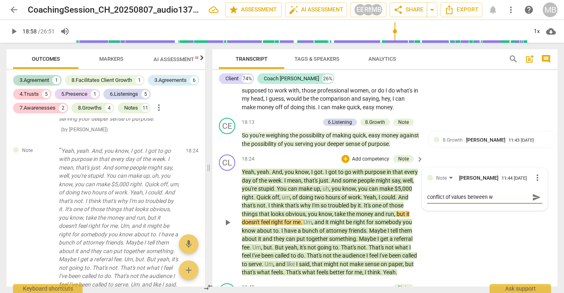
type textarea "conflict of values between wh"
type textarea "conflict of values between w"
type textarea "conflict of values between"
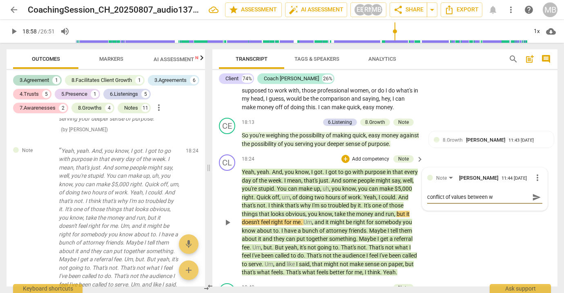
type textarea "conflict of values between"
type textarea "conflict of values between w"
type textarea "conflict of values between wh"
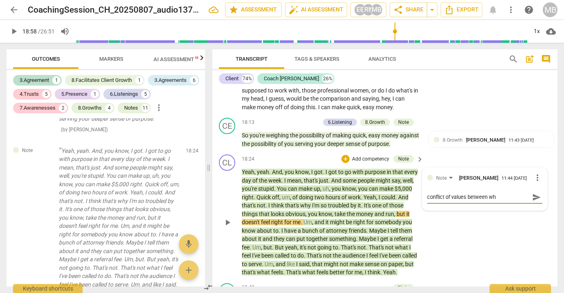
type textarea "conflict of values between wha"
type textarea "conflict of values between what"
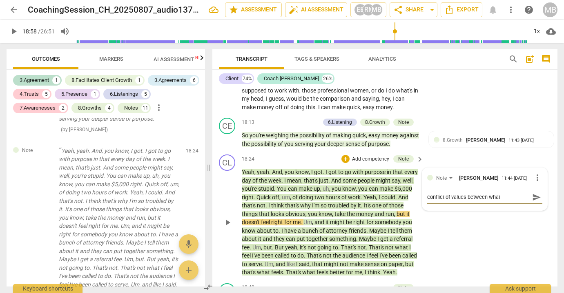
type textarea "conflict of values between what"
type textarea "conflict of values between what s"
type textarea "conflict of values between what sh"
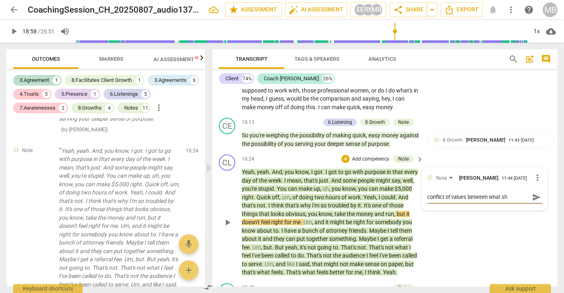
type textarea "conflict of values between what she"
type textarea "conflict of values between what she t"
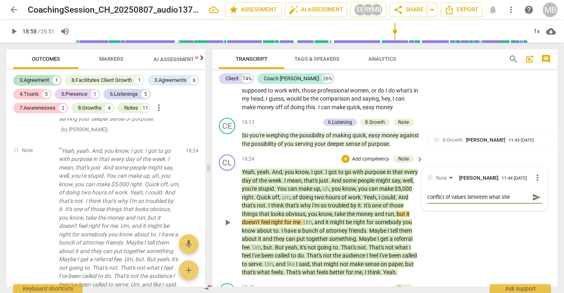
type textarea "conflict of values between what she t"
type textarea "conflict of values between what she th"
type textarea "conflict of values between what she thi"
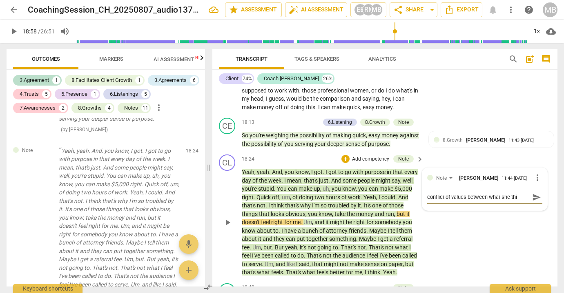
type textarea "conflict of values between what she thin"
type textarea "conflict of values between what she think"
type textarea "conflict of values between what she thinks"
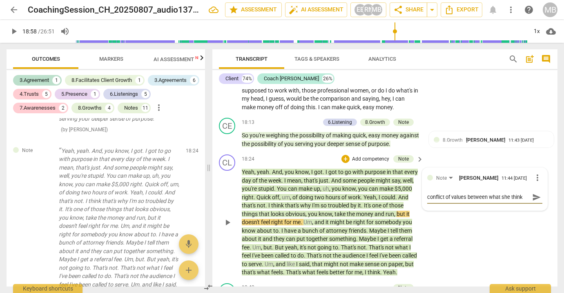
type textarea "conflict of values between what she thinks"
type textarea "conflict of values between what she thinks s"
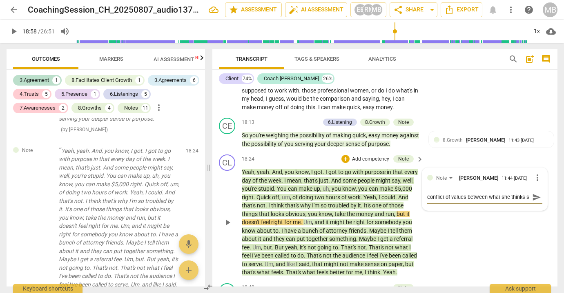
type textarea "conflict of values between what she thinks sh"
type textarea "conflict of values between what she thinks she"
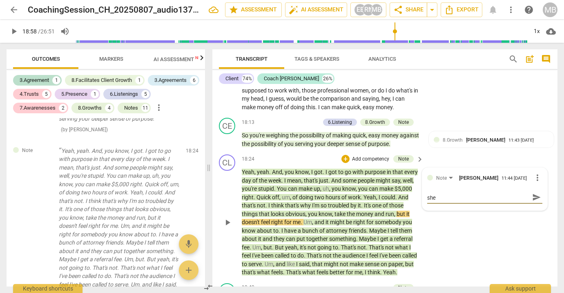
type textarea "conflict of values between what she thinks she"
type textarea "conflict of values between what she thinks she s"
type textarea "conflict of values between what she thinks she sh"
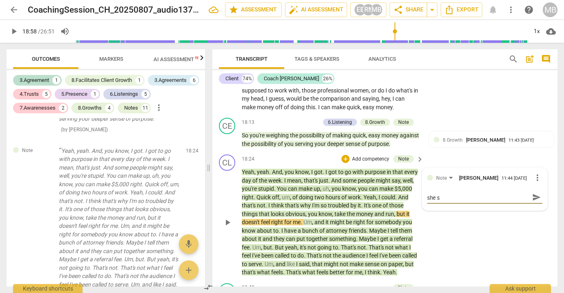
type textarea "conflict of values between what she thinks she sh"
type textarea "conflict of values between what she thinks she sho"
type textarea "conflict of values between what she thinks she shou"
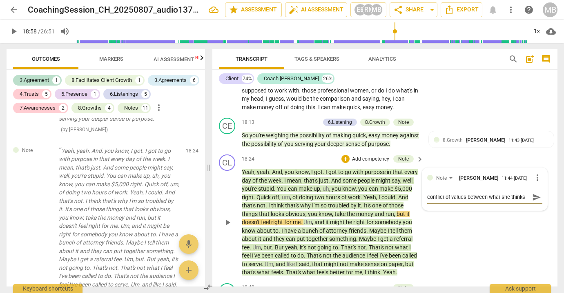
type textarea "conflict of values between what she thinks she shou"
type textarea "conflict of values between what she thinks she shoul"
type textarea "conflict of values between what she thinks she should"
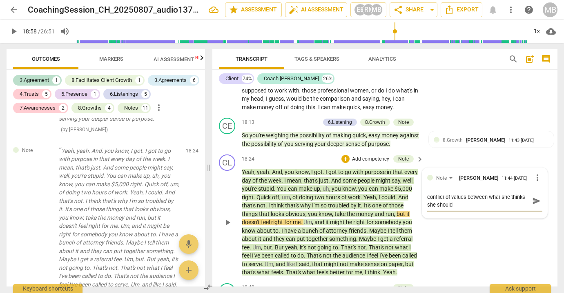
type textarea "conflict of values between what she thinks she should"
type textarea "conflict of values between what she thinks she should b"
type textarea "conflict of values between what she thinks she should be"
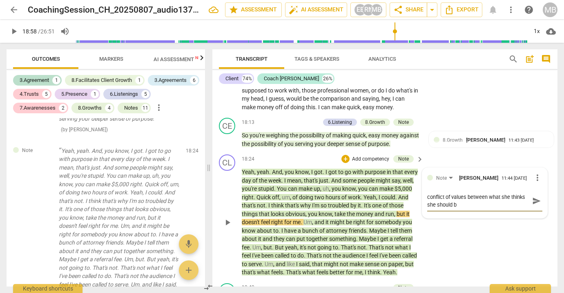
type textarea "conflict of values between what she thinks she should be"
type textarea "conflict of values between what she thinks she should be d"
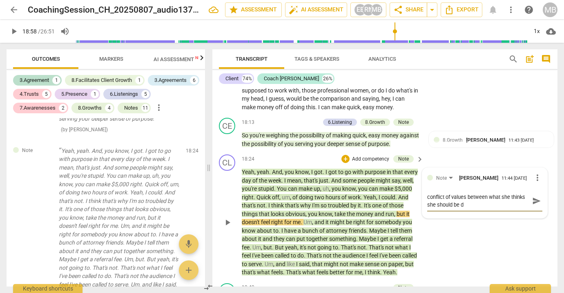
type textarea "conflict of values between what she thinks she should be do"
type textarea "conflict of values between what she thinks she should be doi"
type textarea "conflict of values between what she thinks she should be doin"
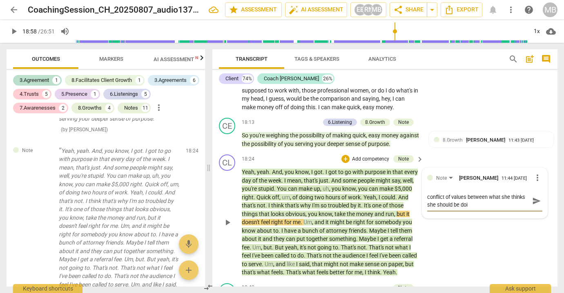
type textarea "conflict of values between what she thinks she should be doin"
type textarea "conflict of values between what she thinks she should be doing"
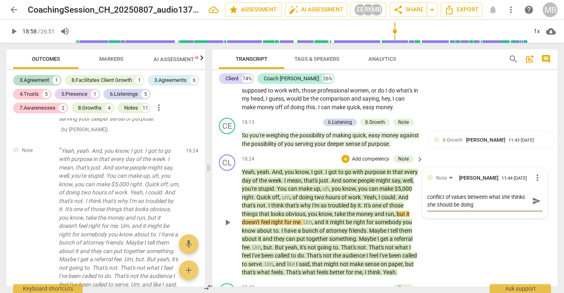
type textarea "conflict of values between what she thinks she should be doing ("
type textarea "conflict of values between what she thinks she should be doing (m"
type textarea "conflict of values between what she thinks she should be doing (ma"
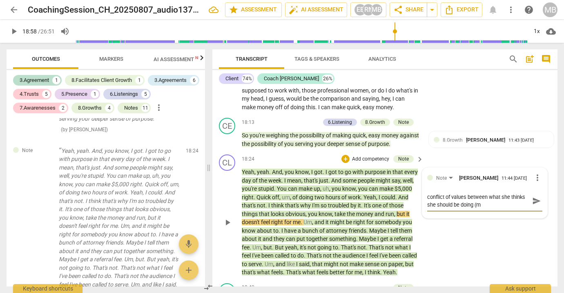
type textarea "conflict of values between what she thinks she should be doing (ma"
type textarea "conflict of values between what she thinks she should be doing (may"
type textarea "conflict of values between what she thinks she should be doing (mayb"
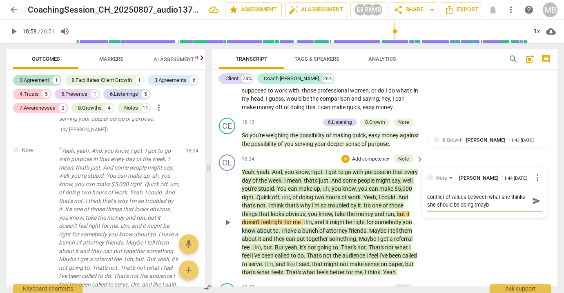
type textarea "conflict of values between what she thinks she should be doing (maybe"
type textarea "conflict of values between what she thinks she should be doing (maybe b"
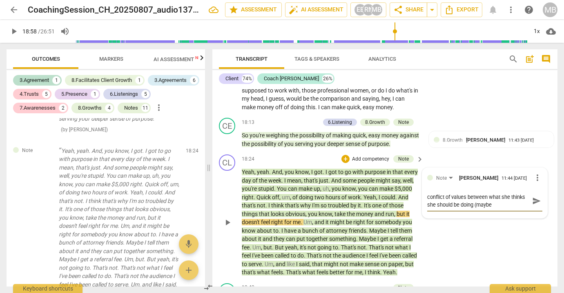
type textarea "conflict of values between what she thinks she should be doing (maybe b"
type textarea "conflict of values between what she thinks she should be doing (maybe ba"
type textarea "conflict of values between what she thinks she should be doing (maybe bas"
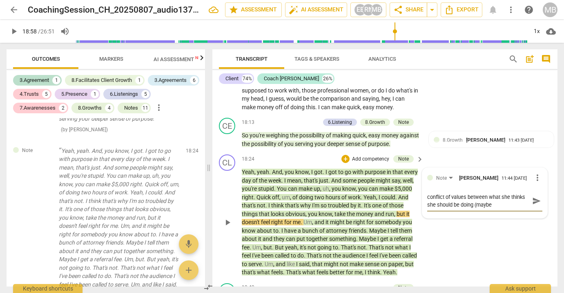
type textarea "conflict of values between what she thinks she should be doing (maybe base"
type textarea "conflict of values between what she thinks she should be doing (maybe based"
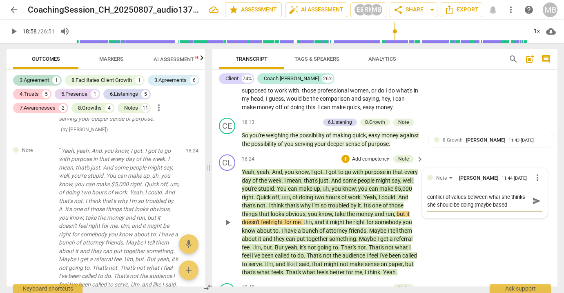
type textarea "conflict of values between what she thinks she should be doing (maybe based"
type textarea "conflict of values between what she thinks she should be doing (maybe based o"
type textarea "conflict of values between what she thinks she should be doing (maybe based on"
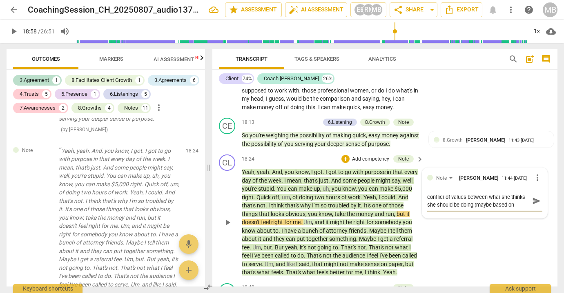
type textarea "conflict of values between what she thinks she should be doing (maybe based on"
type textarea "conflict of values between what she thinks she should be doing (maybe based on w"
type textarea "conflict of values between what she thinks she should be doing (maybe based on …"
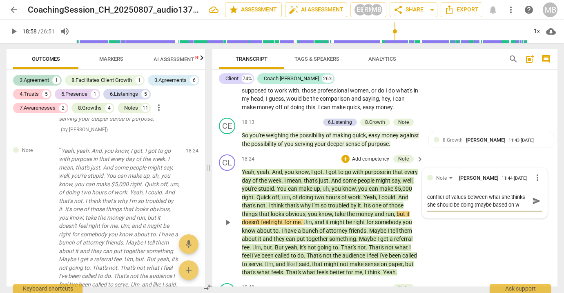
type textarea "conflict of values between what she thinks she should be doing (maybe based on …"
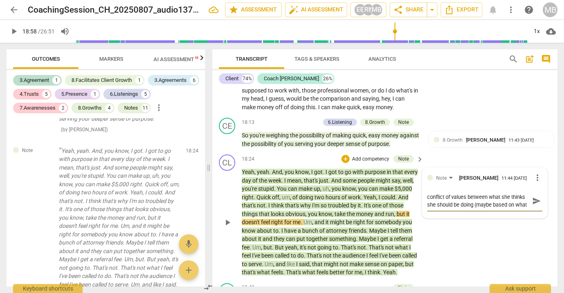
type textarea "conflict of values between what she thinks she should be doing (maybe based on …"
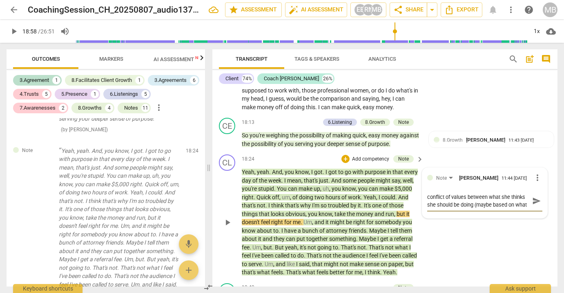
type textarea "conflict of values between what she thinks she should be doing (maybe based on …"
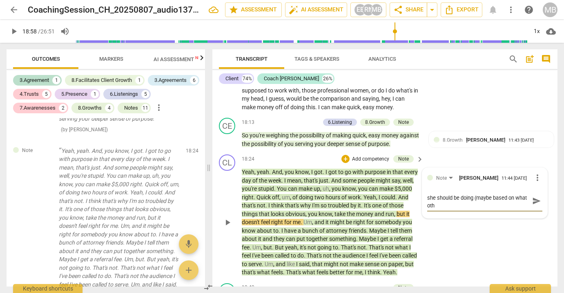
type textarea "conflict of values between what she thinks she should be doing (maybe based on …"
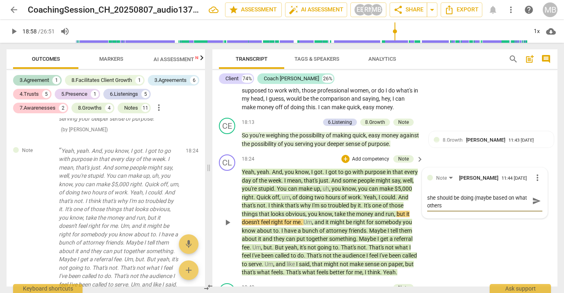
type textarea "conflict of values between what she thinks she should be doing (maybe based on …"
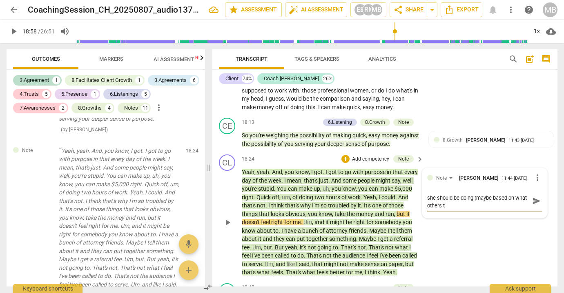
type textarea "conflict of values between what she thinks she should be doing (maybe based on …"
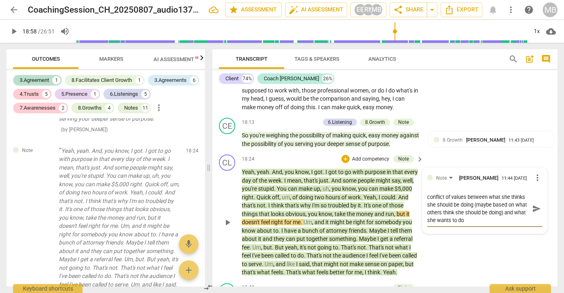
click at [532, 205] on span "send" at bounding box center [536, 209] width 9 height 9
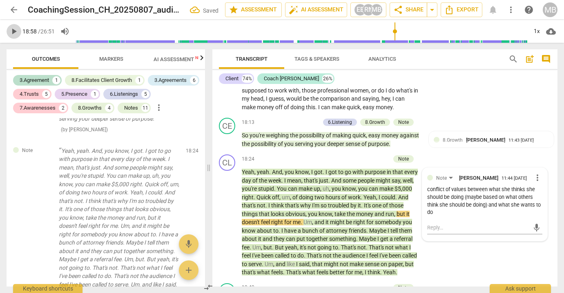
click at [14, 33] on span "play_arrow" at bounding box center [14, 32] width 10 height 10
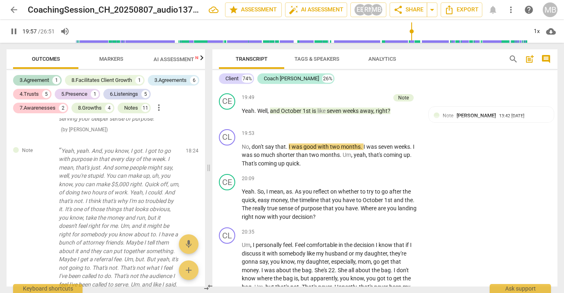
scroll to position [2961, 0]
click at [14, 29] on span "pause" at bounding box center [14, 32] width 10 height 10
click at [390, 176] on p "Add competency" at bounding box center [394, 179] width 39 height 7
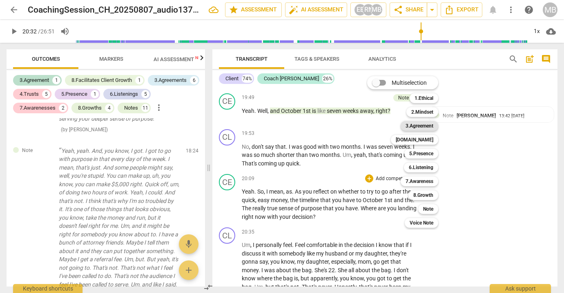
click at [421, 126] on b "3.Agreement" at bounding box center [419, 126] width 28 height 10
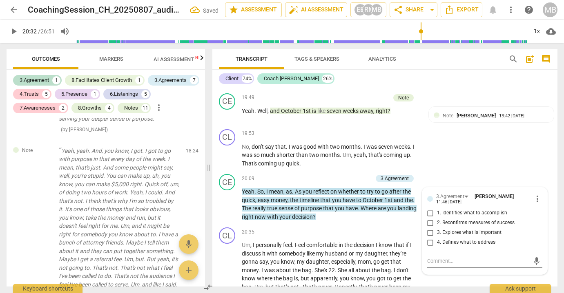
scroll to position [1945, 0]
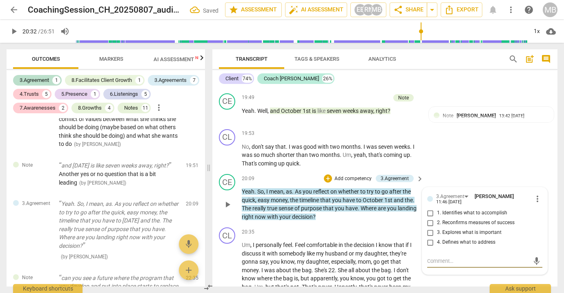
click at [430, 218] on input "2. Reconfirms measures of success" at bounding box center [430, 223] width 13 height 10
click at [430, 228] on input "3. Explores what is important" at bounding box center [430, 233] width 13 height 10
click at [429, 218] on input "2. Reconfirms measures of success" at bounding box center [430, 223] width 13 height 10
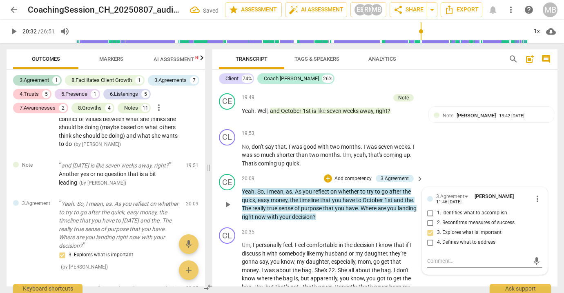
click at [444, 171] on div "CE play_arrow pause 20:09 + Add competency 3.Agreement keyboard_arrow_right Yea…" at bounding box center [384, 197] width 345 height 53
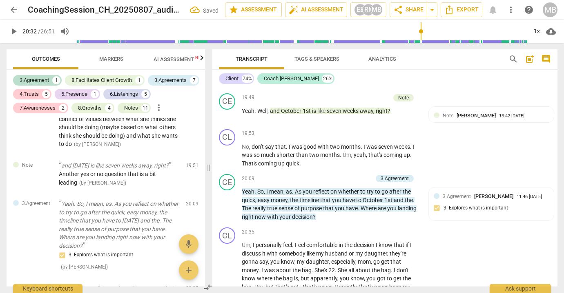
click at [14, 31] on span "play_arrow" at bounding box center [14, 32] width 10 height 10
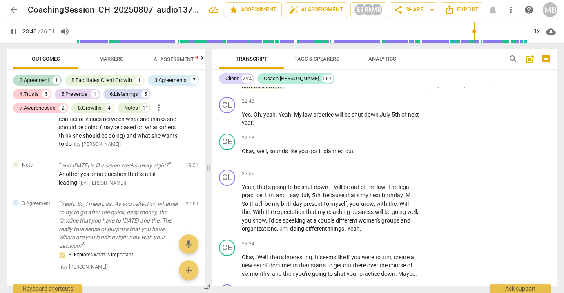
scroll to position [3737, 0]
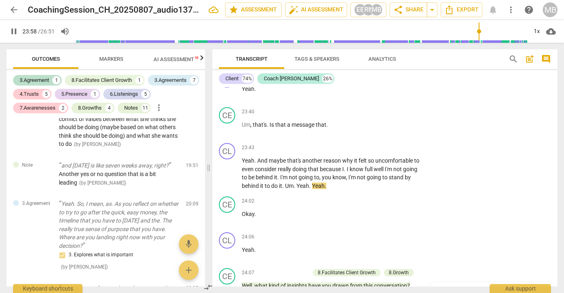
click at [15, 33] on span "pause" at bounding box center [14, 32] width 10 height 10
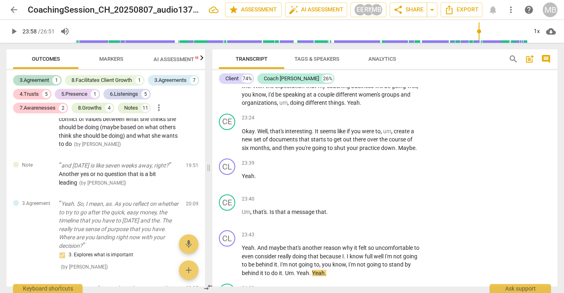
scroll to position [3660, 0]
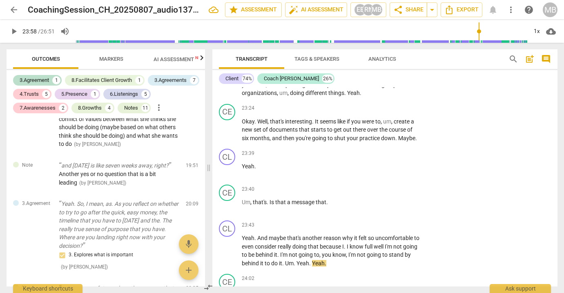
click at [15, 31] on span "play_arrow" at bounding box center [14, 32] width 10 height 10
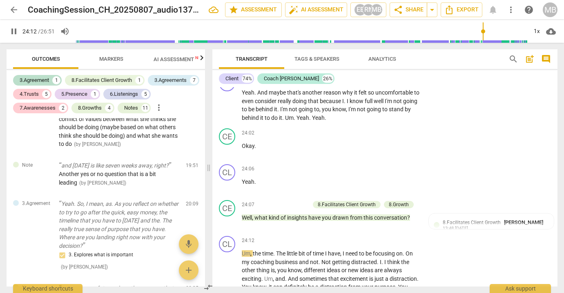
scroll to position [3815, 0]
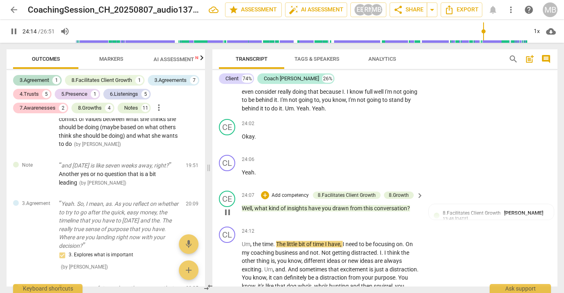
click at [227, 208] on span "pause" at bounding box center [227, 213] width 10 height 10
click at [296, 192] on p "Add competency" at bounding box center [290, 195] width 39 height 7
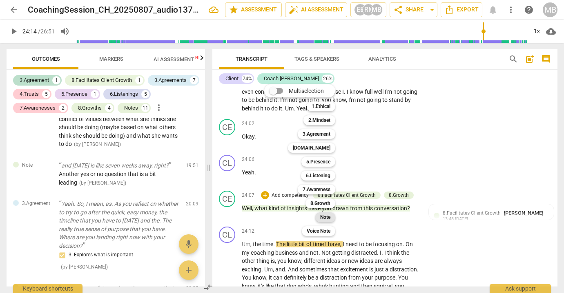
click at [324, 218] on b "Note" at bounding box center [325, 218] width 10 height 10
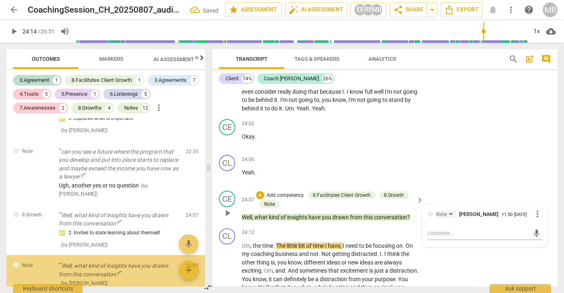
scroll to position [2114, 0]
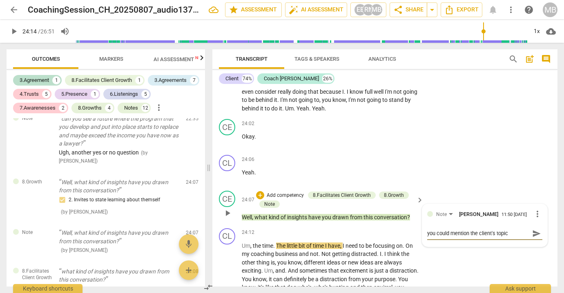
click at [532, 229] on span "send" at bounding box center [536, 233] width 9 height 9
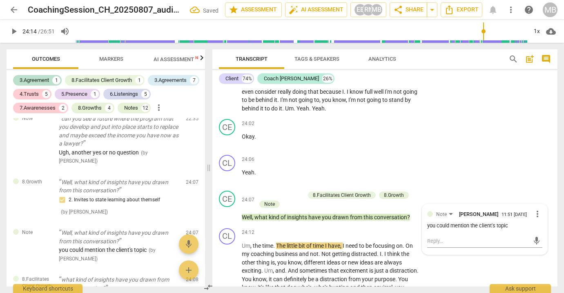
click at [15, 32] on span "play_arrow" at bounding box center [14, 32] width 10 height 10
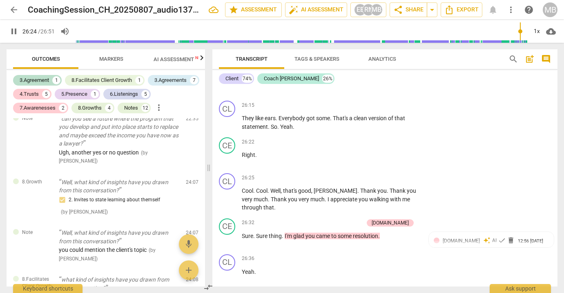
scroll to position [4457, 0]
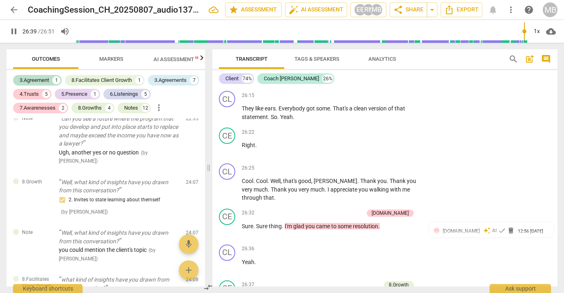
drag, startPoint x: 557, startPoint y: 278, endPoint x: 558, endPoint y: 282, distance: 4.1
click at [558, 282] on div "Transcript Tags & Speakers Analytics search post_add comment Client 74% Coach E…" at bounding box center [386, 168] width 355 height 251
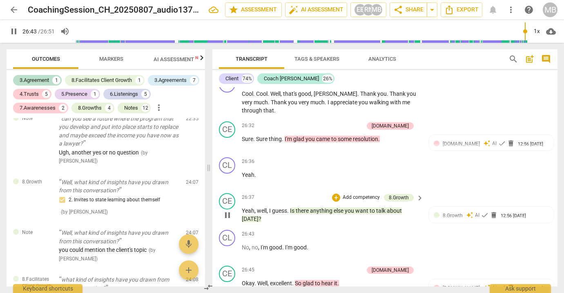
click at [228, 211] on span "pause" at bounding box center [227, 216] width 10 height 10
click at [357, 194] on p "Add competency" at bounding box center [361, 197] width 39 height 7
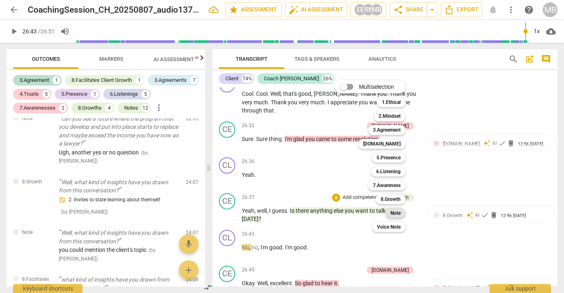
click at [394, 213] on b "Note" at bounding box center [395, 214] width 10 height 10
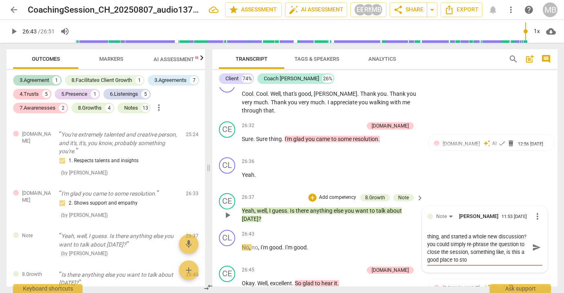
scroll to position [0, 0]
click at [532, 247] on span "send" at bounding box center [536, 251] width 9 height 9
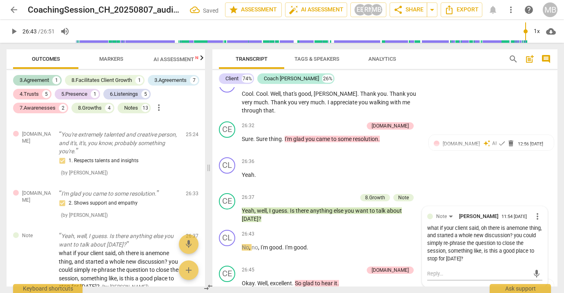
click at [15, 33] on span "play_arrow" at bounding box center [14, 32] width 10 height 10
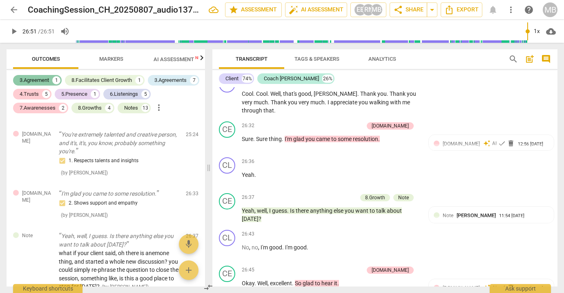
click at [37, 80] on div "3.Agreement" at bounding box center [34, 80] width 29 height 8
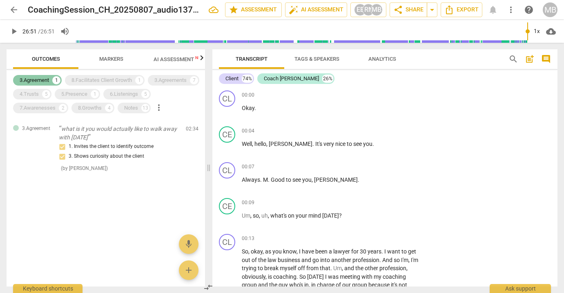
click at [24, 80] on div "3.Agreement" at bounding box center [34, 80] width 29 height 8
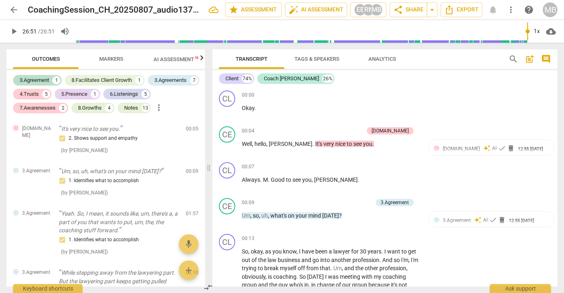
drag, startPoint x: 558, startPoint y: 91, endPoint x: 557, endPoint y: 79, distance: 12.3
click at [558, 79] on div "Transcript Tags & Speakers Analytics search post_add comment Client 74% Coach E…" at bounding box center [386, 168] width 355 height 251
click at [554, 71] on div "Client 74% Coach Erika Bjune 26% CL play_arrow pause 00:00 + Add competency key…" at bounding box center [384, 178] width 345 height 217
click at [554, 76] on div "Client 74% Coach Erika Bjune 26% CL play_arrow pause 00:00 + Add competency key…" at bounding box center [384, 178] width 345 height 217
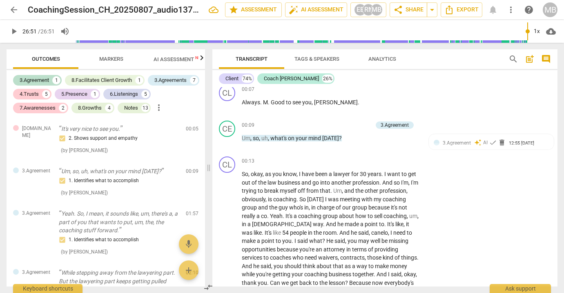
scroll to position [87, 0]
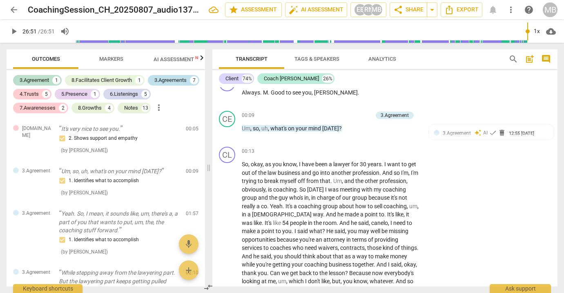
click at [154, 84] on div "3.Agreements" at bounding box center [170, 80] width 32 height 8
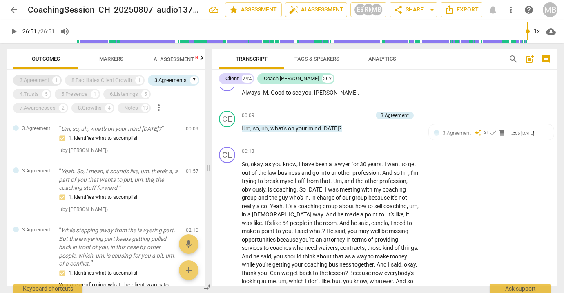
click at [37, 80] on div "3.Agreement" at bounding box center [34, 80] width 29 height 8
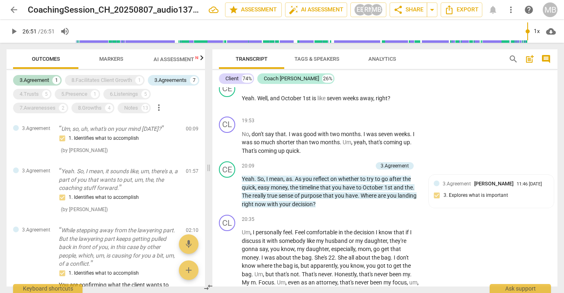
scroll to position [2975, 0]
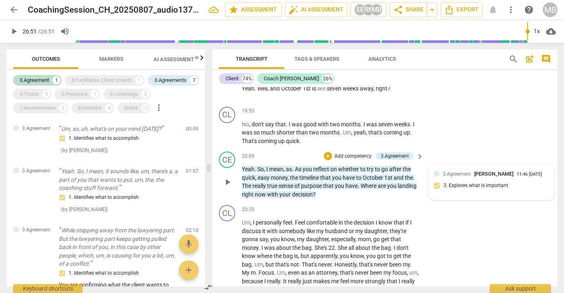
click at [462, 171] on span "3.Agreement" at bounding box center [456, 174] width 28 height 6
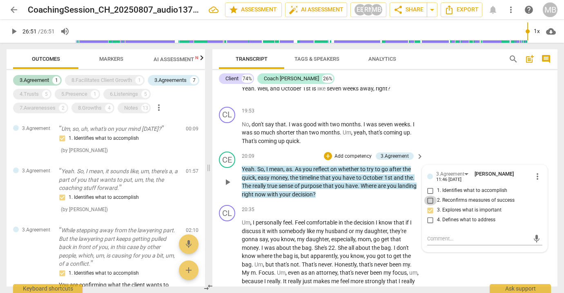
click at [429, 196] on input "2. Reconfirms measures of success" at bounding box center [430, 201] width 13 height 10
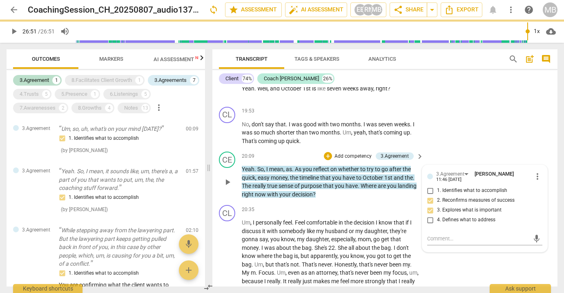
click at [429, 216] on input "4. Defines what to address" at bounding box center [430, 221] width 13 height 10
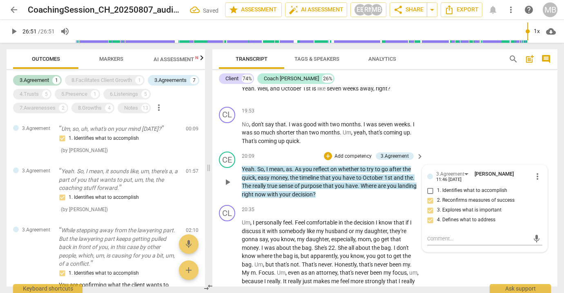
click at [364, 169] on p "Yeah . So , I mean , as . As you reflect on whether to try to go after the quic…" at bounding box center [331, 181] width 178 height 33
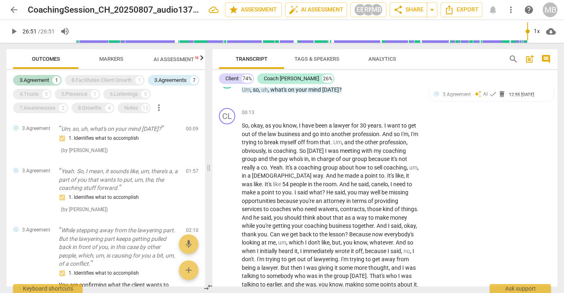
scroll to position [0, 0]
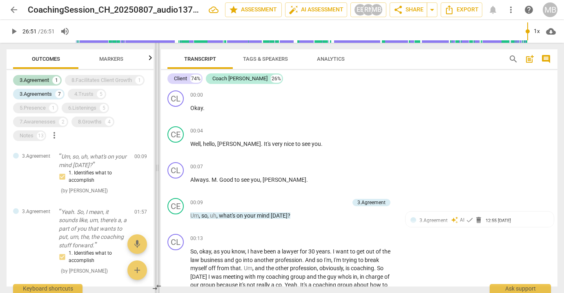
drag, startPoint x: 211, startPoint y: 75, endPoint x: 159, endPoint y: 75, distance: 51.4
click at [159, 75] on span at bounding box center [157, 168] width 5 height 251
click at [35, 79] on div "3.Agreement" at bounding box center [34, 80] width 29 height 8
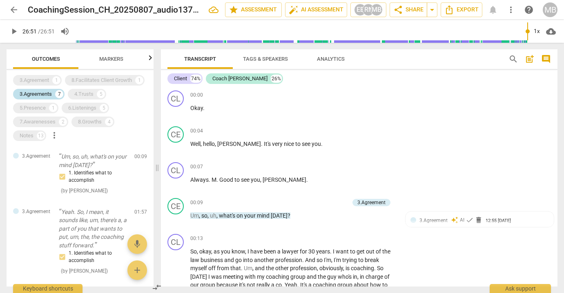
click at [45, 93] on div "3.Agreements" at bounding box center [36, 94] width 32 height 8
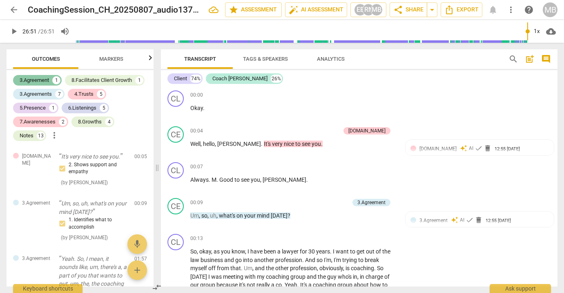
click at [38, 78] on div "3.Agreement" at bounding box center [34, 80] width 29 height 8
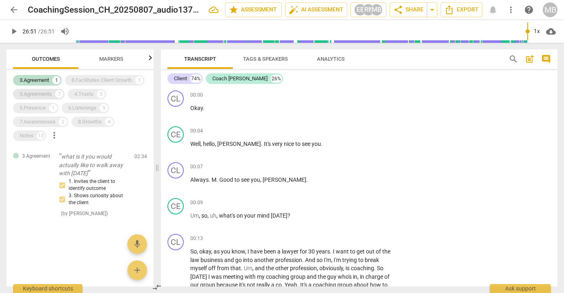
click at [42, 92] on div "3.Agreements" at bounding box center [36, 94] width 32 height 8
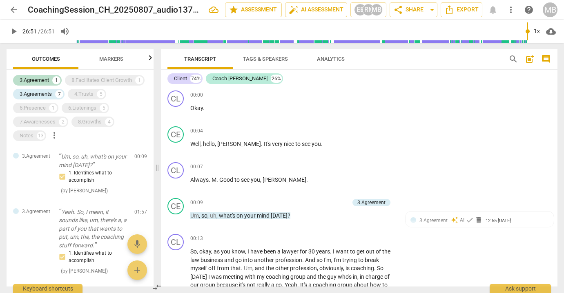
click at [327, 59] on span "Analytics" at bounding box center [331, 59] width 28 height 6
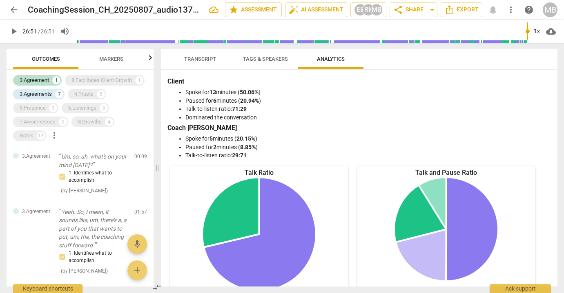
click at [270, 57] on span "Tags & Speakers" at bounding box center [265, 59] width 45 height 6
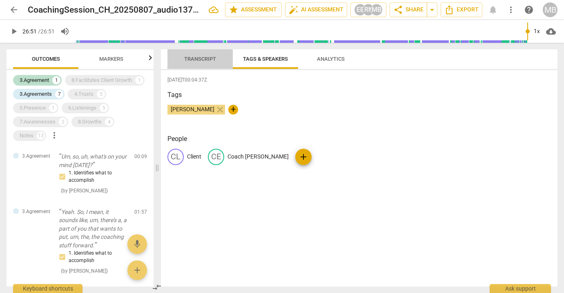
click at [198, 58] on span "Transcript" at bounding box center [200, 59] width 32 height 6
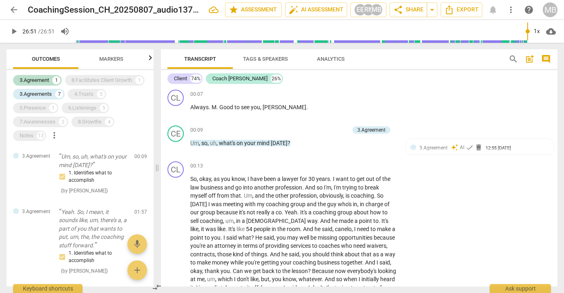
scroll to position [91, 0]
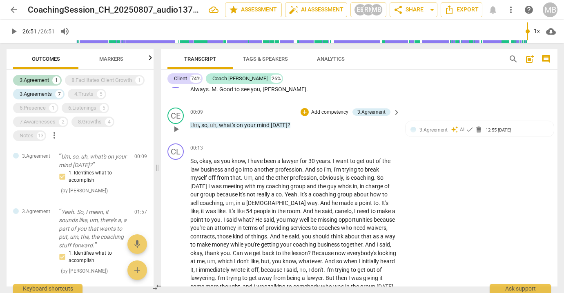
click at [326, 111] on p "Add competency" at bounding box center [329, 112] width 39 height 7
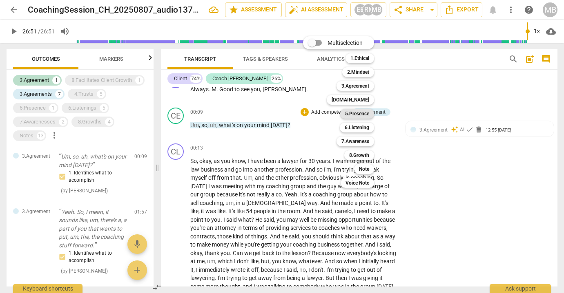
click at [363, 113] on b "5.Presence" at bounding box center [357, 114] width 24 height 10
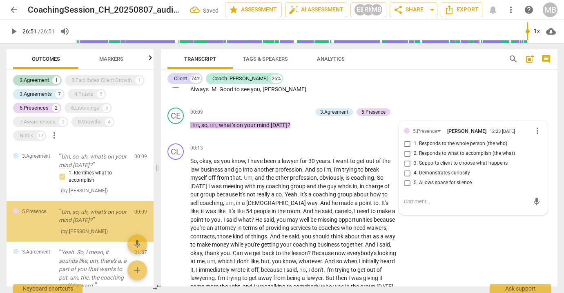
scroll to position [4, 0]
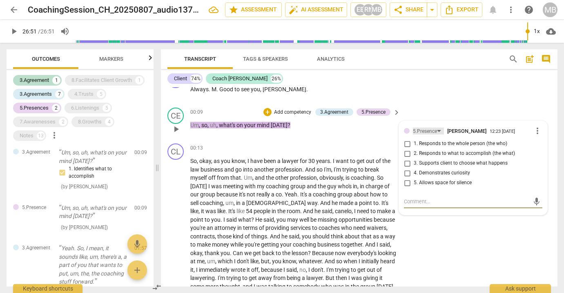
click at [437, 131] on div "5.Presence" at bounding box center [428, 131] width 31 height 7
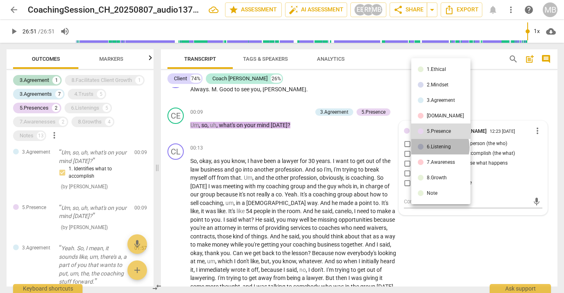
click at [439, 147] on div "6.Listening" at bounding box center [439, 147] width 24 height 5
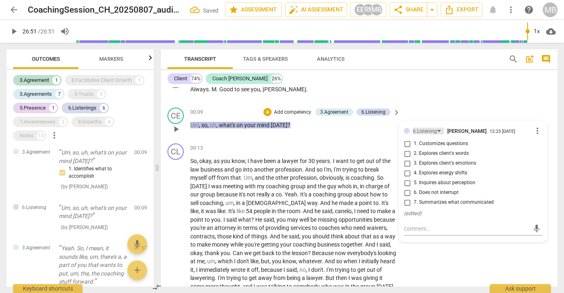
click at [435, 131] on div "6.Listening" at bounding box center [425, 132] width 24 height 8
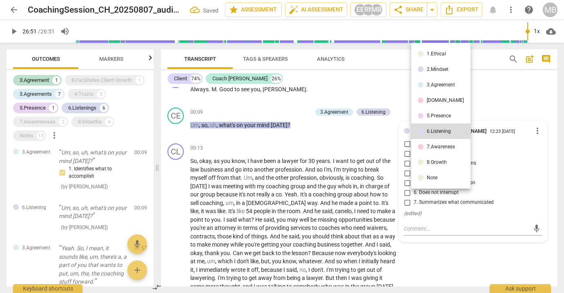
click at [437, 148] on div "7.Awareness" at bounding box center [441, 147] width 28 height 5
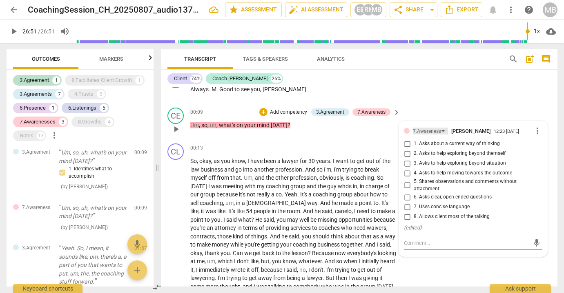
click at [441, 130] on div "7.Awareness" at bounding box center [430, 131] width 35 height 7
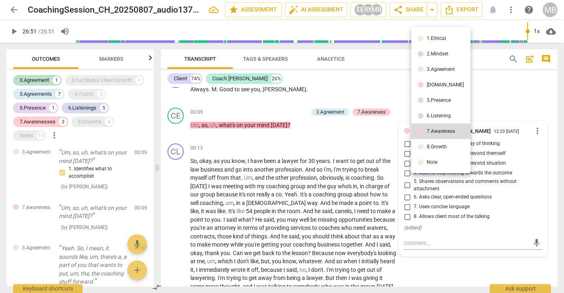
click at [437, 56] on div "2.Mindset" at bounding box center [438, 53] width 22 height 5
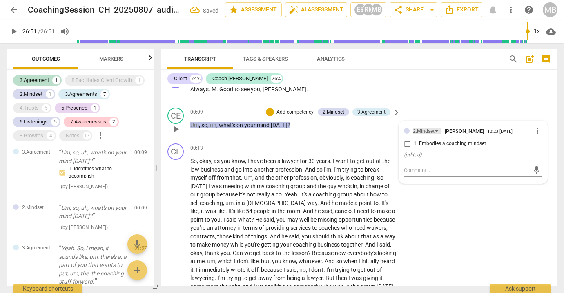
click at [433, 131] on div "2.Mindset" at bounding box center [427, 131] width 29 height 7
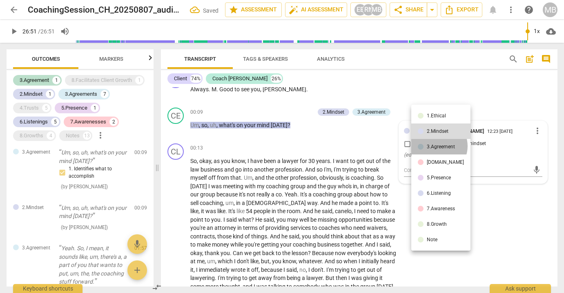
click at [438, 146] on div "3.Agreement" at bounding box center [441, 147] width 28 height 5
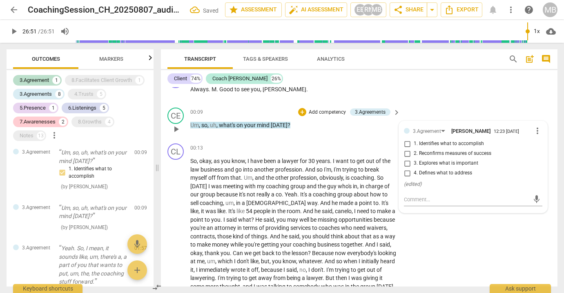
click at [534, 130] on span "more_vert" at bounding box center [537, 131] width 10 height 10
click at [539, 147] on li "Delete" at bounding box center [543, 147] width 28 height 16
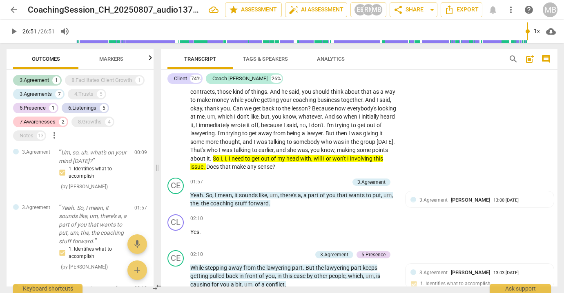
scroll to position [209, 0]
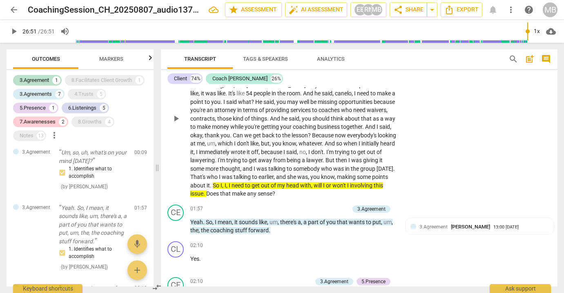
click at [554, 97] on div "CL play_arrow pause 00:13 + Add competency keyboard_arrow_right So , okay , as …" at bounding box center [359, 111] width 396 height 179
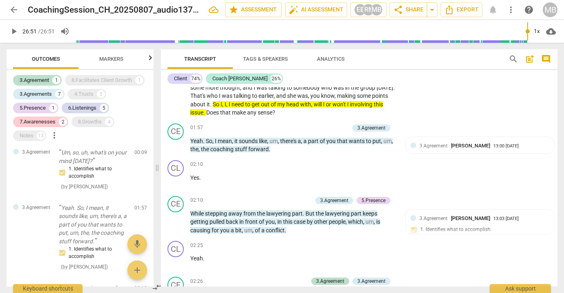
scroll to position [299, 0]
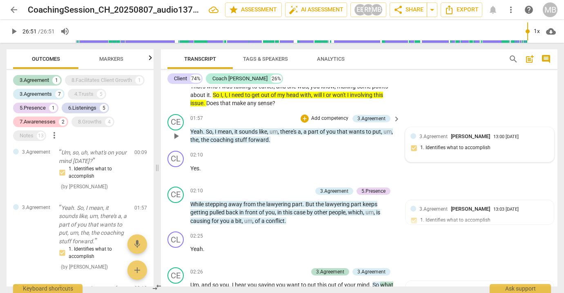
click at [434, 135] on span "3.Agreement" at bounding box center [433, 137] width 28 height 6
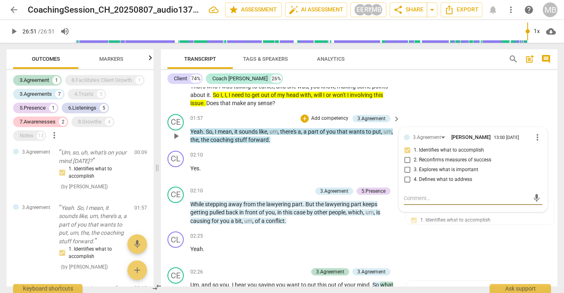
click at [333, 115] on p "Add competency" at bounding box center [329, 118] width 39 height 7
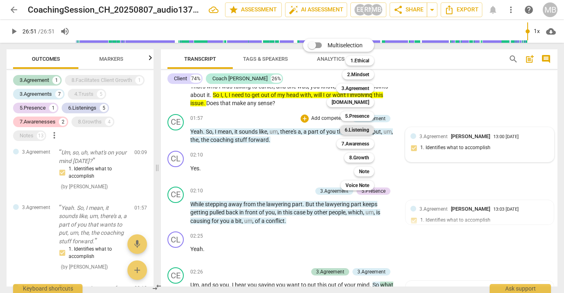
click at [360, 130] on b "6.Listening" at bounding box center [357, 130] width 24 height 10
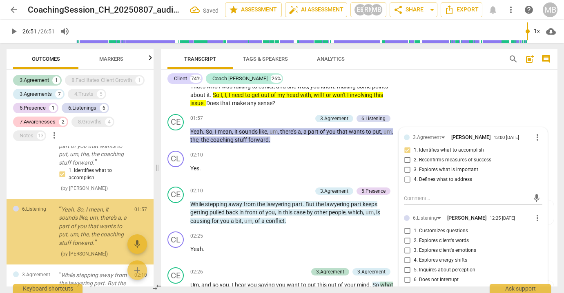
scroll to position [95, 0]
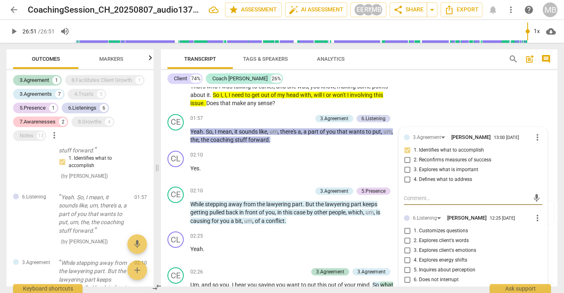
click at [405, 266] on input "5. Inquires about perception" at bounding box center [406, 271] width 13 height 10
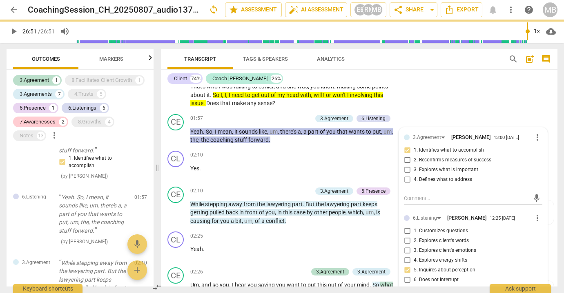
click at [429, 105] on div "CL play_arrow pause 00:13 + Add competency keyboard_arrow_right So , okay , as …" at bounding box center [359, 21] width 396 height 179
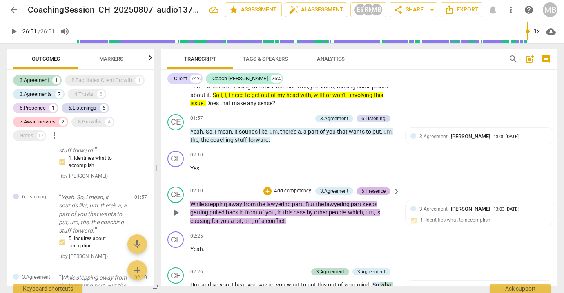
click at [378, 188] on div "5.Presence" at bounding box center [373, 191] width 24 height 7
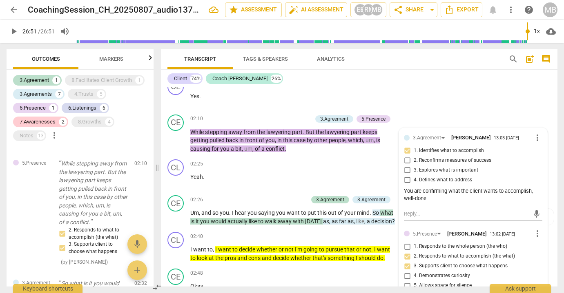
scroll to position [399, 0]
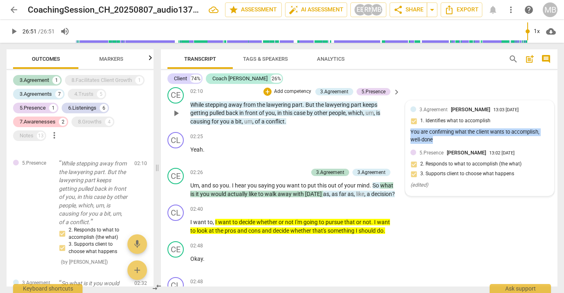
drag, startPoint x: 409, startPoint y: 128, endPoint x: 435, endPoint y: 134, distance: 26.3
click at [435, 134] on div "You are confirming what the client wants to accomplish, well-done" at bounding box center [479, 137] width 138 height 16
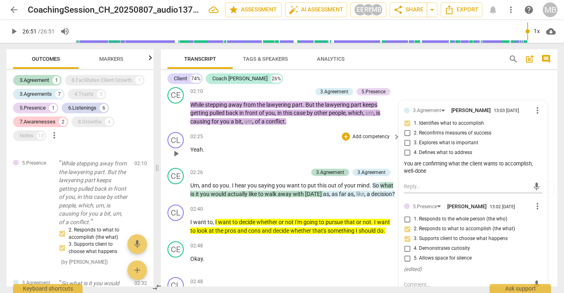
click at [335, 129] on div "CL play_arrow pause 02:25 + Add competency keyboard_arrow_right Yeah ." at bounding box center [359, 147] width 396 height 36
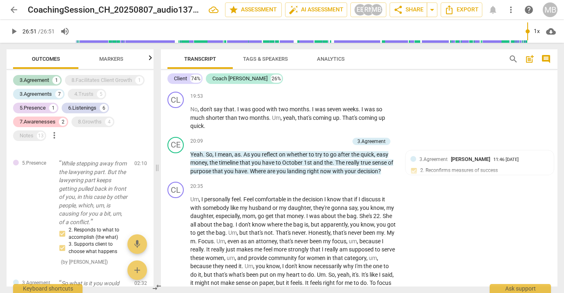
scroll to position [2772, 0]
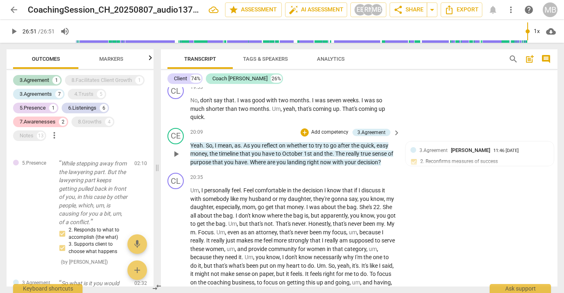
click at [333, 129] on p "Add competency" at bounding box center [329, 132] width 39 height 7
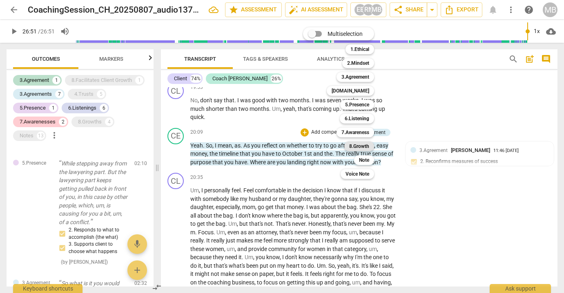
click at [364, 145] on b "8.Growth" at bounding box center [359, 147] width 20 height 10
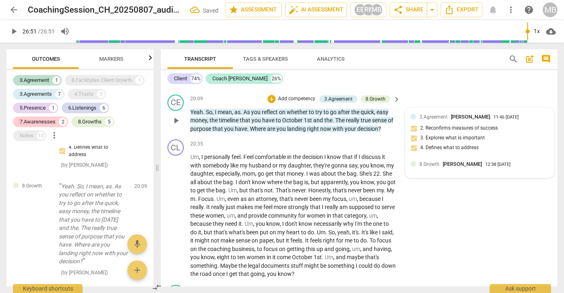
scroll to position [0, 0]
click at [430, 162] on span "8.Growth" at bounding box center [429, 165] width 20 height 6
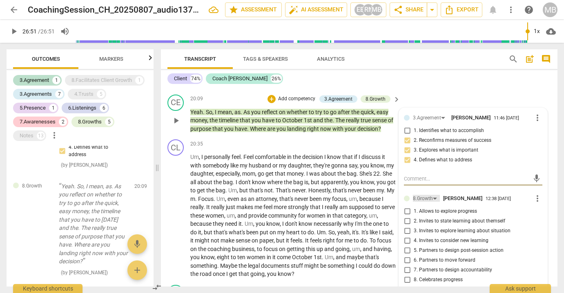
click at [428, 195] on div "8.Growth" at bounding box center [423, 199] width 20 height 8
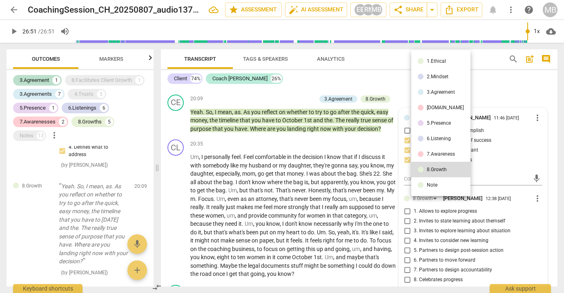
click at [429, 153] on div "7.Awareness" at bounding box center [441, 154] width 28 height 5
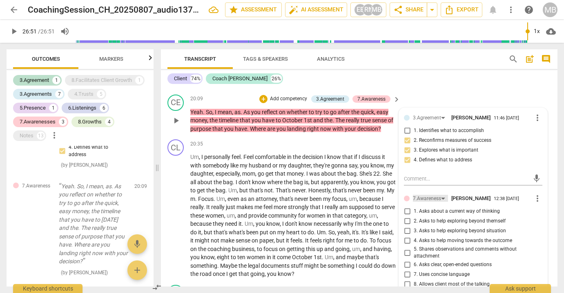
click at [440, 195] on div "7.Awareness" at bounding box center [430, 198] width 35 height 7
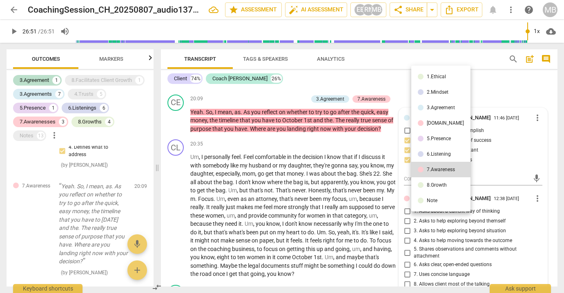
click at [441, 185] on div "8.Growth" at bounding box center [437, 185] width 20 height 5
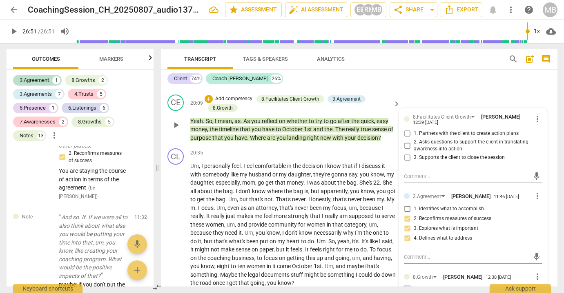
click at [407, 285] on input "1. Allows to explore progress" at bounding box center [406, 290] width 13 height 10
click at [169, 109] on div "CE play_arrow pause" at bounding box center [178, 119] width 23 height 48
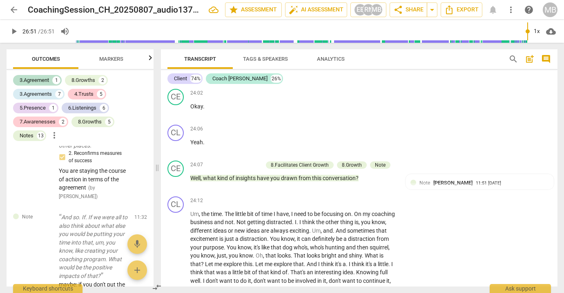
scroll to position [3577, 0]
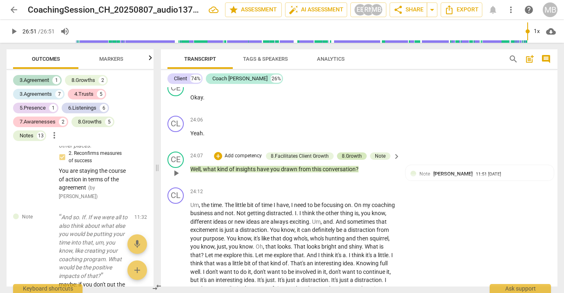
click at [350, 153] on div "8.Growth" at bounding box center [352, 156] width 20 height 7
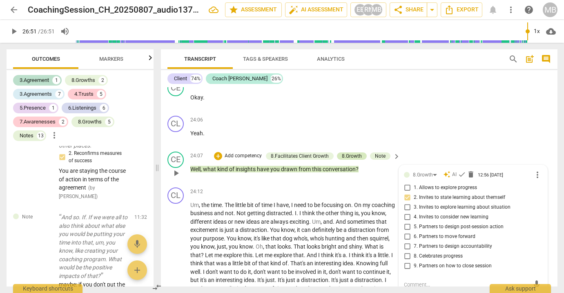
scroll to position [3544, 0]
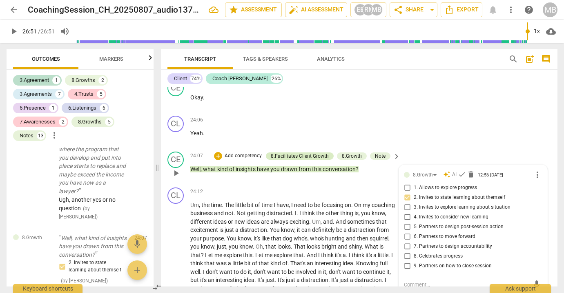
click at [304, 153] on div "8.Facilitates Client Growth" at bounding box center [300, 156] width 58 height 7
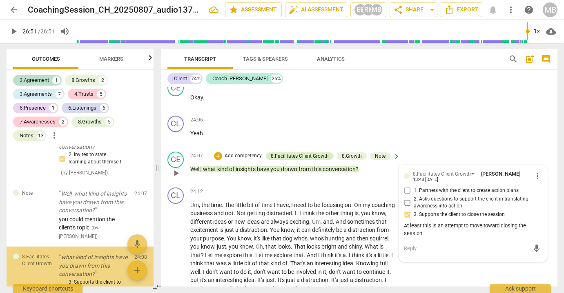
scroll to position [3677, 0]
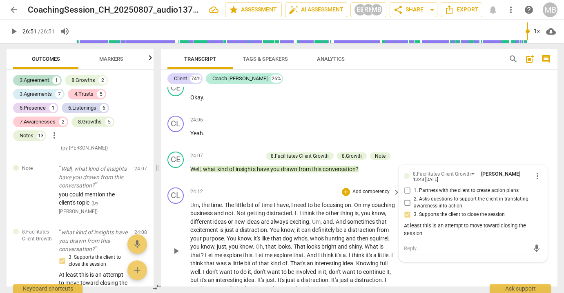
click at [491, 251] on div "CL play_arrow pause 24:12 + Add competency keyboard_arrow_right Um , the time .…" at bounding box center [359, 245] width 396 height 120
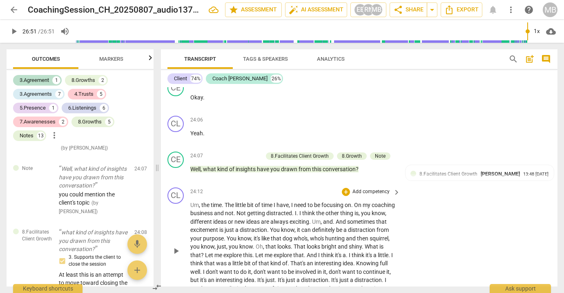
drag, startPoint x: 554, startPoint y: 250, endPoint x: 554, endPoint y: 257, distance: 7.3
click at [554, 257] on div "CL play_arrow pause 24:12 + Add competency keyboard_arrow_right Um , the time .…" at bounding box center [359, 245] width 396 height 120
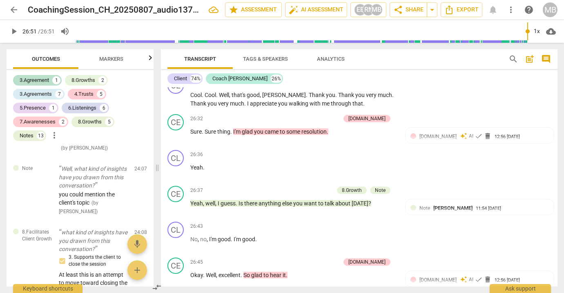
scroll to position [4240, 0]
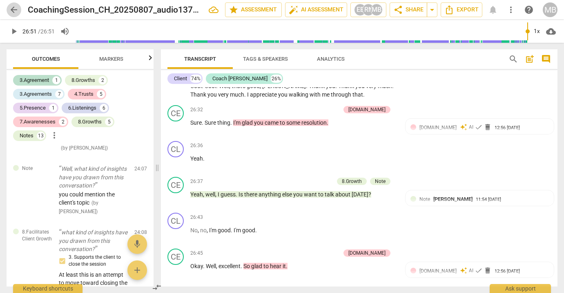
click at [15, 9] on span "arrow_back" at bounding box center [14, 10] width 10 height 10
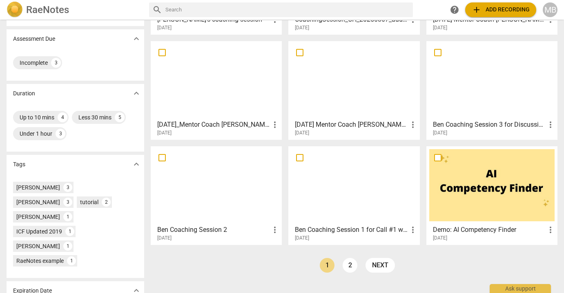
scroll to position [126, 0]
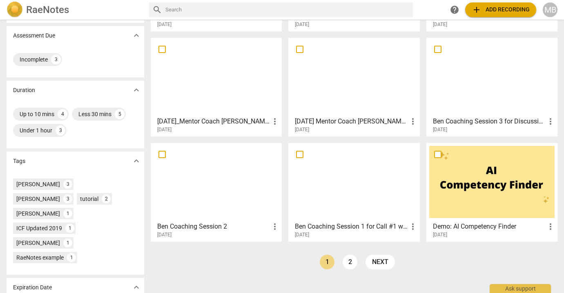
click at [221, 152] on div at bounding box center [215, 182] width 125 height 72
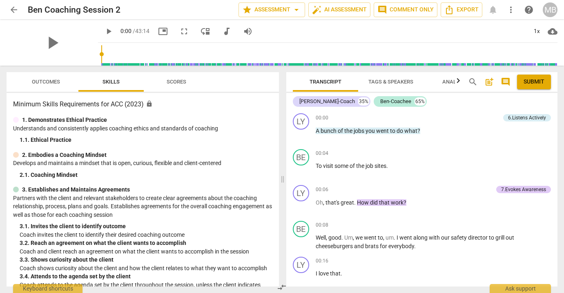
click at [16, 10] on span "arrow_back" at bounding box center [14, 10] width 10 height 10
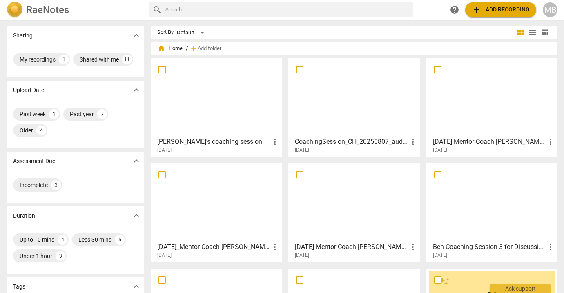
click at [546, 245] on span "more_vert" at bounding box center [550, 247] width 10 height 10
click at [460, 156] on div at bounding box center [282, 146] width 564 height 293
